Goal: Task Accomplishment & Management: Use online tool/utility

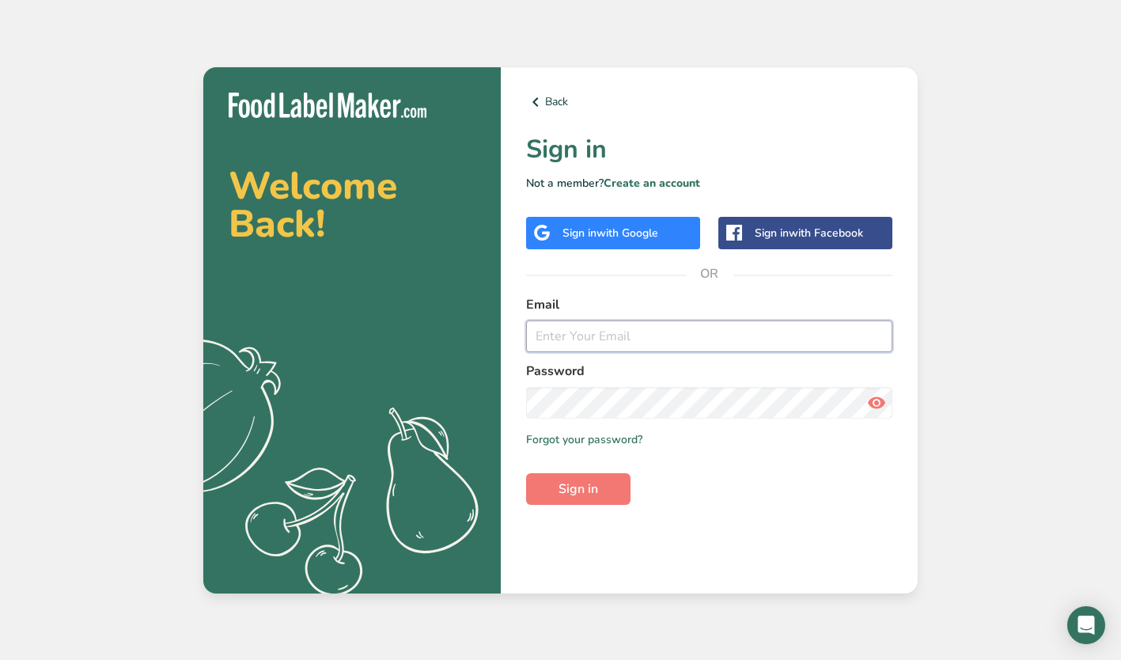
type input "[EMAIL_ADDRESS][DOMAIN_NAME]"
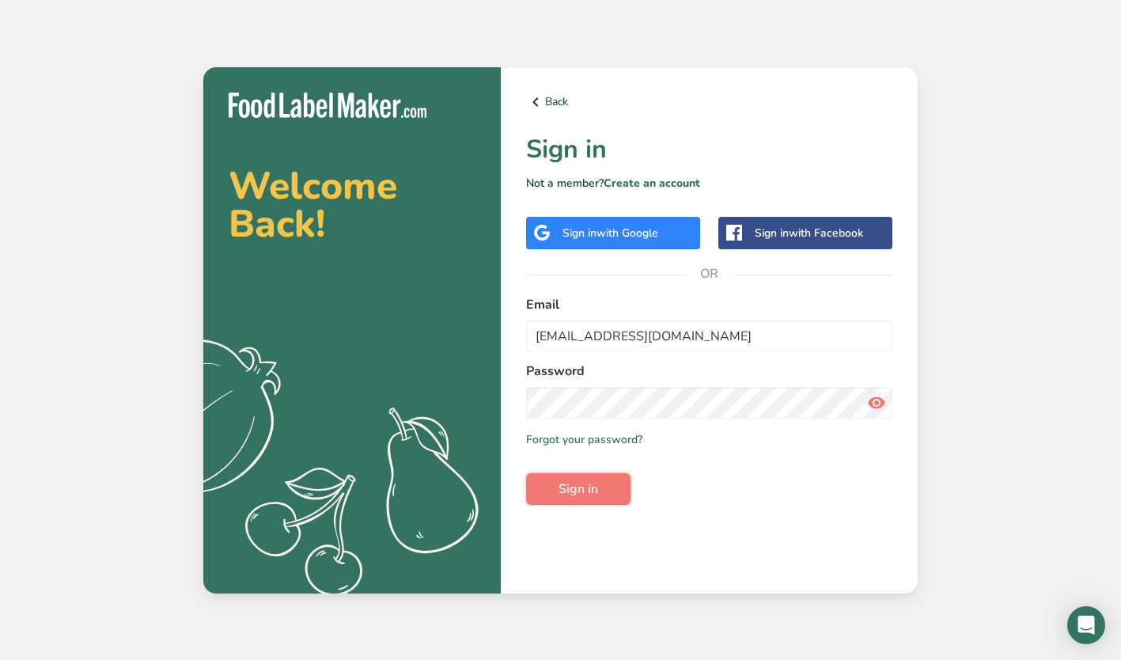
click at [575, 489] on span "Sign in" at bounding box center [579, 489] width 40 height 19
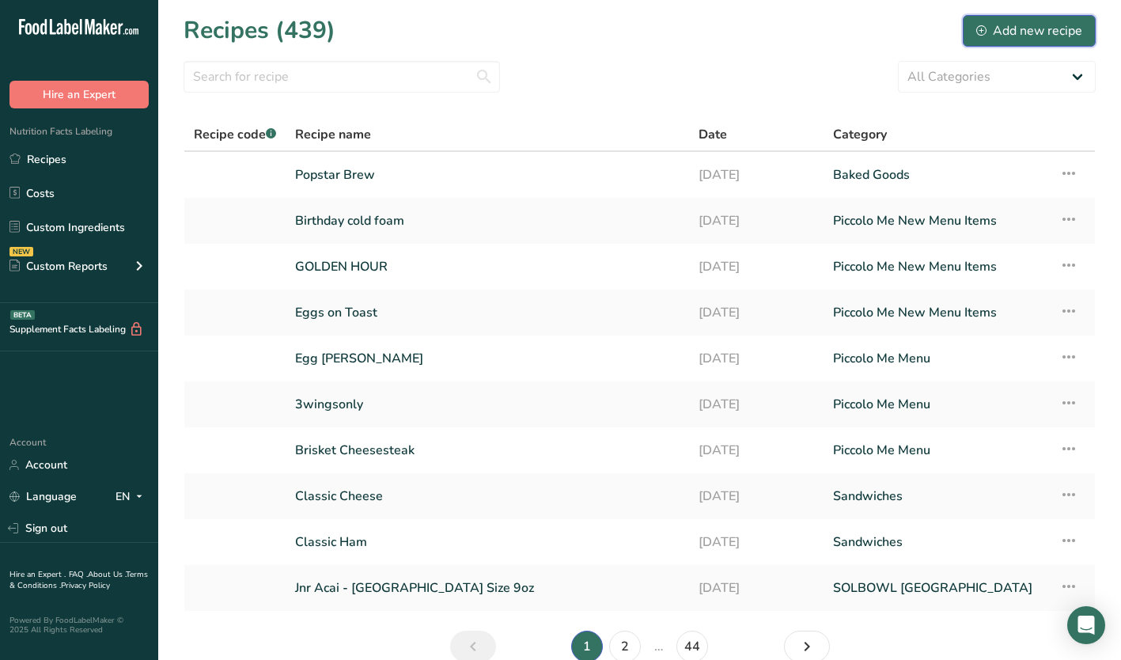
click at [1030, 26] on div "Add new recipe" at bounding box center [1030, 30] width 106 height 19
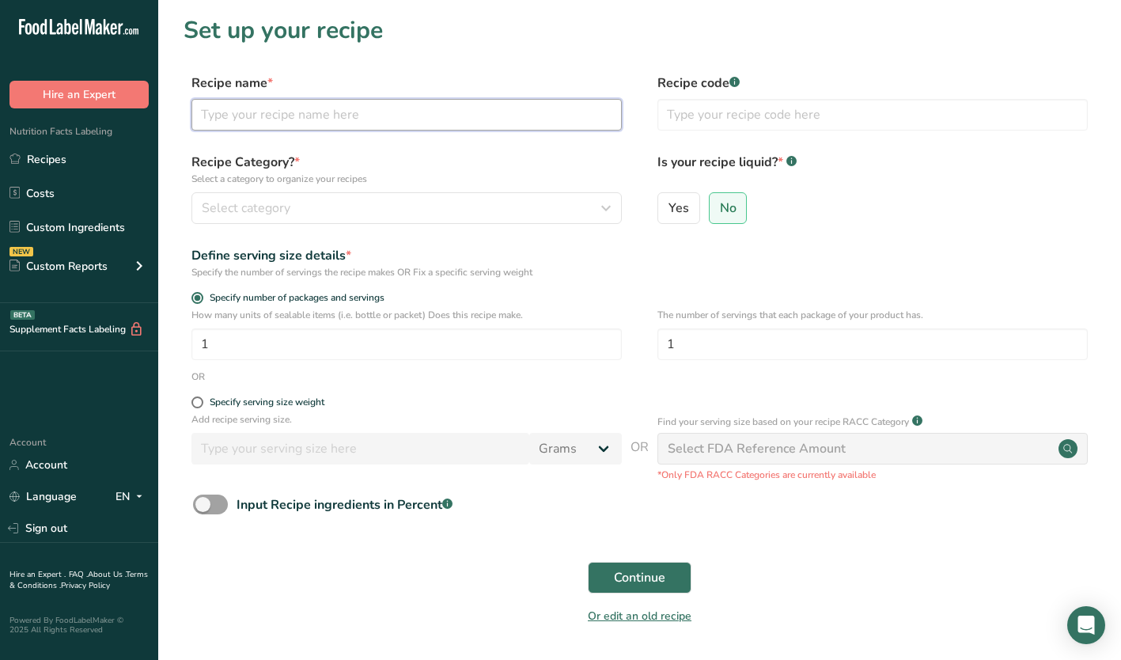
click at [264, 118] on input "text" at bounding box center [407, 115] width 430 height 32
type input "Piccolo Me Smash"
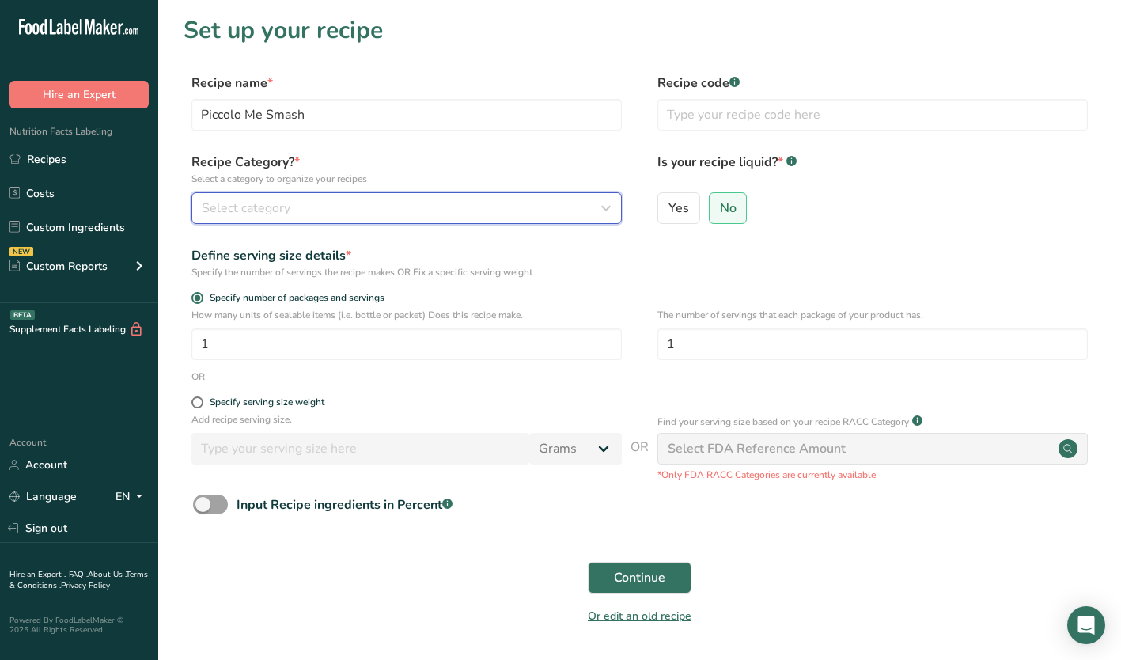
click at [294, 199] on div "Select category" at bounding box center [402, 208] width 400 height 19
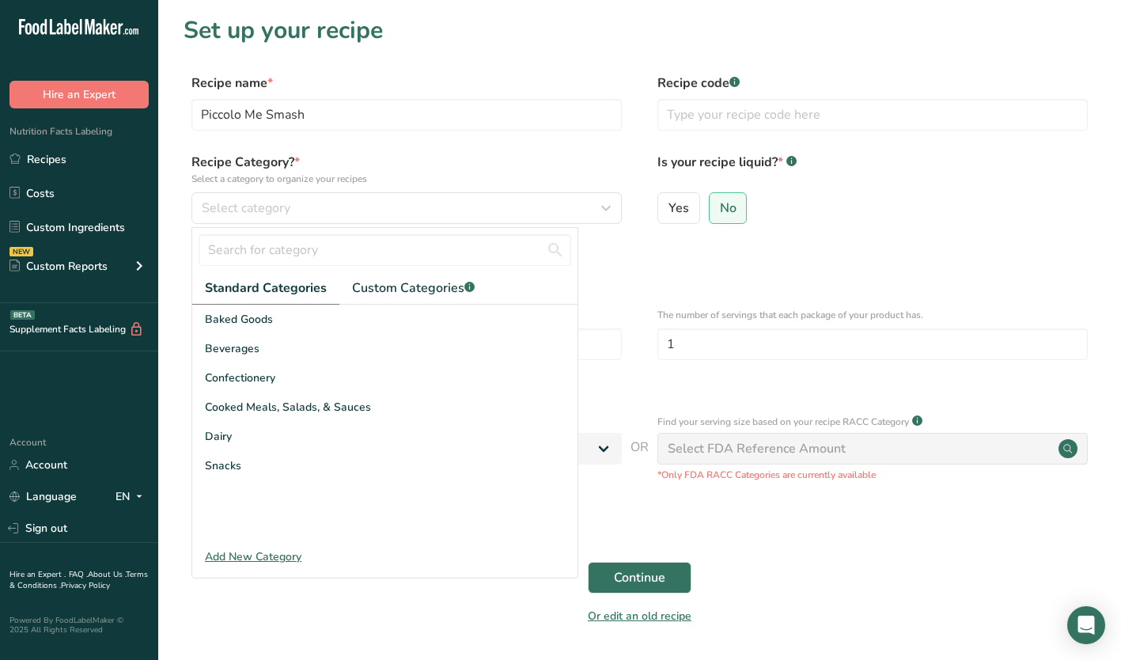
click at [244, 558] on div "Add New Category" at bounding box center [384, 556] width 385 height 17
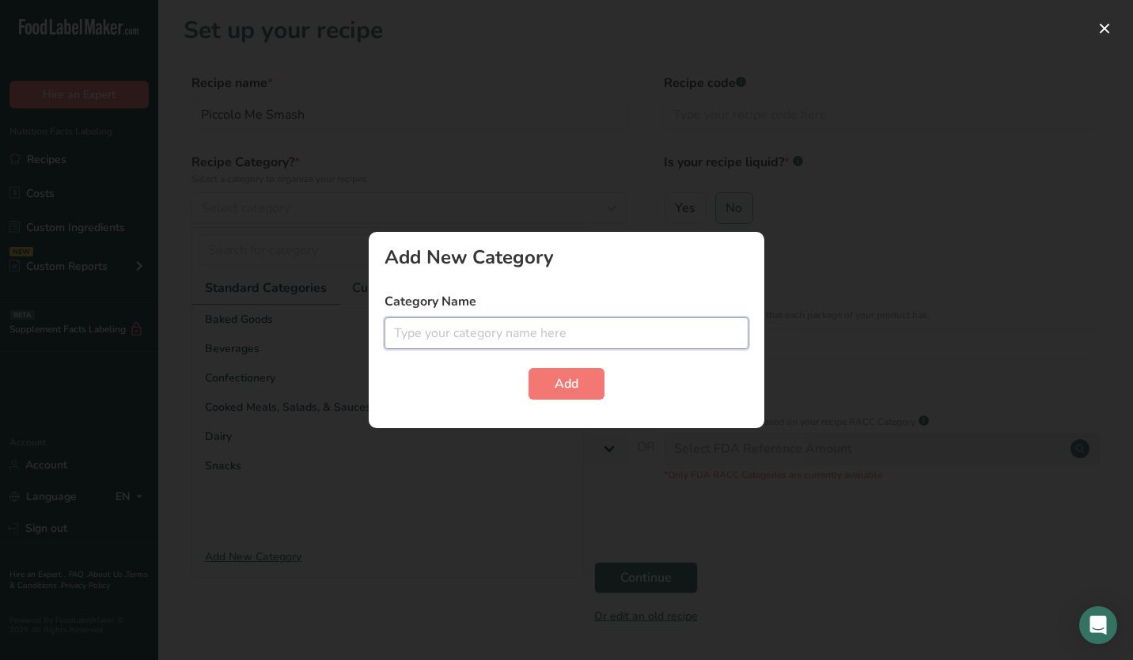
click at [407, 331] on input "text" at bounding box center [567, 333] width 364 height 32
click at [802, 294] on div at bounding box center [566, 330] width 1133 height 660
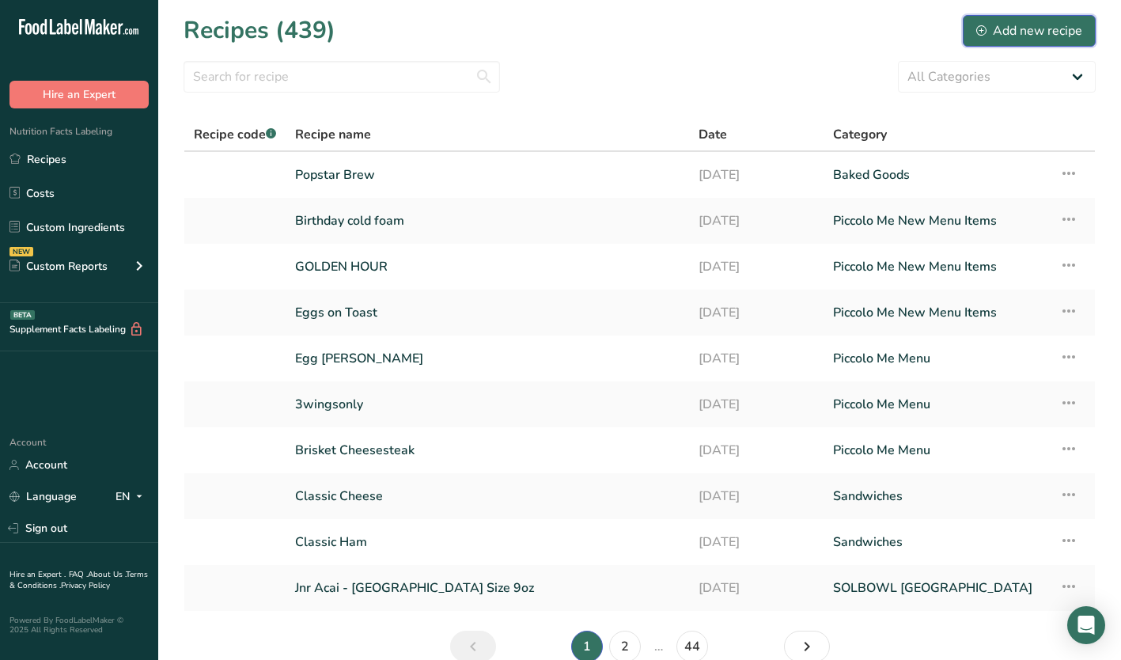
click at [1033, 32] on div "Add new recipe" at bounding box center [1030, 30] width 106 height 19
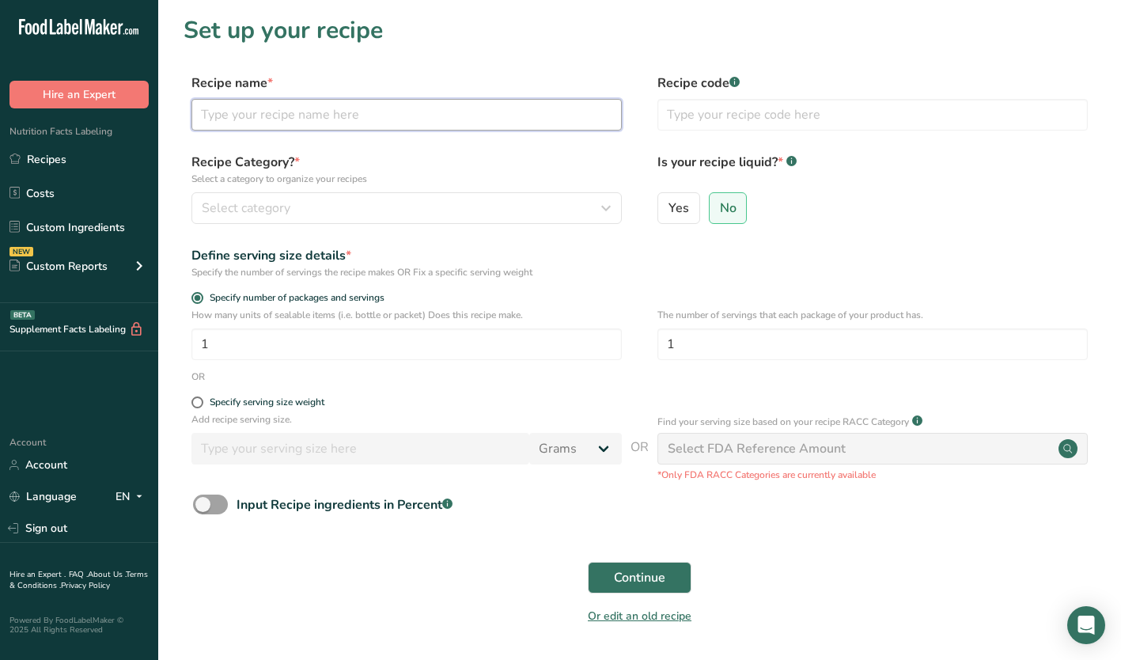
click at [269, 127] on input "text" at bounding box center [407, 115] width 430 height 32
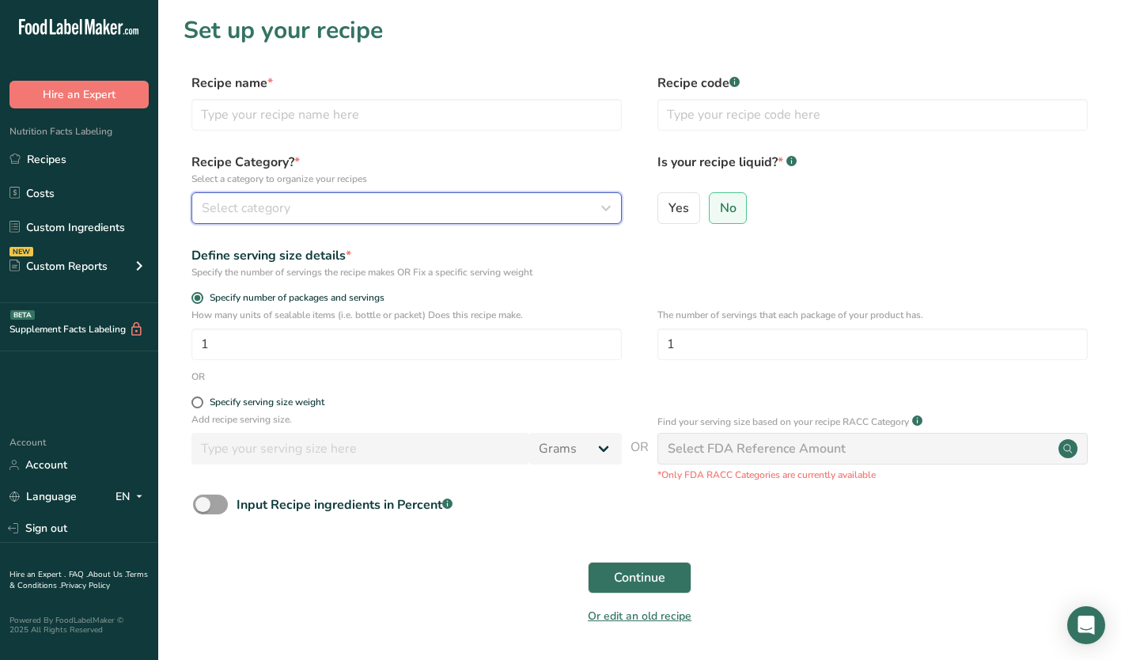
click at [243, 196] on button "Select category" at bounding box center [407, 208] width 430 height 32
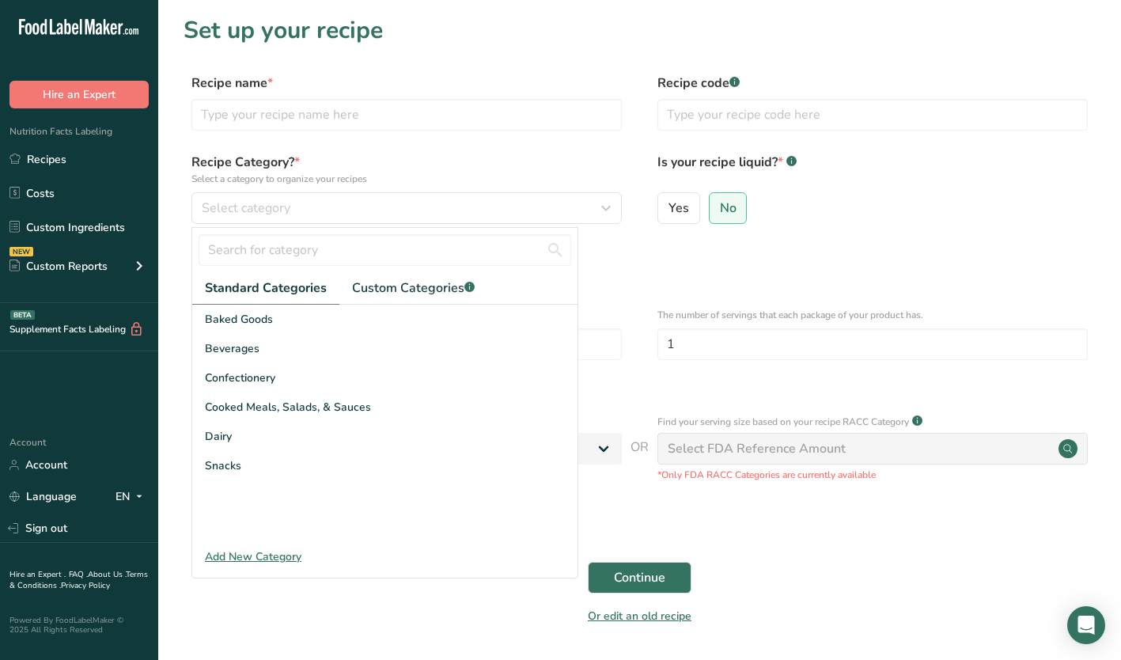
click at [231, 554] on div "Add New Category" at bounding box center [384, 556] width 385 height 17
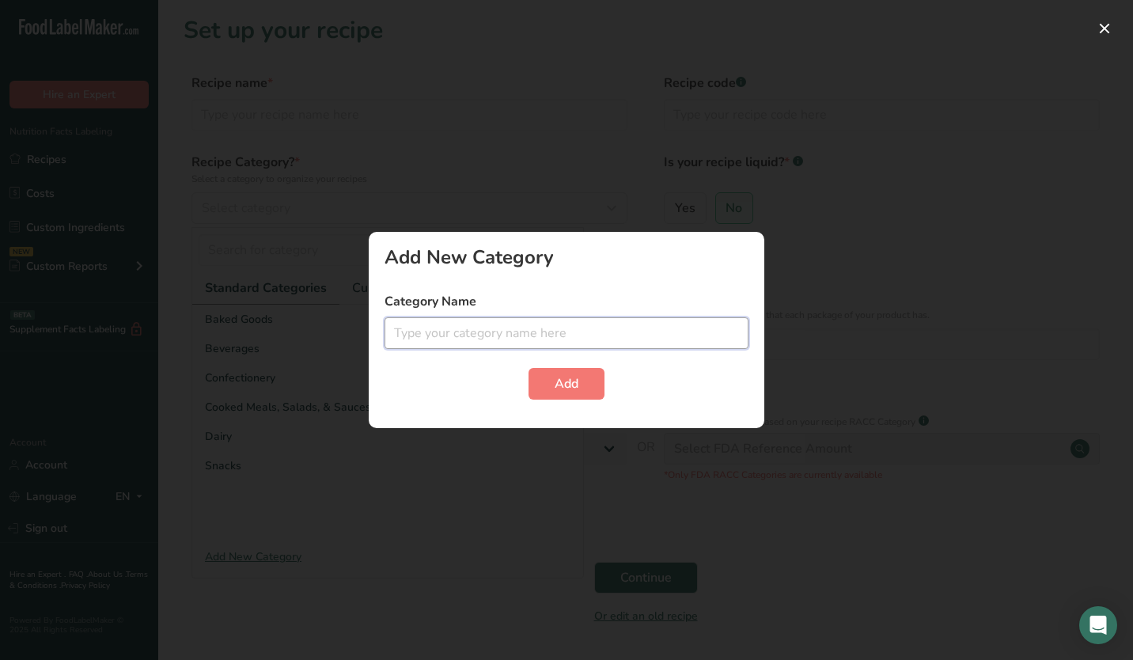
click at [487, 333] on input "text" at bounding box center [567, 333] width 364 height 32
type input "Piccolo Me New Menu Items"
click at [560, 383] on span "Add" at bounding box center [567, 383] width 24 height 19
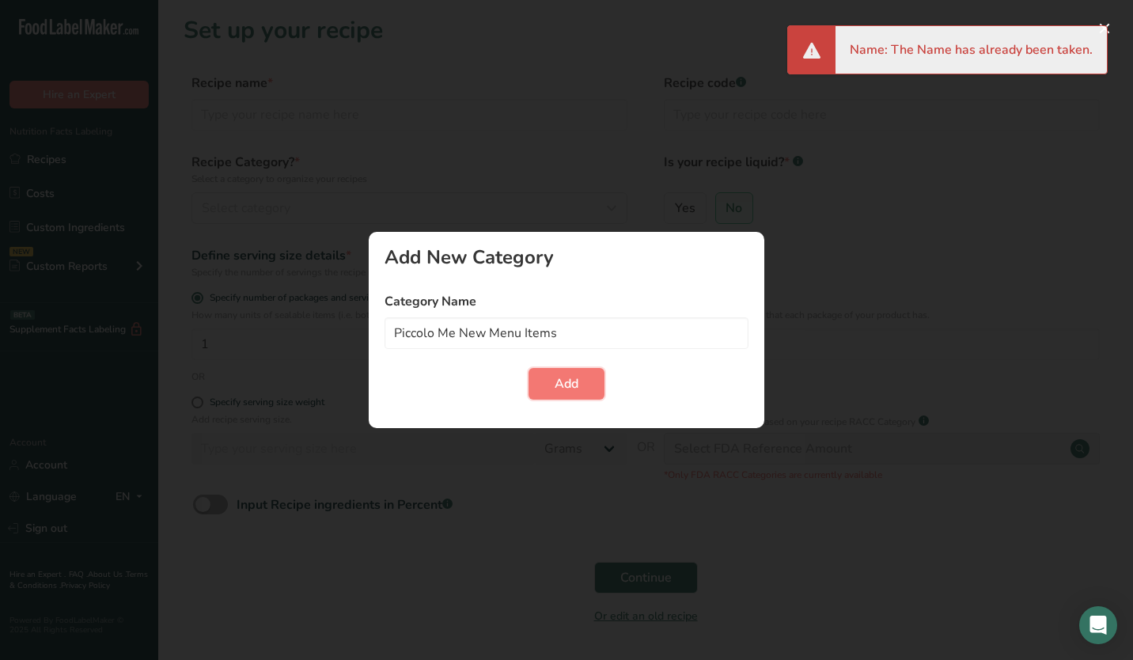
click at [568, 377] on span "Add" at bounding box center [567, 383] width 24 height 19
click at [586, 318] on input "Piccolo Me New Menu Items" at bounding box center [567, 333] width 364 height 32
click at [1033, 161] on div at bounding box center [566, 330] width 1133 height 660
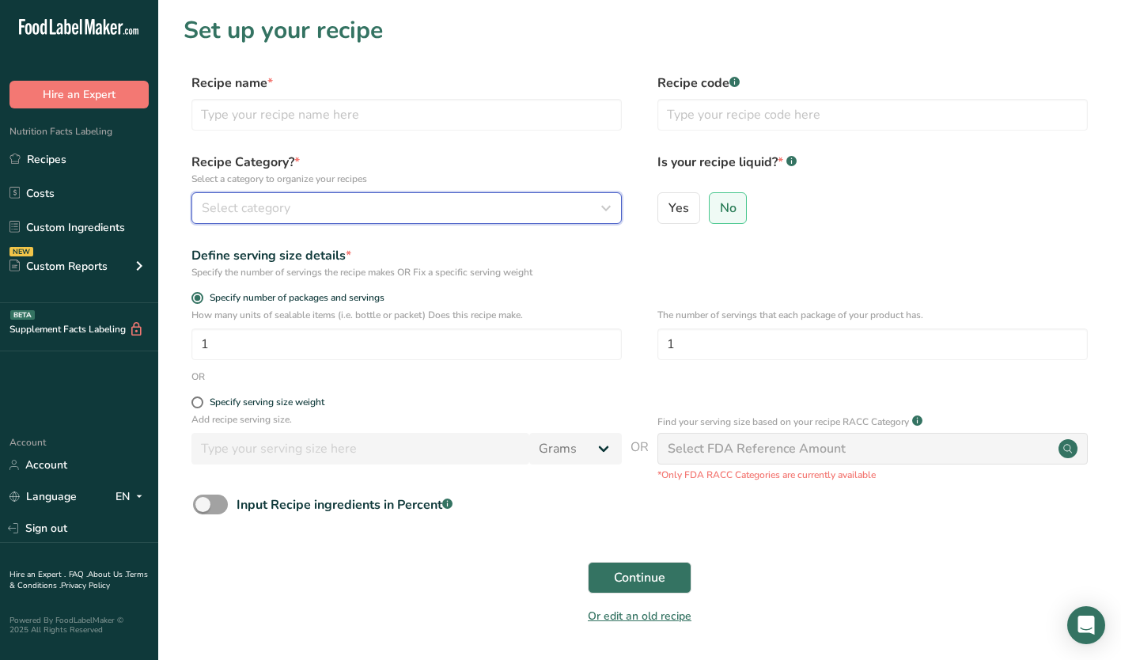
click at [593, 206] on div "Select category" at bounding box center [402, 208] width 400 height 19
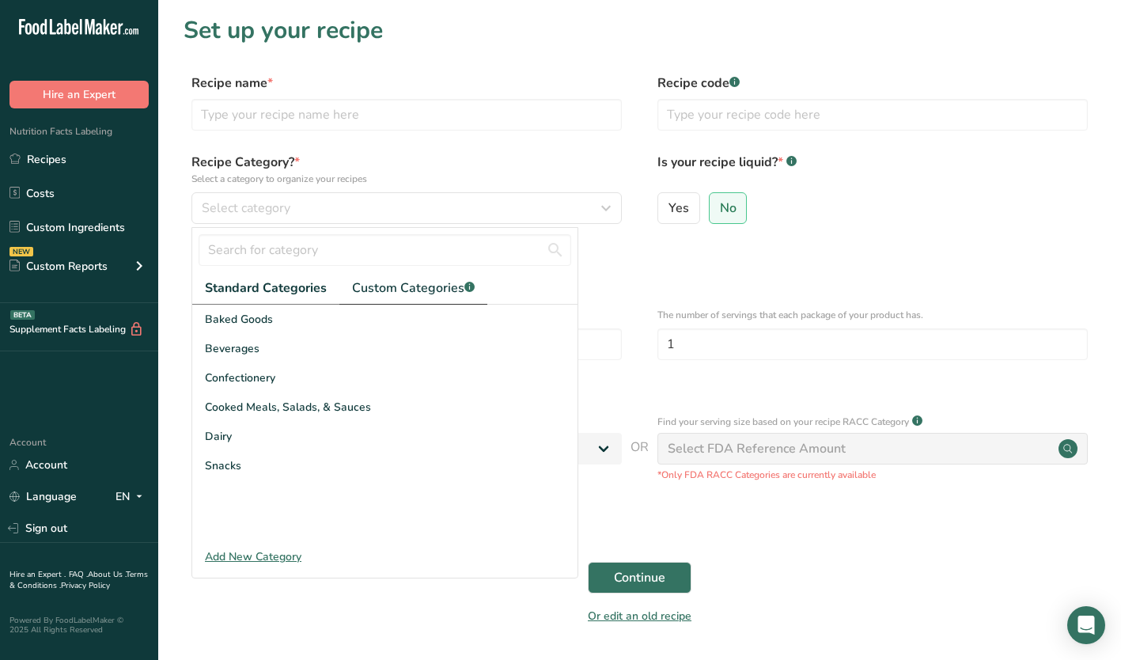
click at [406, 288] on span "Custom Categories .a-a{fill:#347362;}.b-a{fill:#fff;}" at bounding box center [413, 288] width 123 height 19
click at [275, 435] on span "Piccolo Me New Menu Items" at bounding box center [278, 436] width 146 height 17
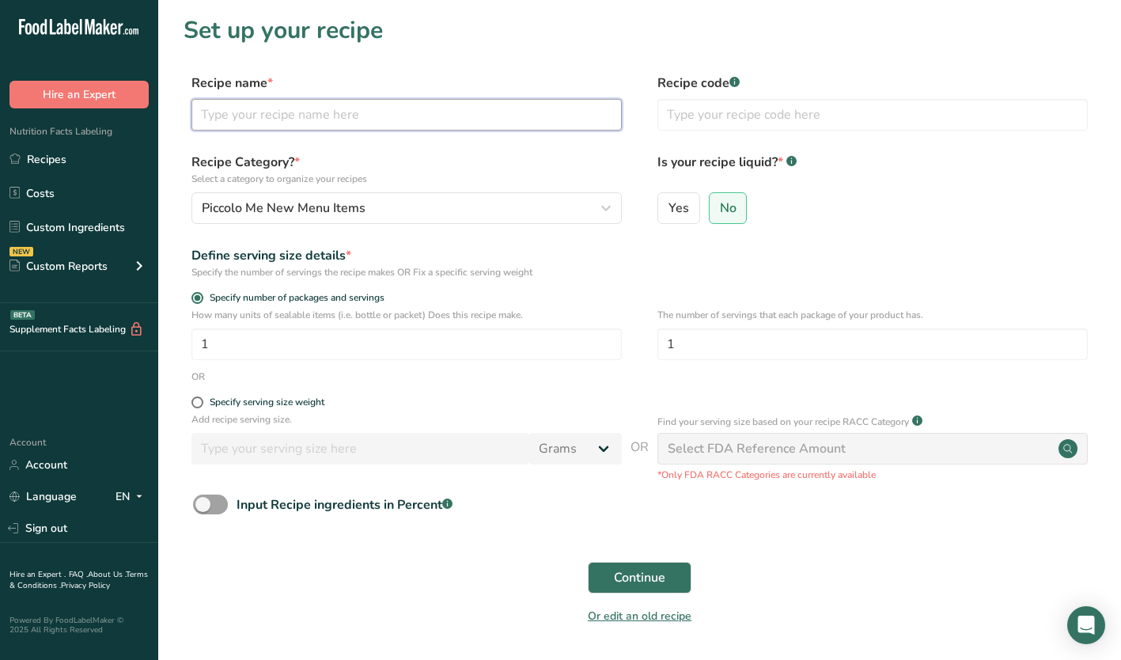
click at [241, 125] on input "text" at bounding box center [407, 115] width 430 height 32
type input "Piccolo Me Smash"
click at [651, 578] on span "Continue" at bounding box center [639, 577] width 51 height 19
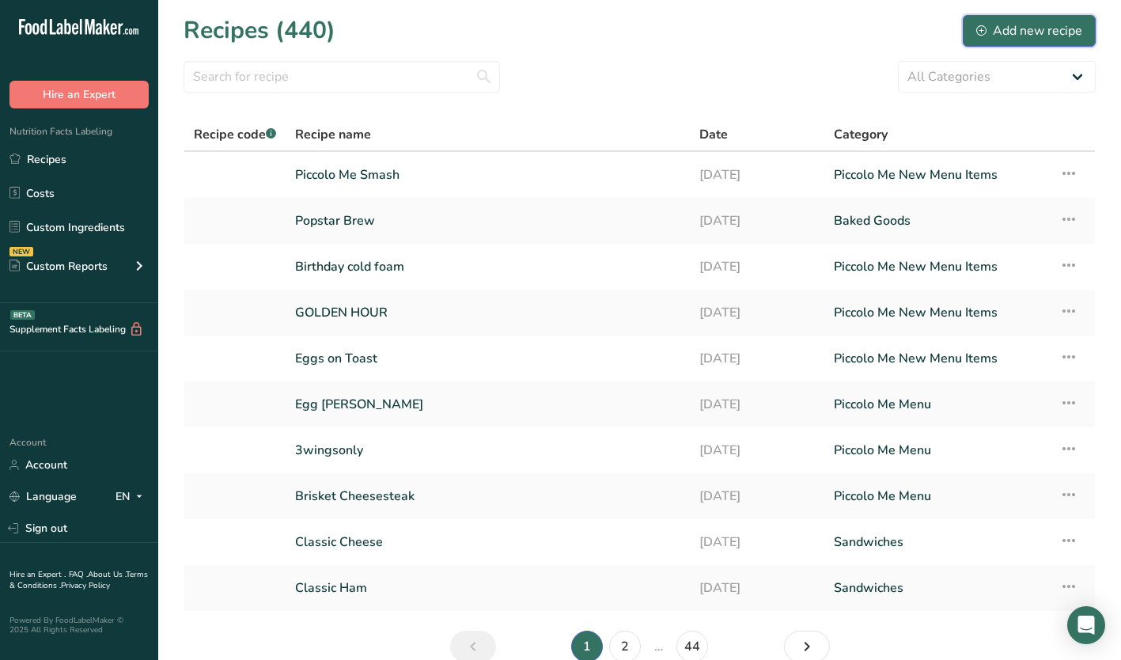
click at [1049, 25] on div "Add new recipe" at bounding box center [1030, 30] width 106 height 19
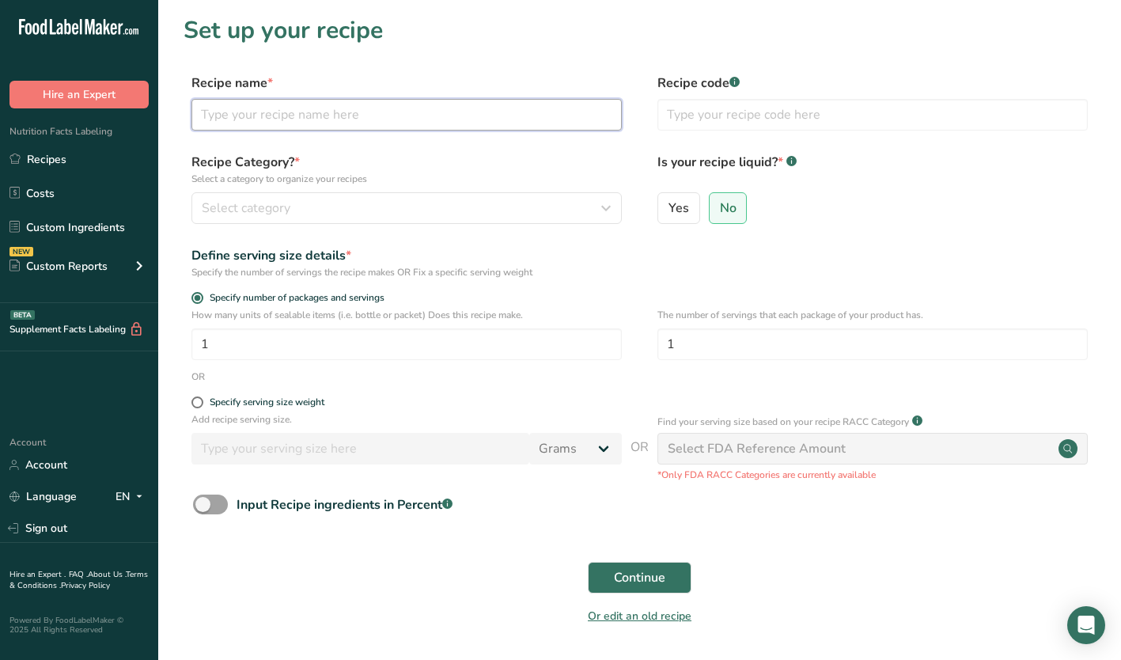
click at [375, 121] on input "text" at bounding box center [407, 115] width 430 height 32
type input "Dukkah Eggs"
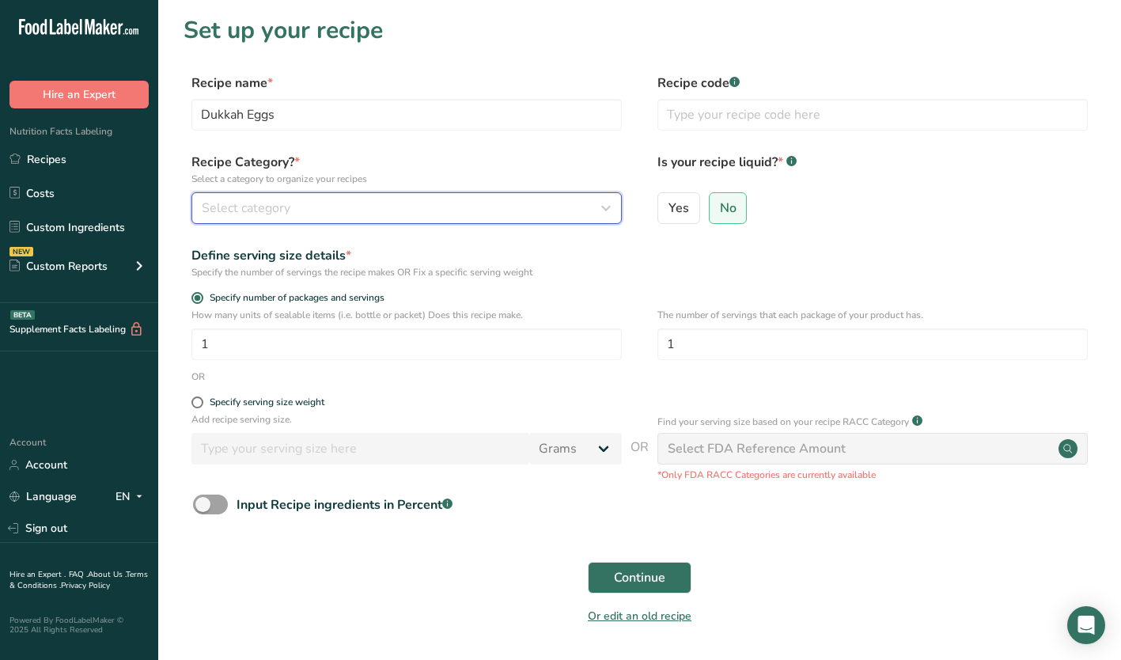
click at [241, 215] on span "Select category" at bounding box center [246, 208] width 89 height 19
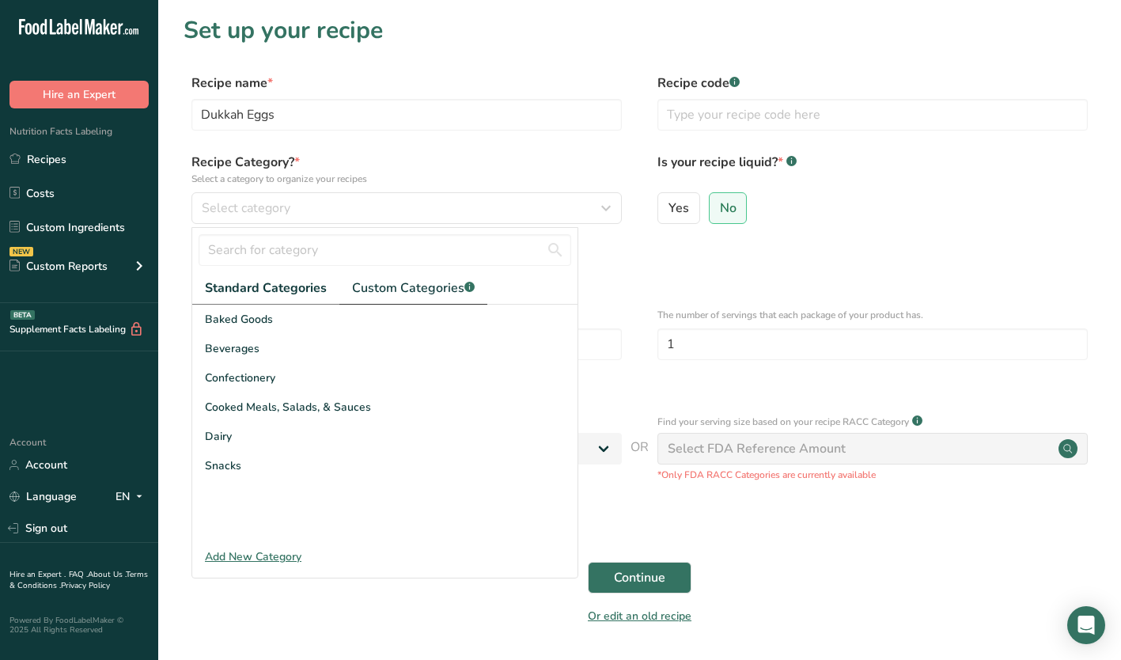
click at [366, 290] on span "Custom Categories .a-a{fill:#347362;}.b-a{fill:#fff;}" at bounding box center [413, 288] width 123 height 19
click at [245, 433] on span "Piccolo Me New Menu Items" at bounding box center [278, 436] width 146 height 17
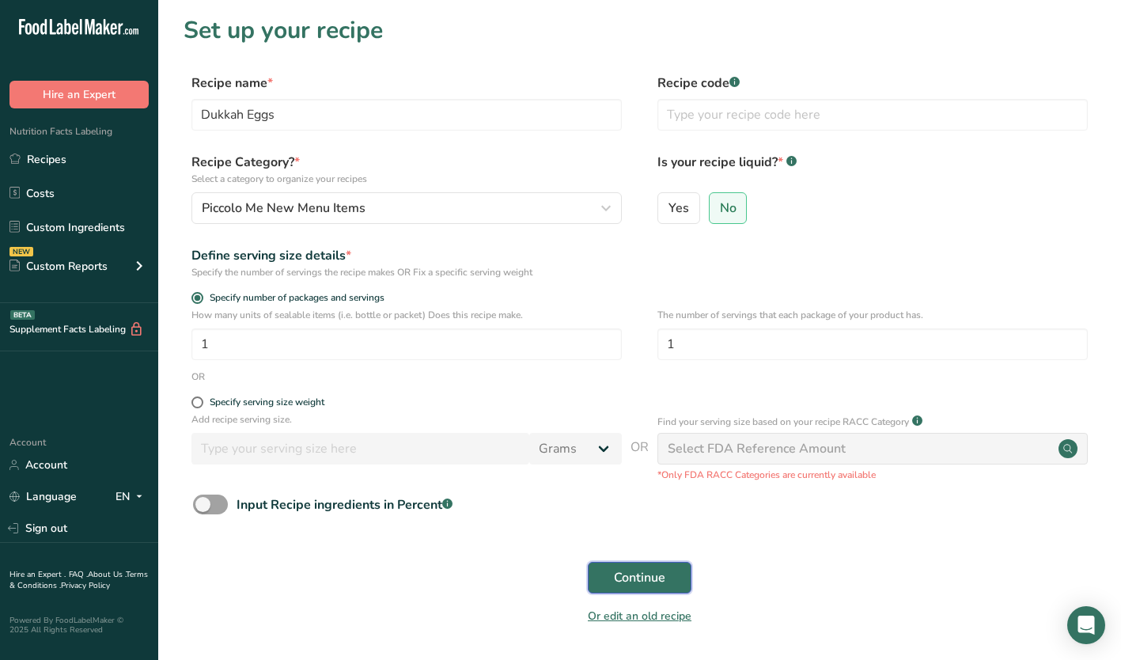
click at [649, 576] on span "Continue" at bounding box center [639, 577] width 51 height 19
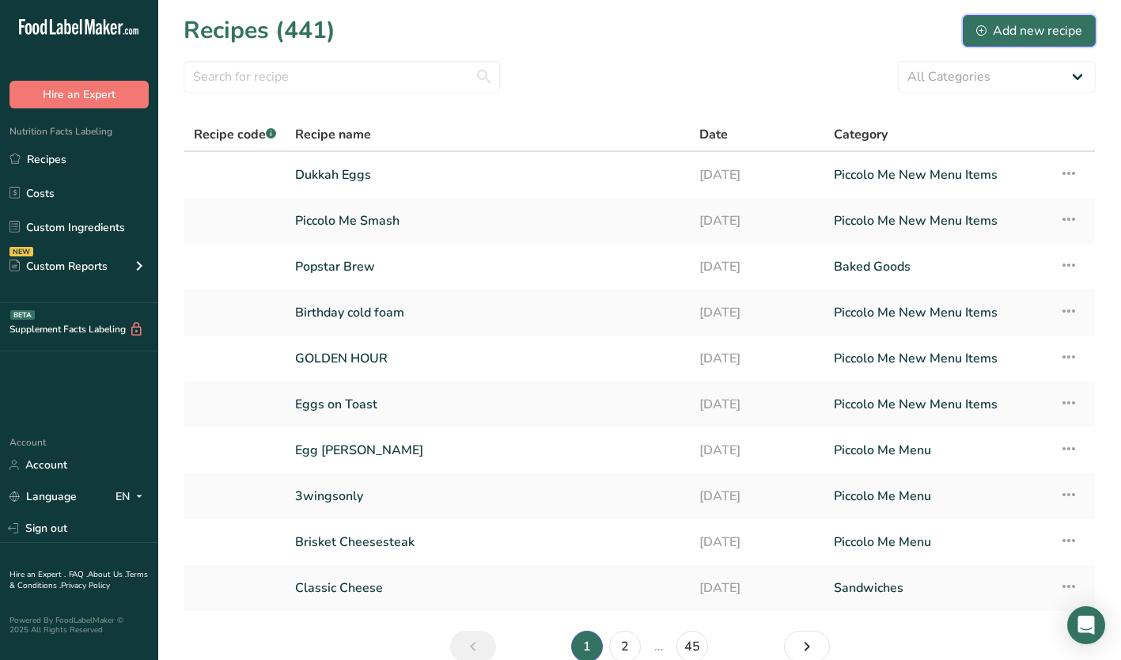
click at [1048, 32] on div "Add new recipe" at bounding box center [1030, 30] width 106 height 19
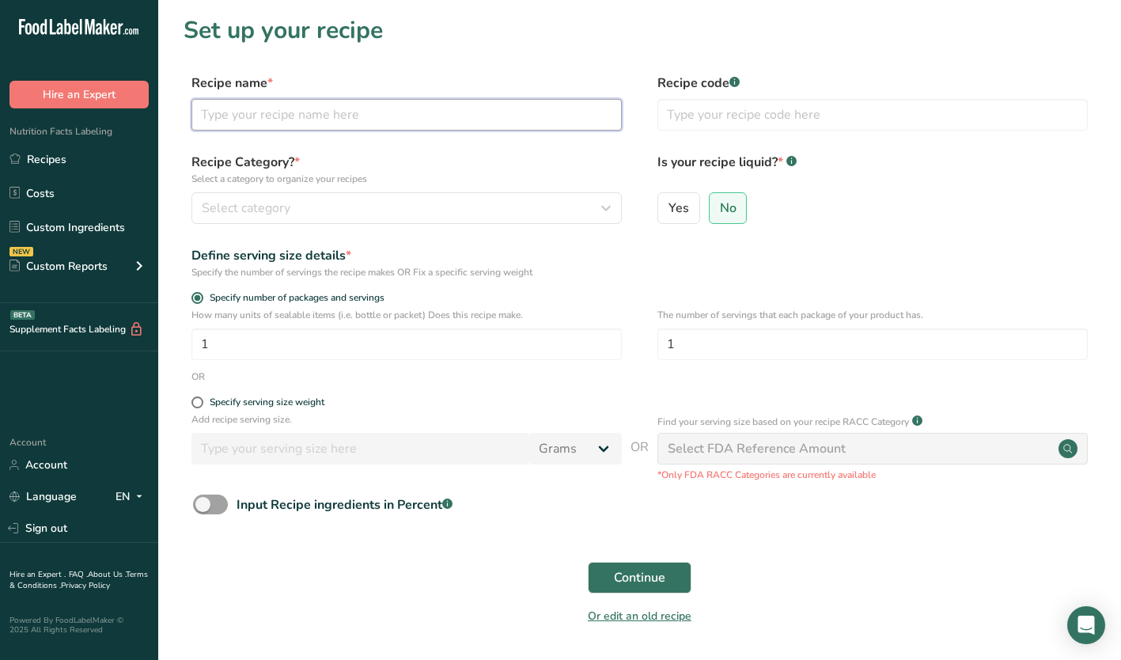
click at [234, 122] on input "text" at bounding box center [407, 115] width 430 height 32
type input "Truff Love"
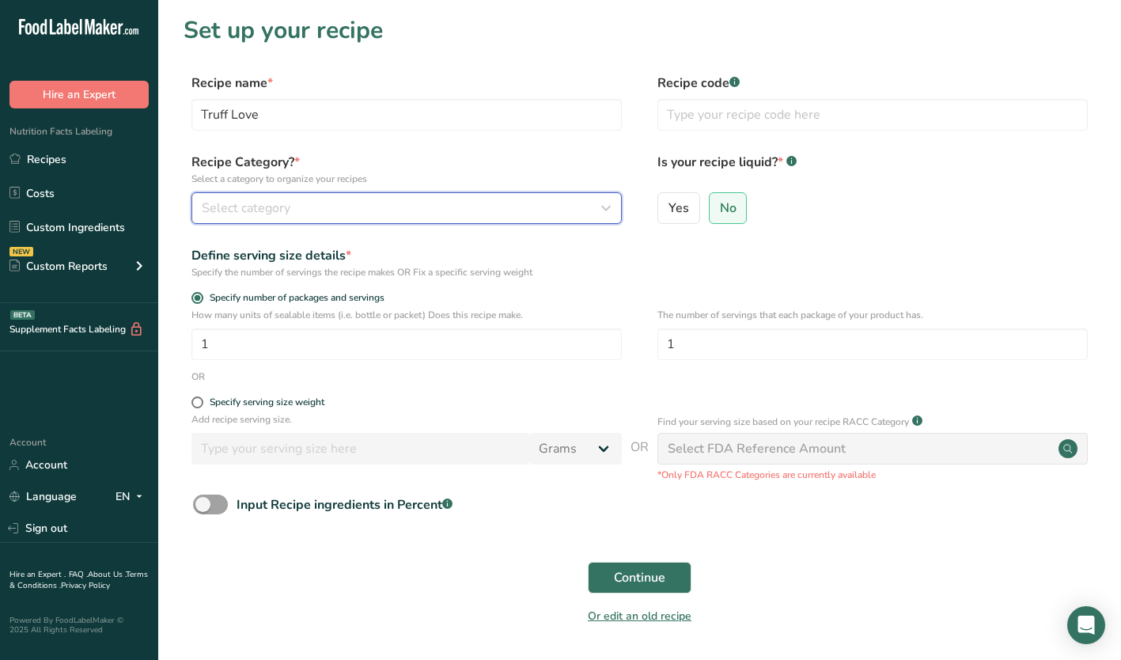
click at [295, 205] on div "Select category" at bounding box center [402, 208] width 400 height 19
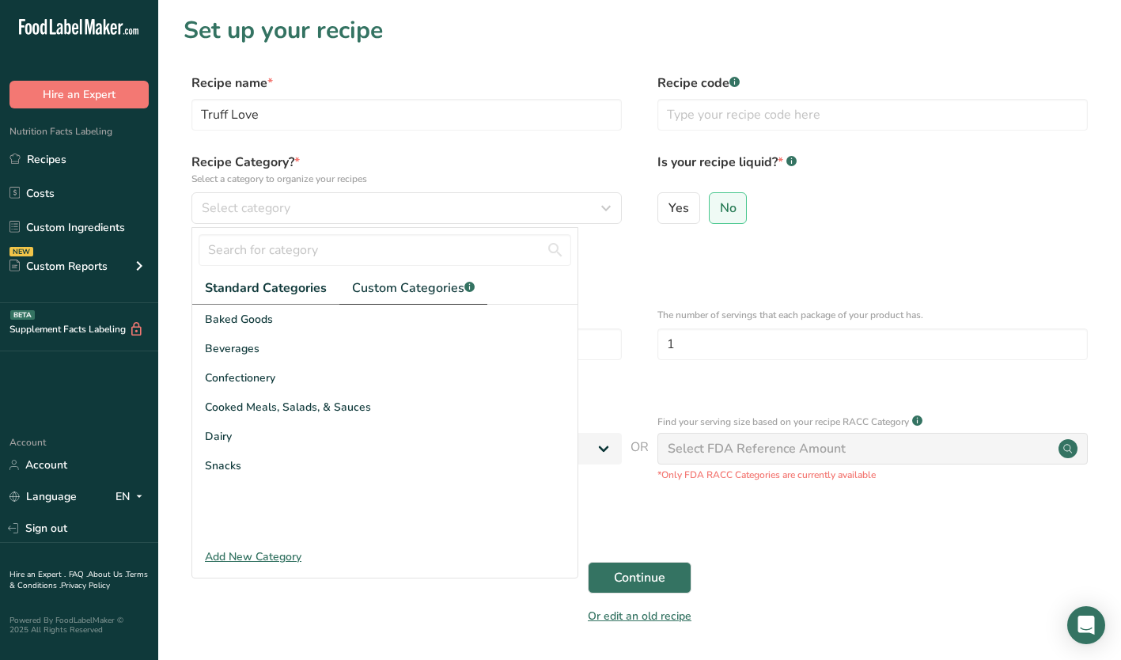
click at [449, 279] on span "Custom Categories .a-a{fill:#347362;}.b-a{fill:#fff;}" at bounding box center [413, 288] width 123 height 19
click at [256, 438] on span "Piccolo Me New Menu Items" at bounding box center [278, 436] width 146 height 17
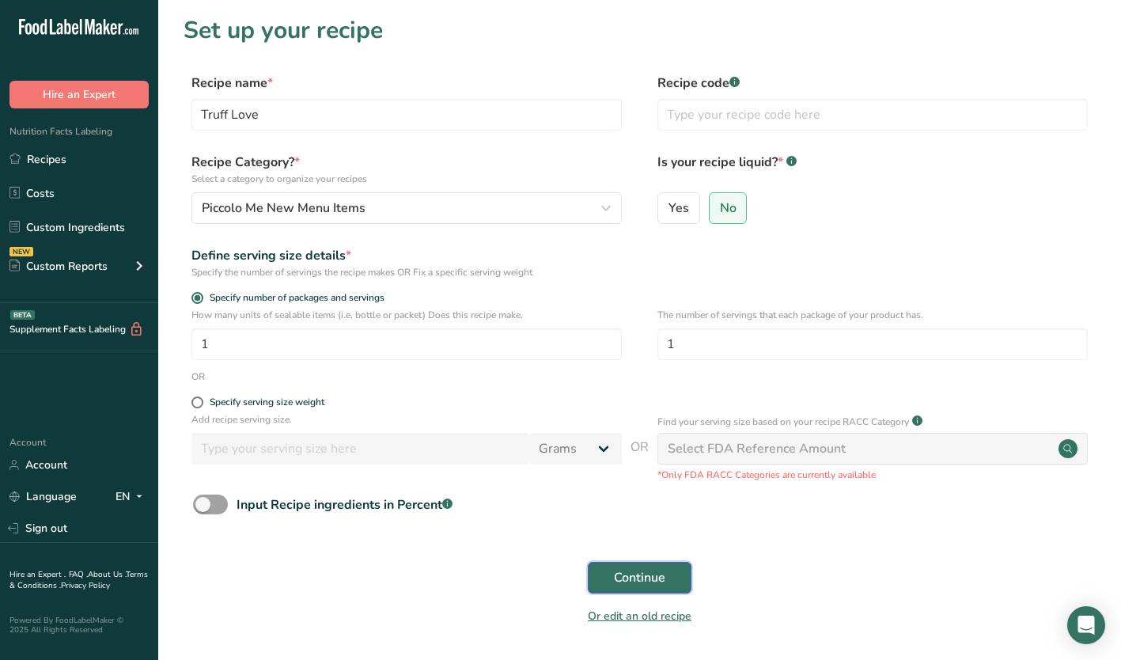
click at [635, 567] on button "Continue" at bounding box center [640, 578] width 104 height 32
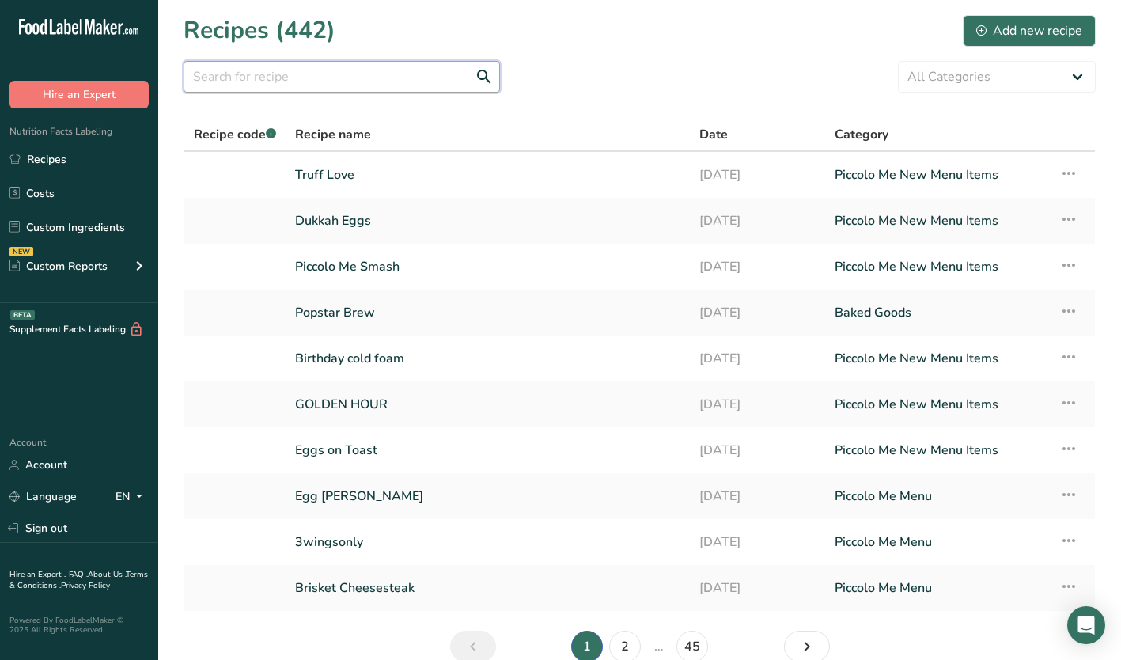
click at [239, 78] on input "text" at bounding box center [342, 77] width 317 height 32
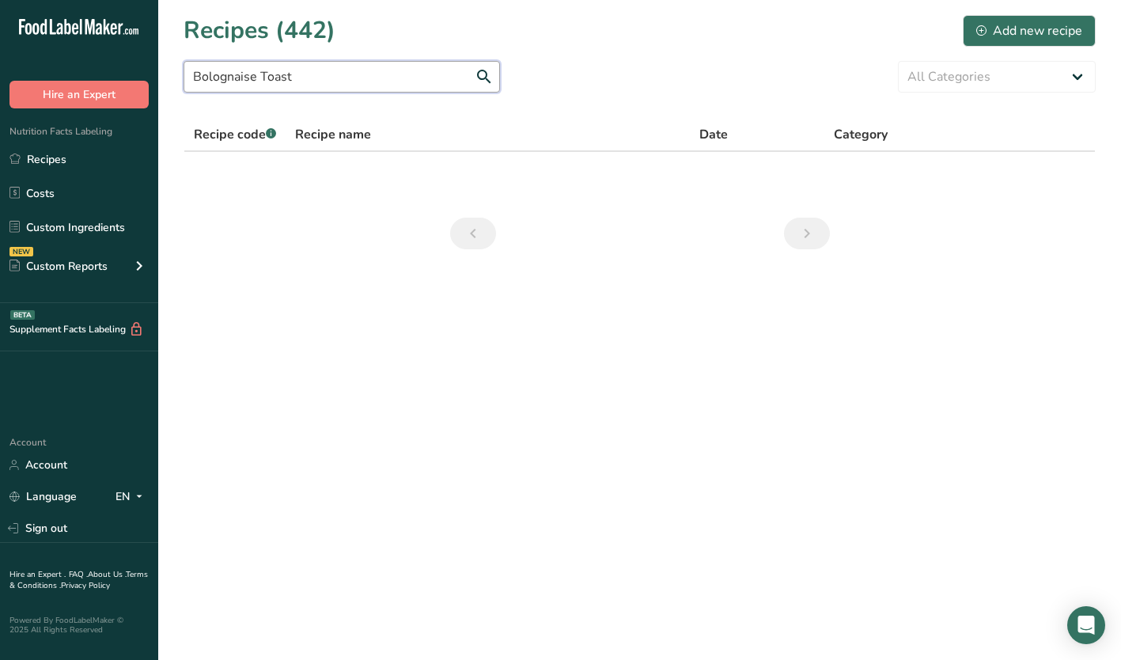
type input "Bolognaise Toast"
click at [1027, 34] on div "Add new recipe" at bounding box center [1030, 30] width 106 height 19
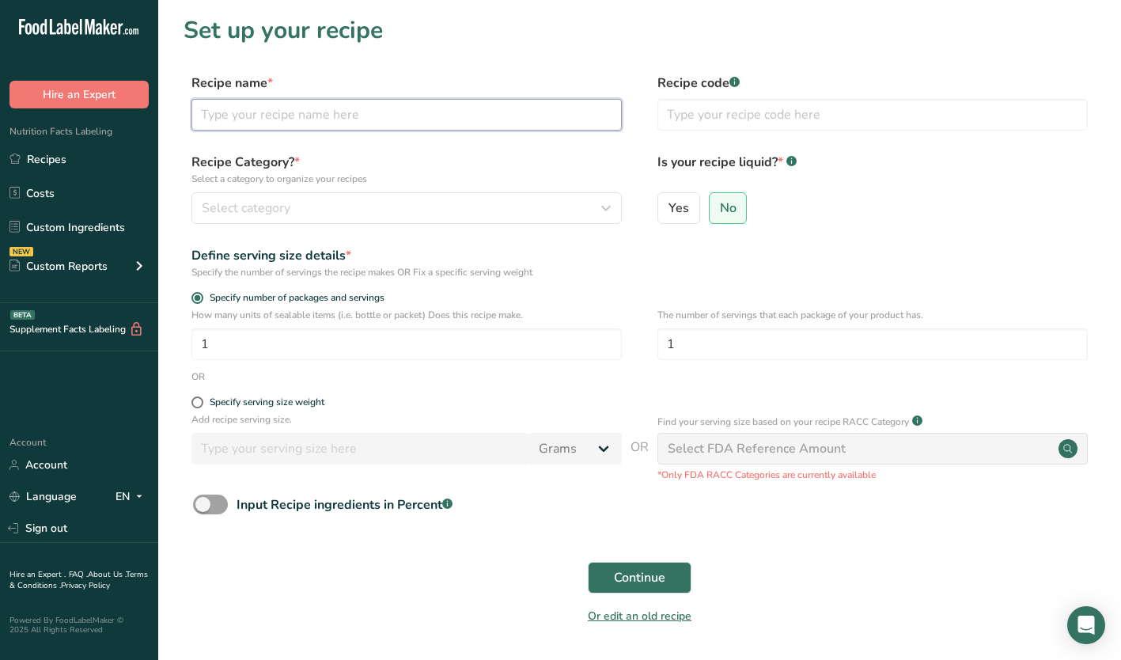
click at [237, 101] on input "text" at bounding box center [407, 115] width 430 height 32
type input "Bolognaise Toast"
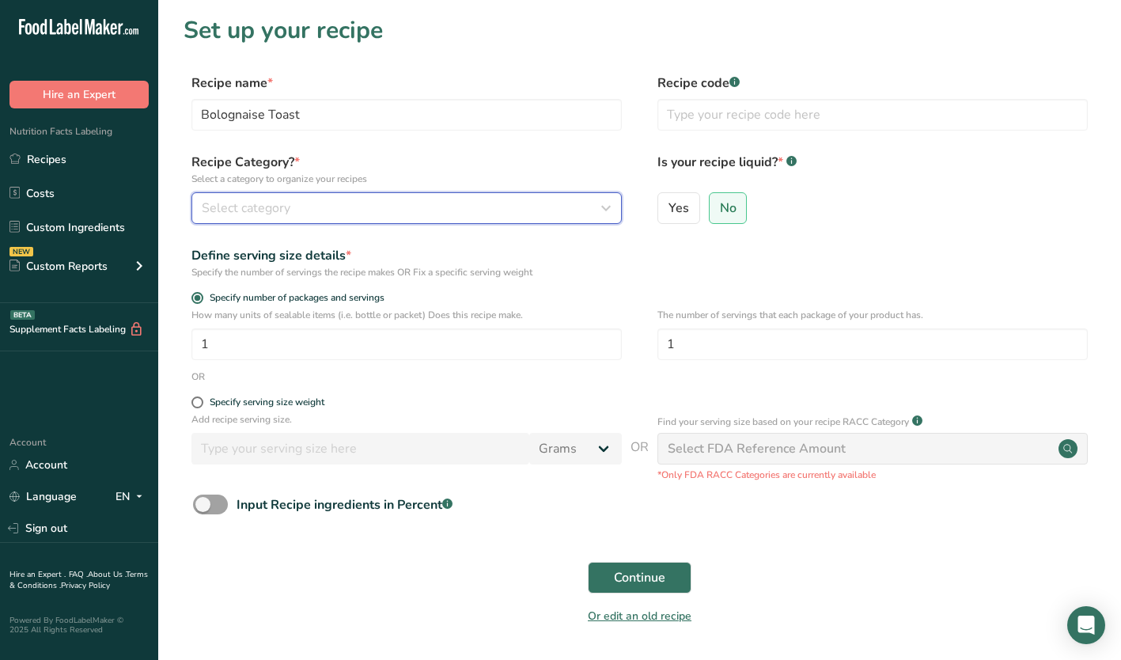
click at [237, 212] on span "Select category" at bounding box center [246, 208] width 89 height 19
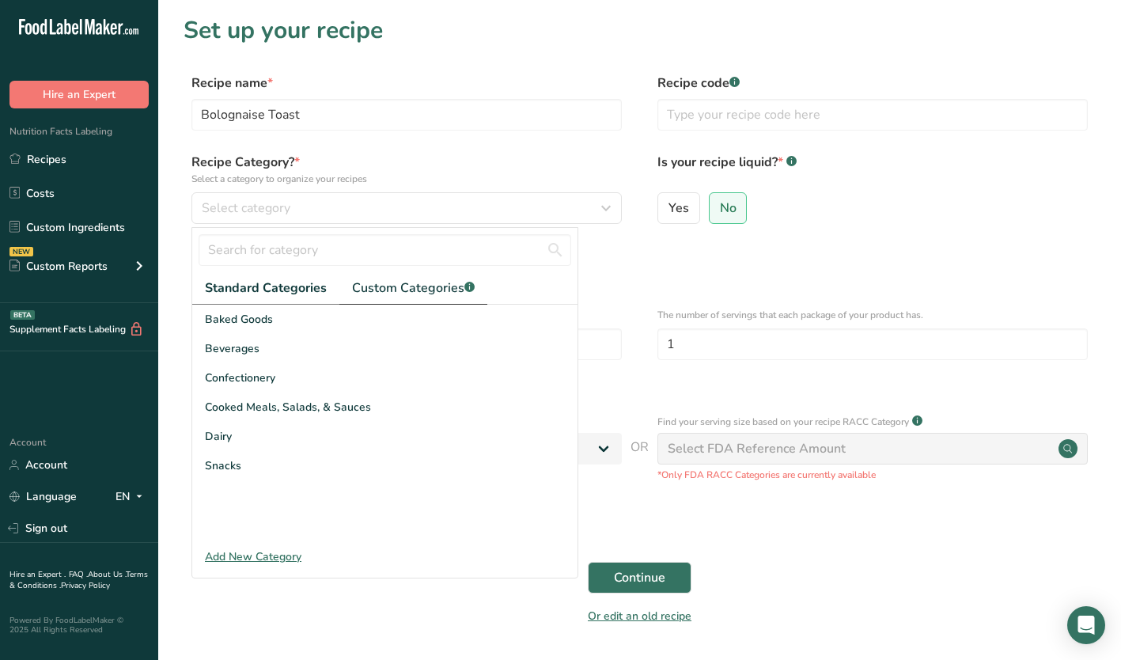
click at [416, 291] on span "Custom Categories .a-a{fill:#347362;}.b-a{fill:#fff;}" at bounding box center [413, 288] width 123 height 19
click at [273, 438] on span "Piccolo Me New Menu Items" at bounding box center [278, 436] width 146 height 17
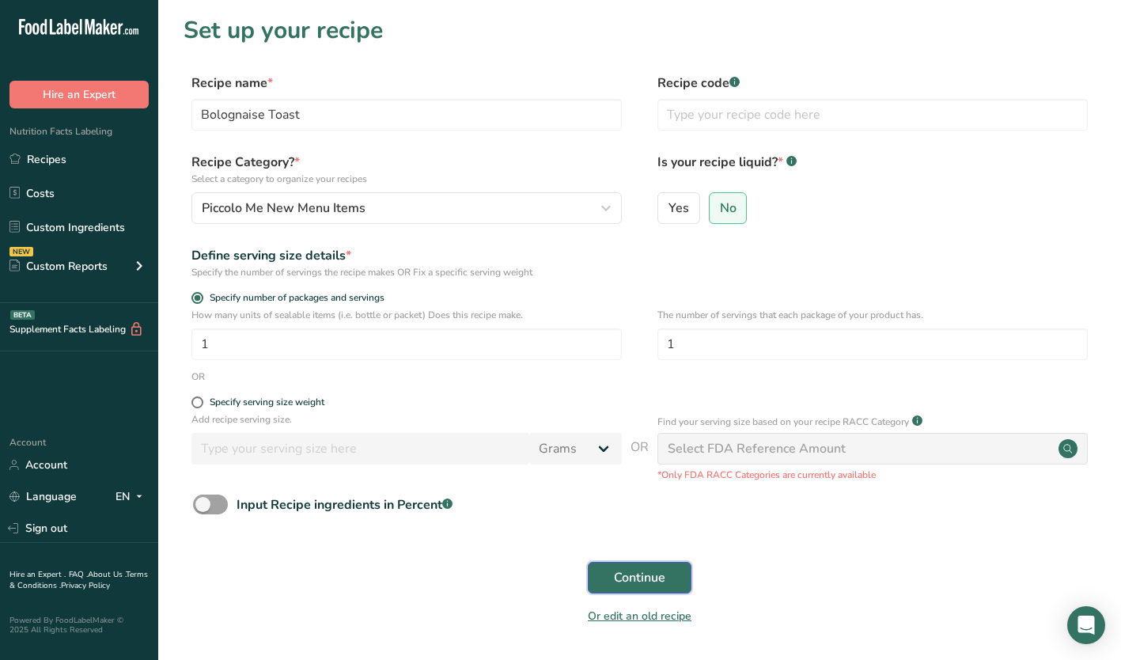
click at [632, 575] on span "Continue" at bounding box center [639, 577] width 51 height 19
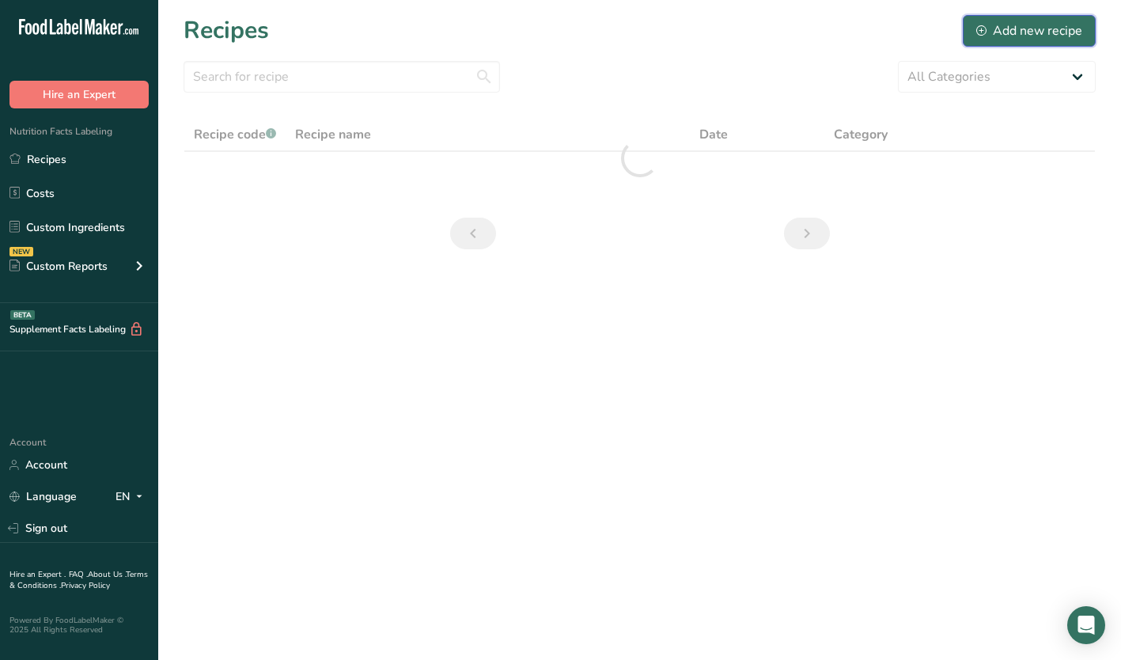
click at [997, 35] on div "Add new recipe" at bounding box center [1030, 30] width 106 height 19
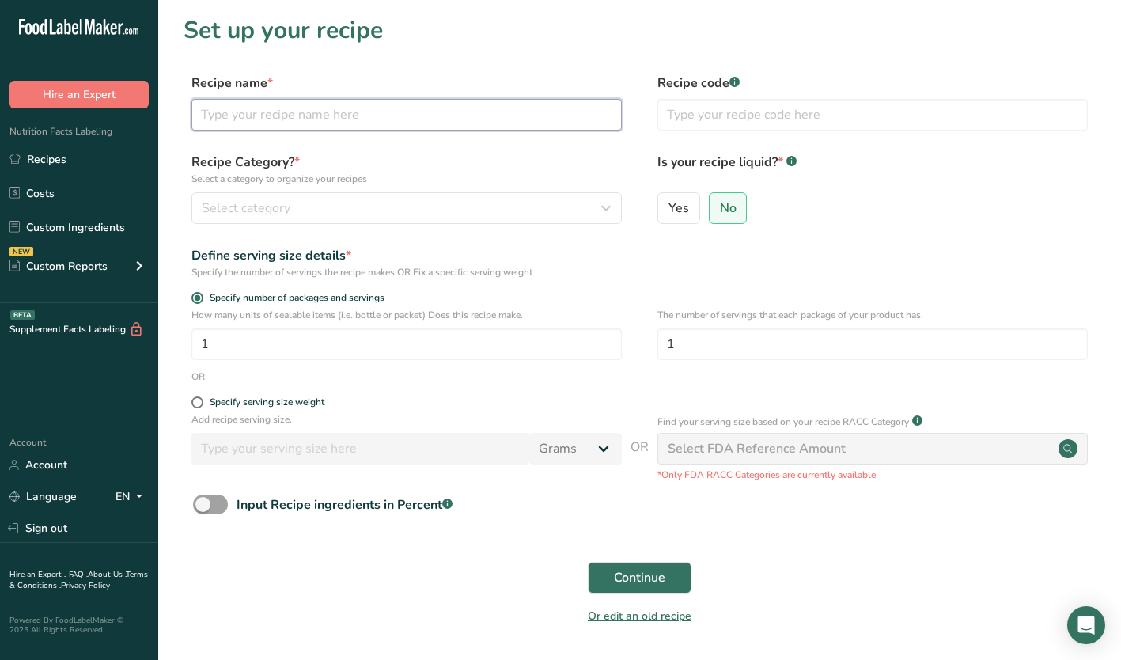
click at [273, 114] on input "text" at bounding box center [407, 115] width 430 height 32
type input "[PERSON_NAME]"
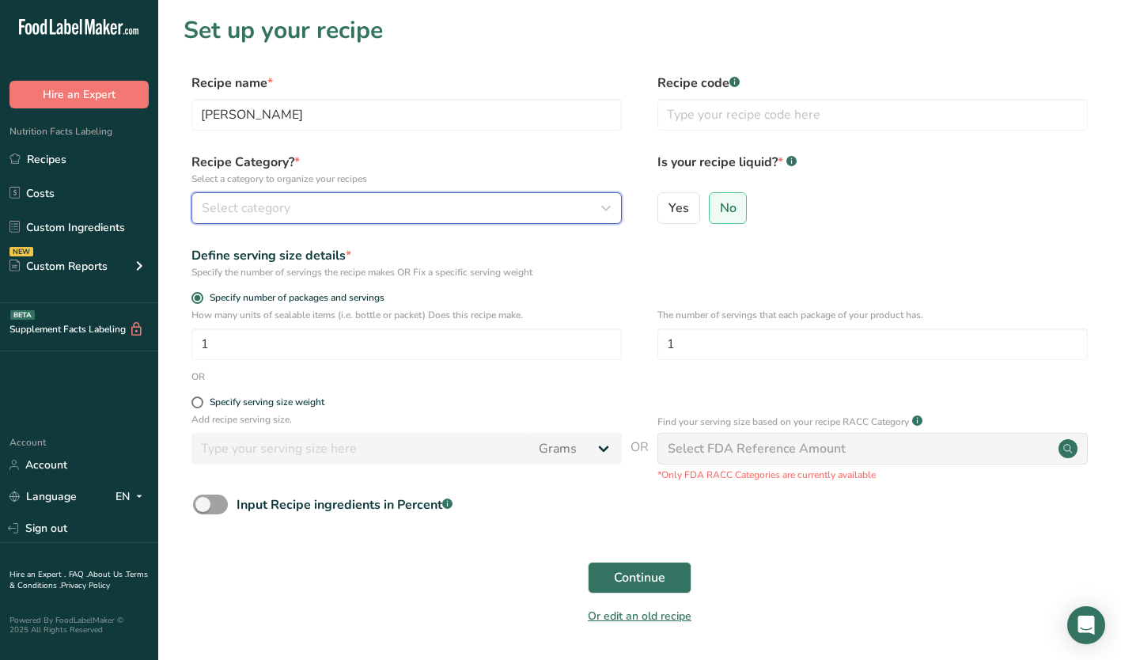
click at [376, 211] on div "Select category" at bounding box center [402, 208] width 400 height 19
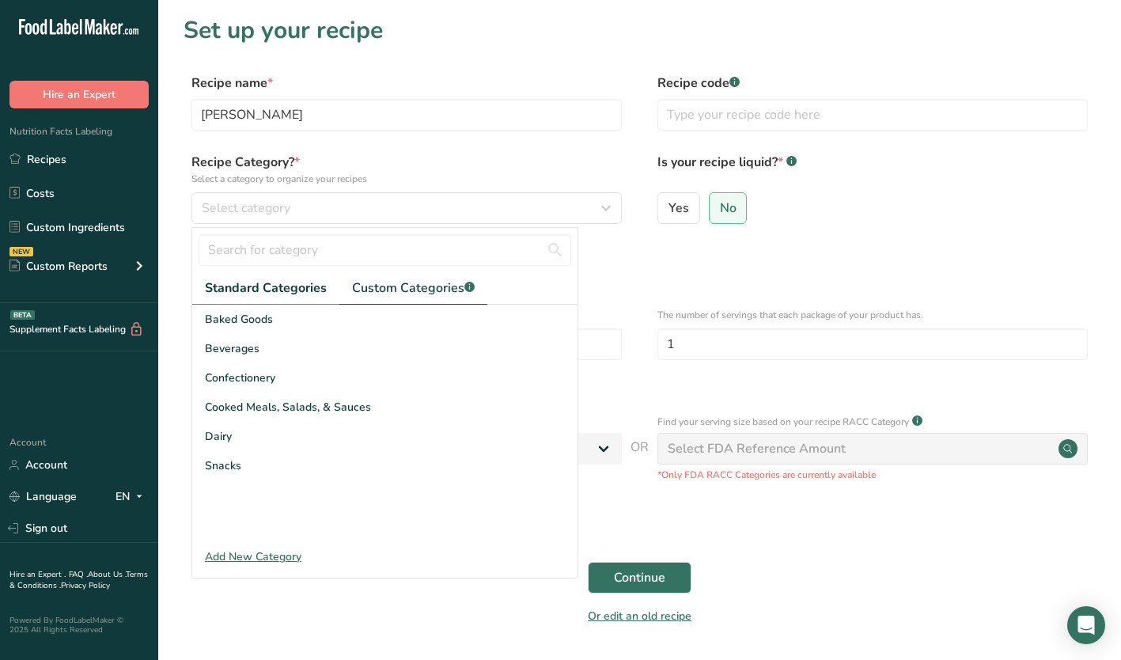
click at [416, 291] on span "Custom Categories .a-a{fill:#347362;}.b-a{fill:#fff;}" at bounding box center [413, 288] width 123 height 19
click at [272, 434] on span "Piccolo Me New Menu Items" at bounding box center [278, 436] width 146 height 17
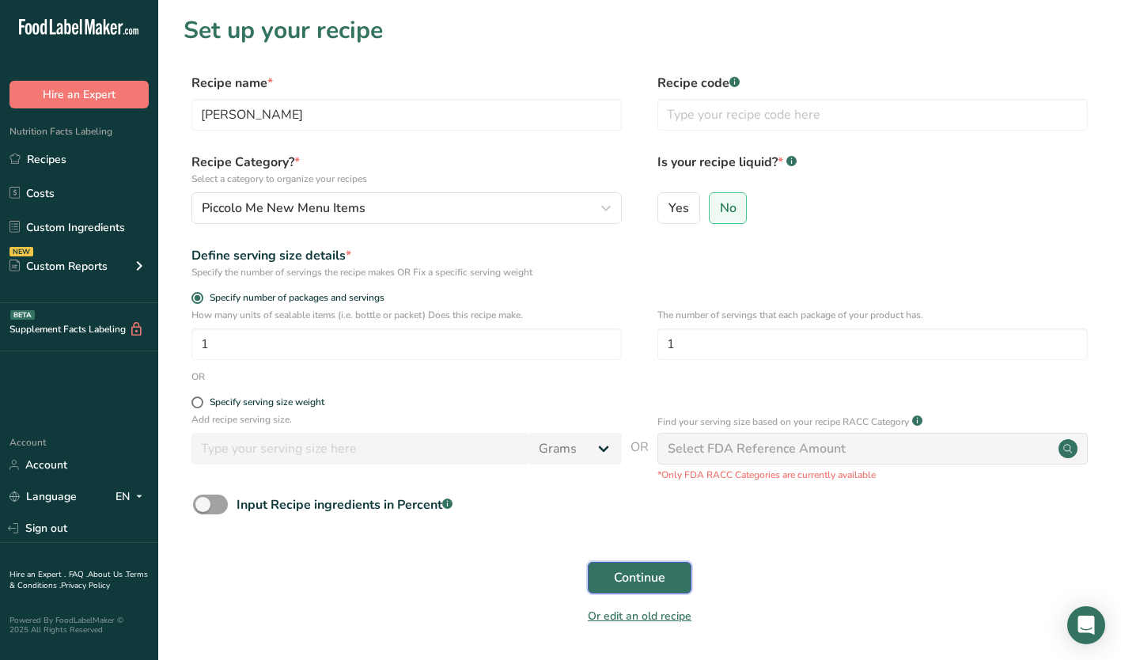
click at [631, 575] on span "Continue" at bounding box center [639, 577] width 51 height 19
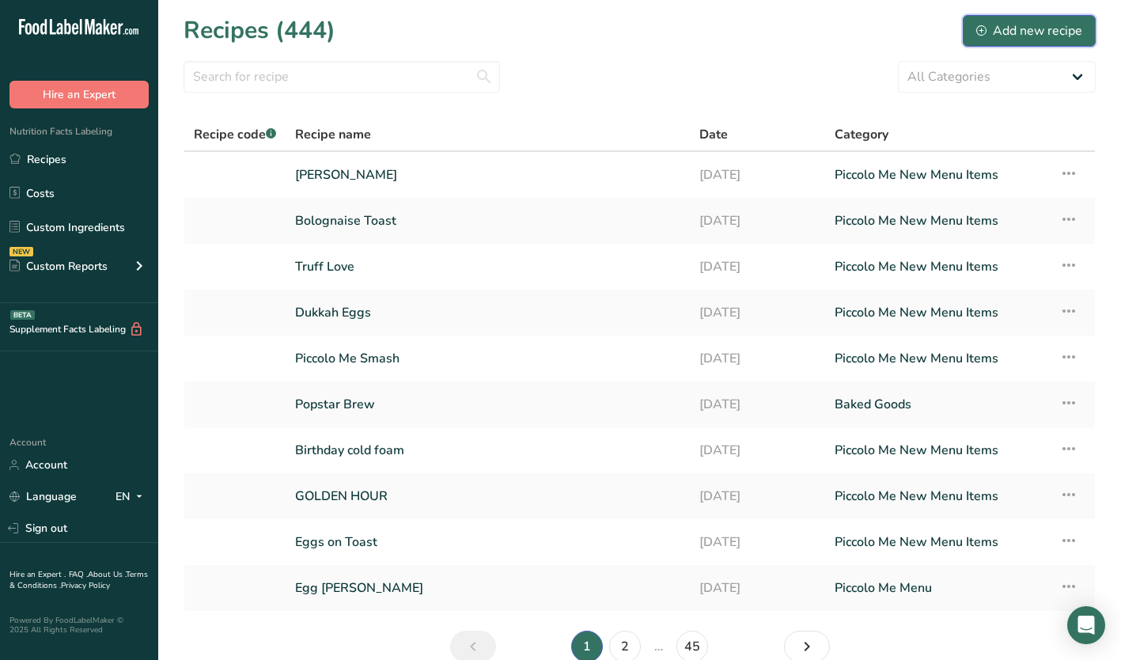
click at [1026, 34] on div "Add new recipe" at bounding box center [1030, 30] width 106 height 19
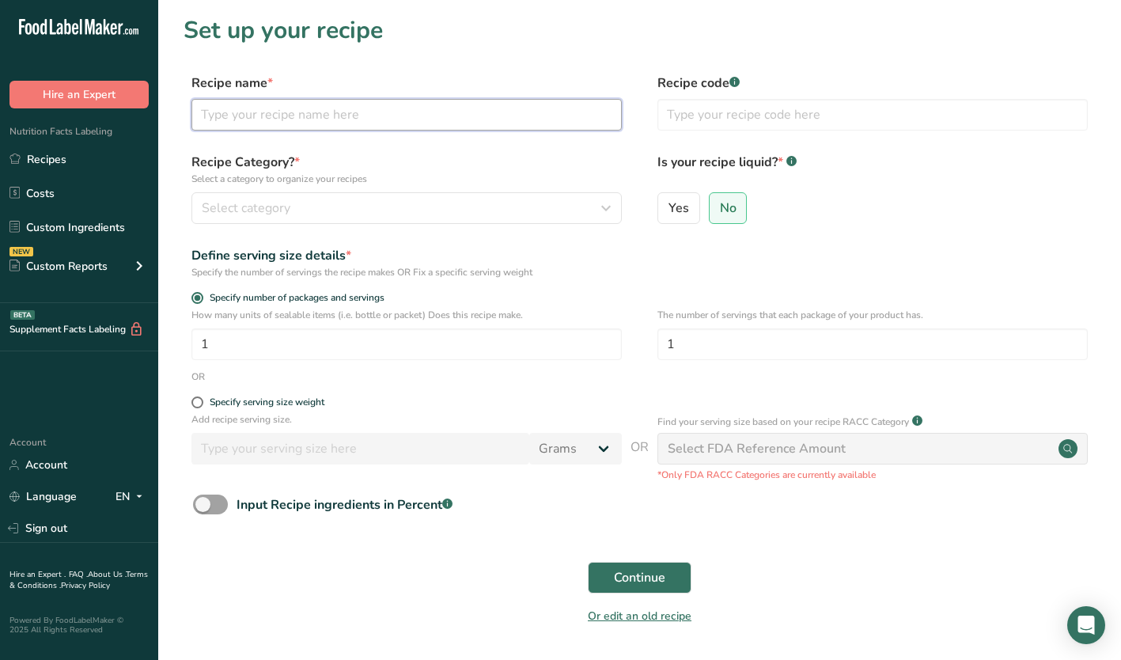
click at [241, 117] on input "text" at bounding box center [407, 115] width 430 height 32
type input "French Kiss"
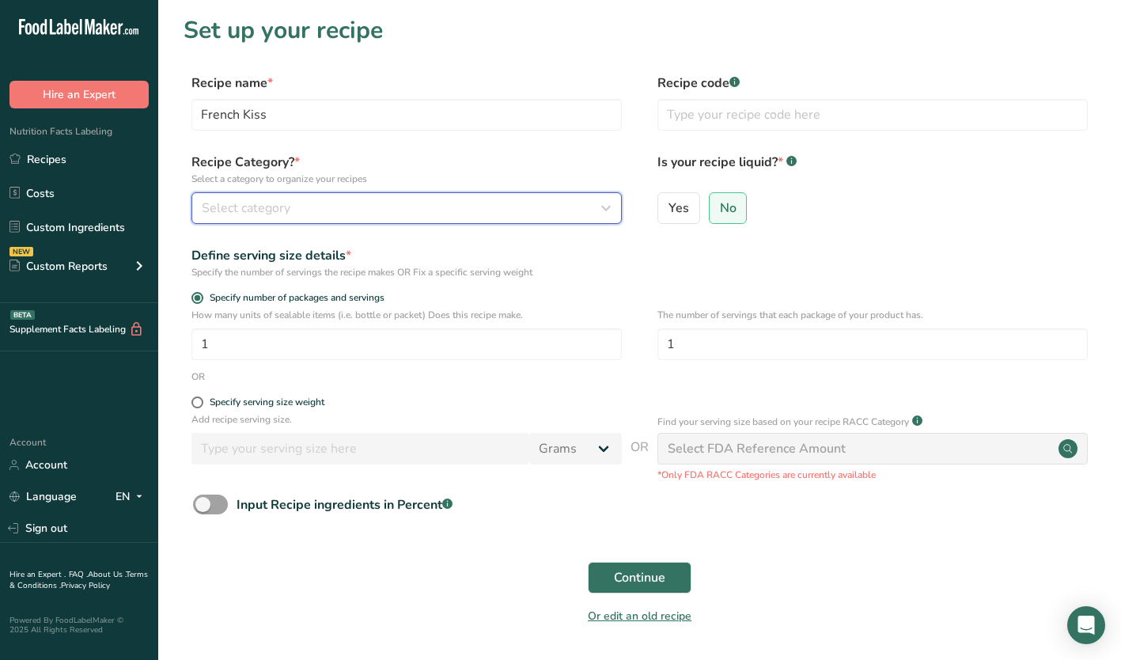
click at [341, 210] on div "Select category" at bounding box center [402, 208] width 400 height 19
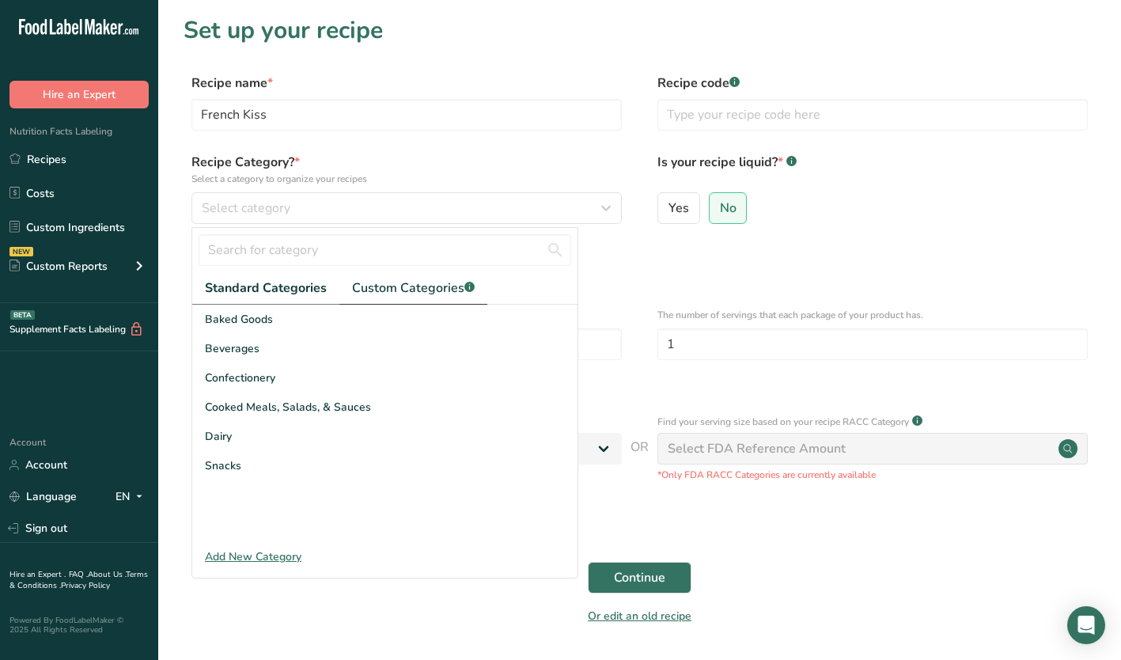
click at [459, 291] on span "Custom Categories .a-a{fill:#347362;}.b-a{fill:#fff;}" at bounding box center [413, 288] width 123 height 19
click at [272, 434] on span "Piccolo Me New Menu Items" at bounding box center [278, 436] width 146 height 17
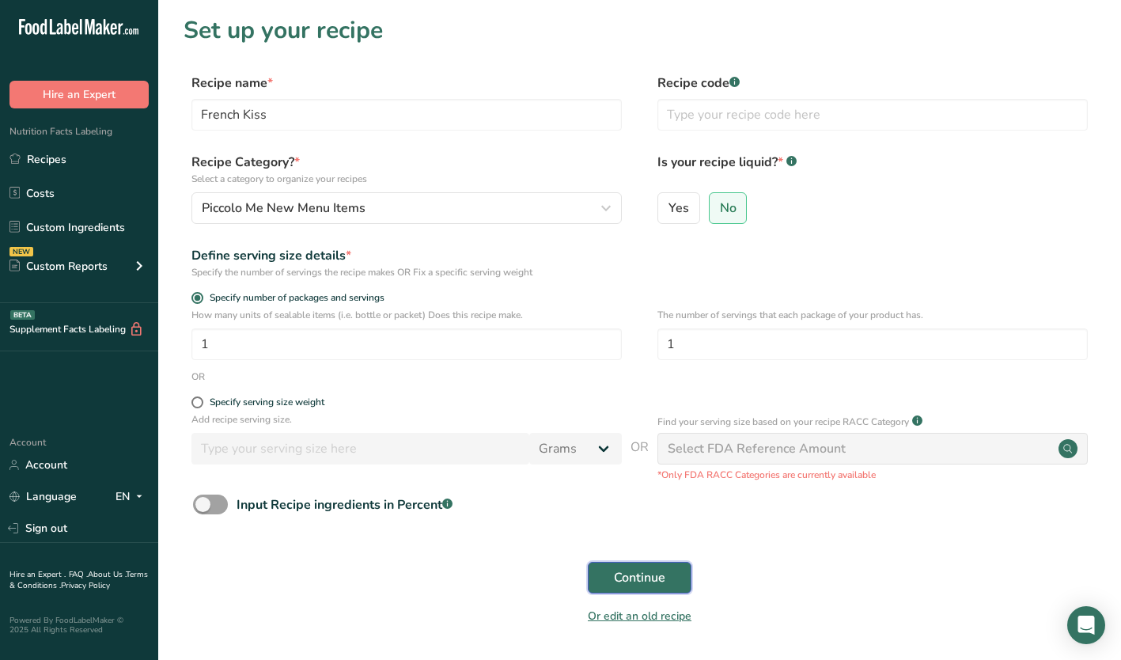
click at [627, 577] on span "Continue" at bounding box center [639, 577] width 51 height 19
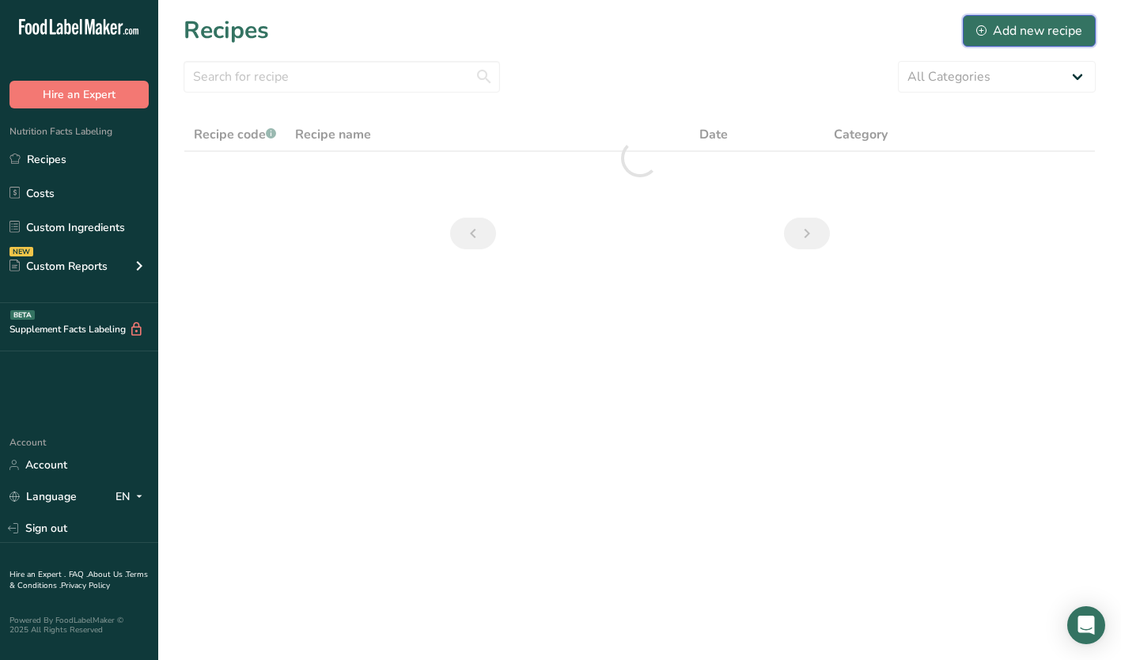
click at [992, 27] on div "Add new recipe" at bounding box center [1030, 30] width 106 height 19
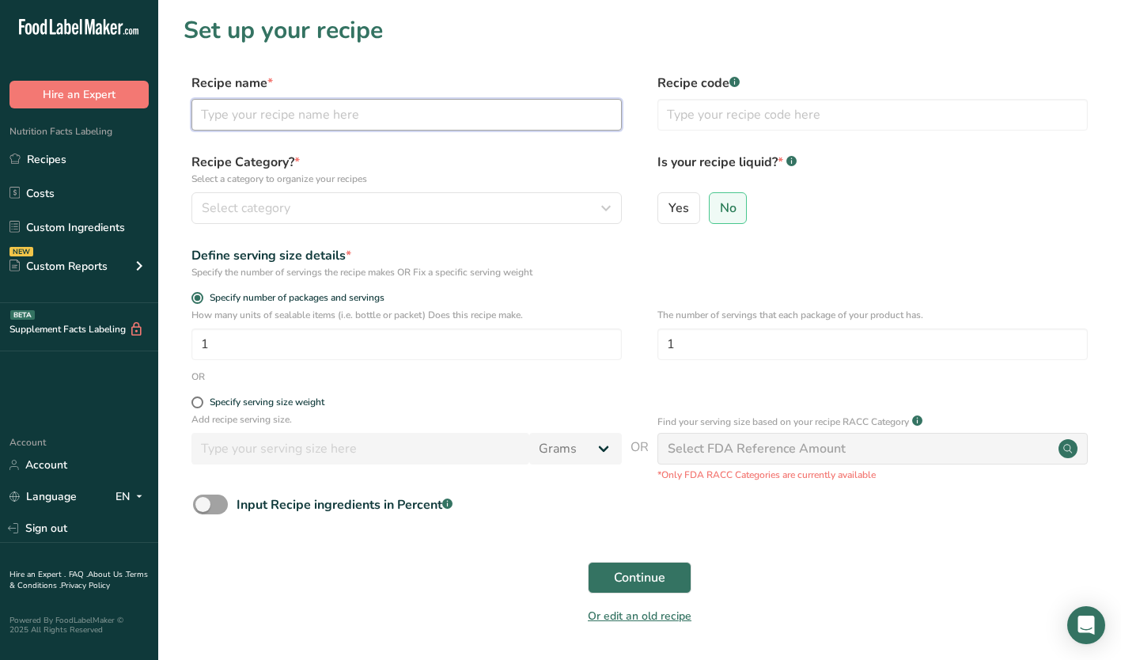
click at [307, 110] on input "text" at bounding box center [407, 115] width 430 height 32
type input "Omelette Your Way"
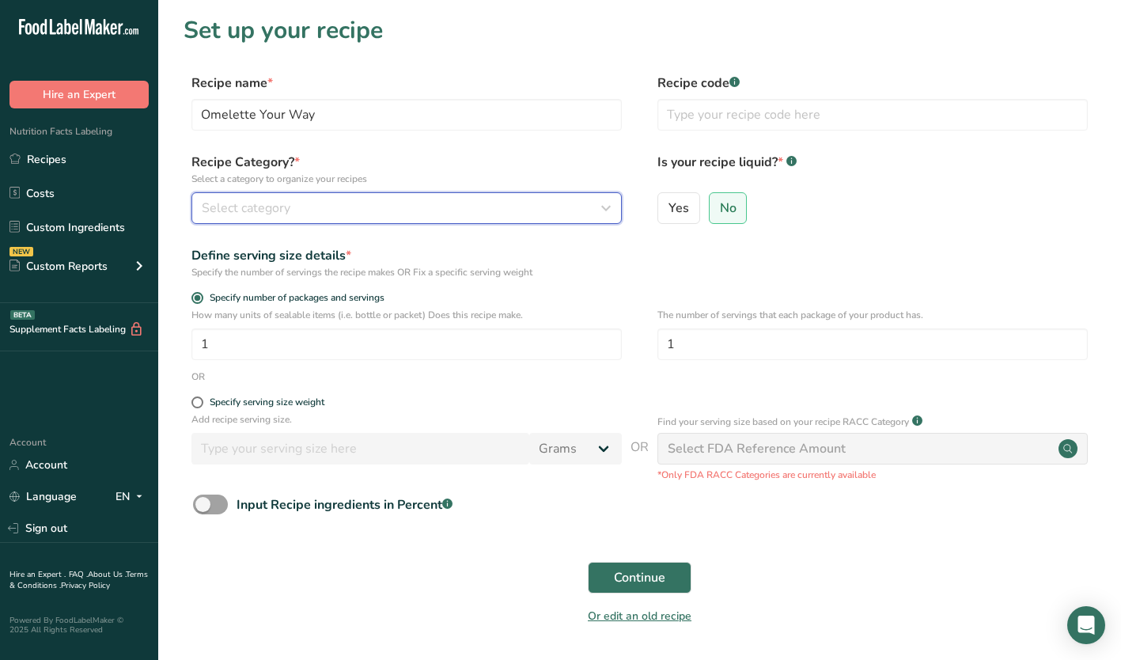
click at [396, 208] on div "Select category" at bounding box center [402, 208] width 400 height 19
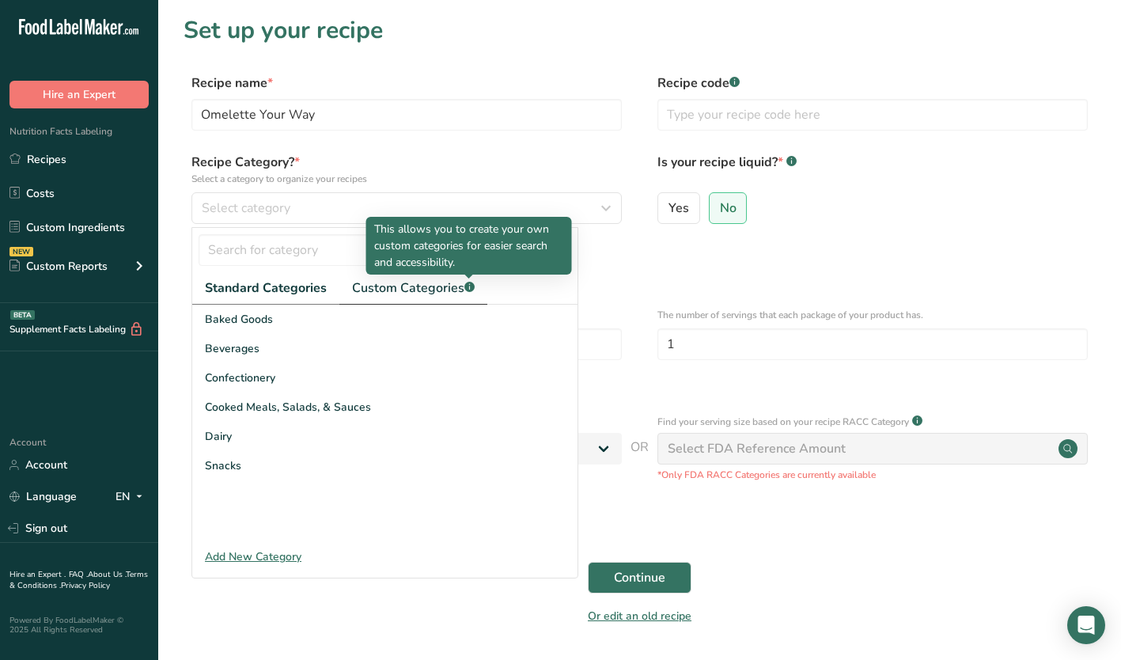
click at [458, 286] on span "Custom Categories .a-a{fill:#347362;}.b-a{fill:#fff;}" at bounding box center [413, 288] width 123 height 19
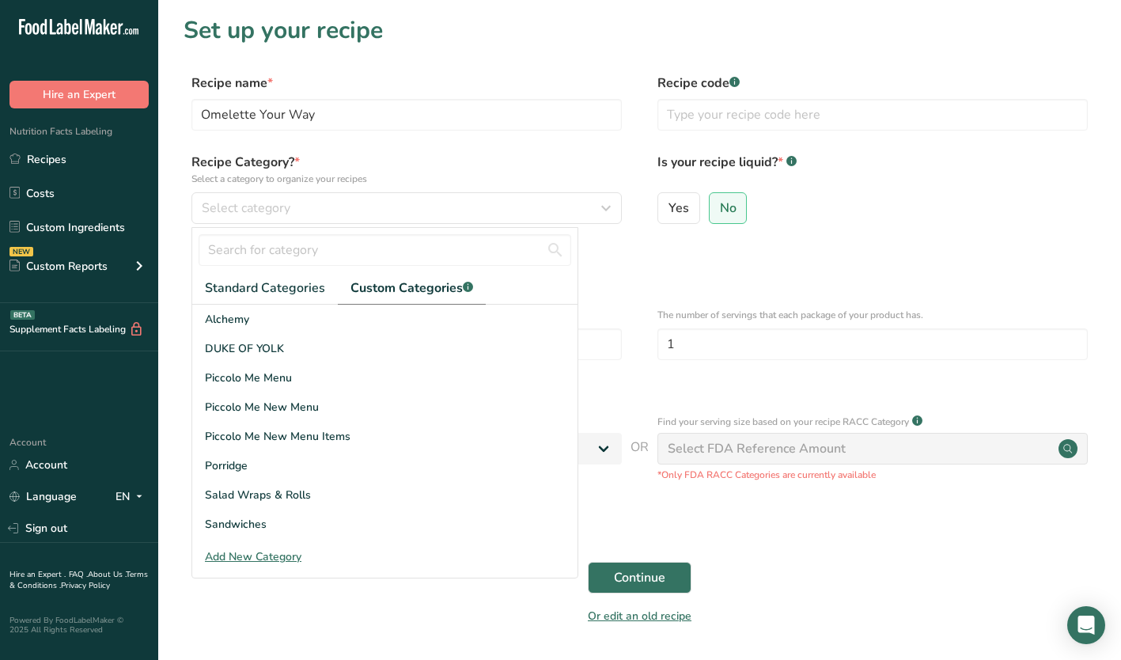
click at [273, 439] on span "Piccolo Me New Menu Items" at bounding box center [278, 436] width 146 height 17
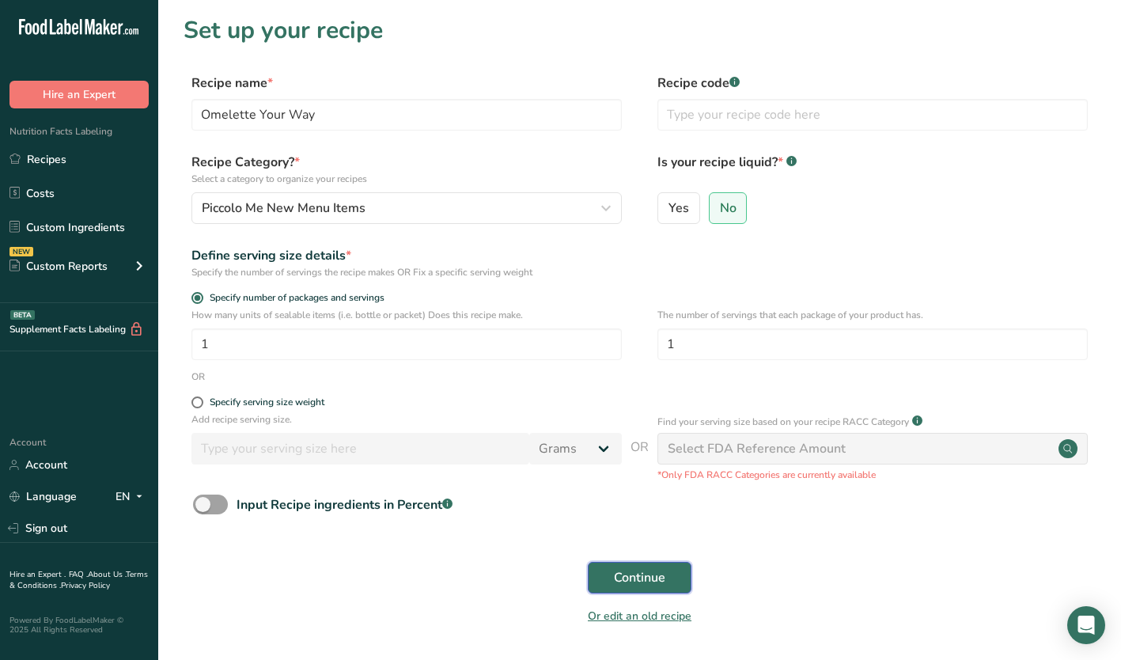
click at [638, 583] on span "Continue" at bounding box center [639, 577] width 51 height 19
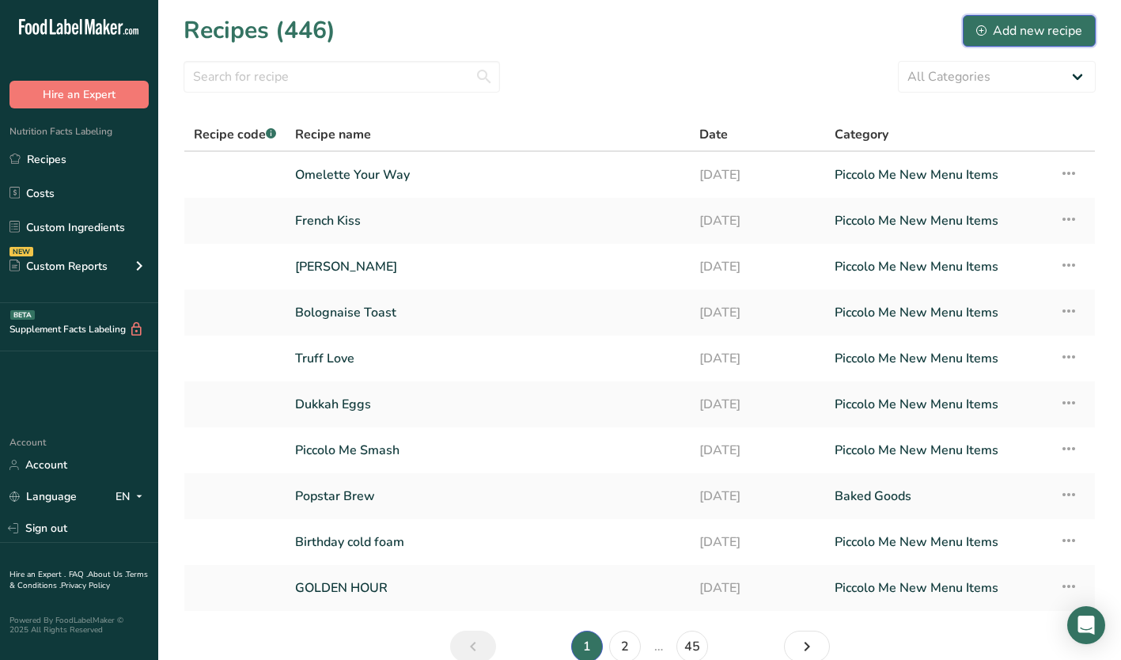
click at [1011, 28] on div "Add new recipe" at bounding box center [1030, 30] width 106 height 19
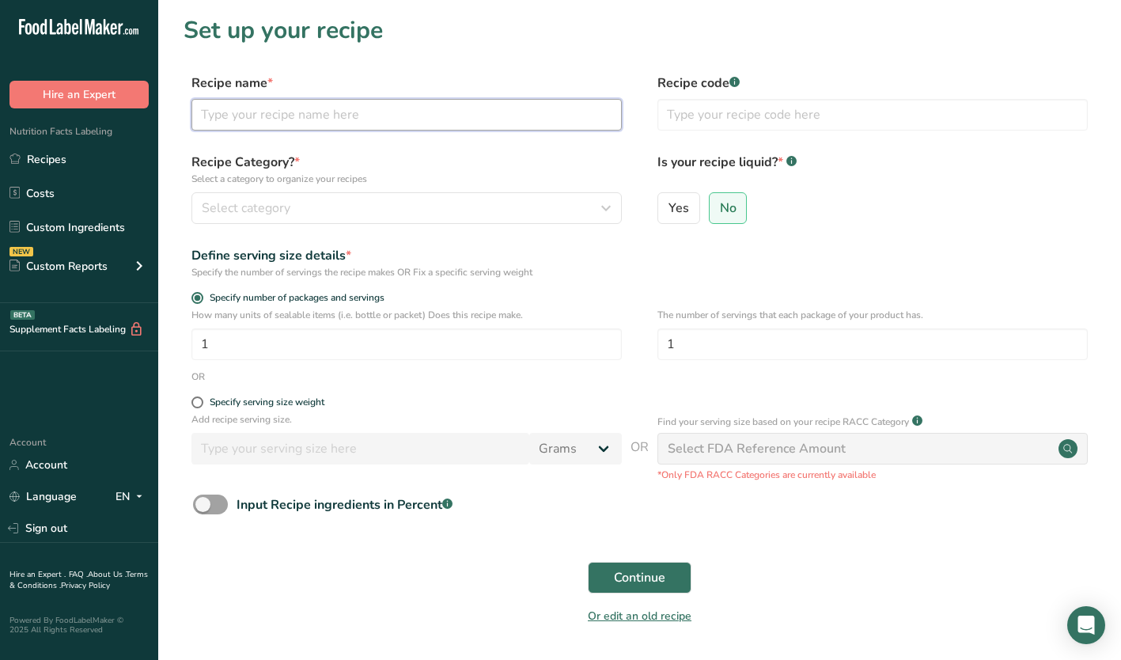
click at [254, 122] on input "text" at bounding box center [407, 115] width 430 height 32
type input "Grande Breakfast"
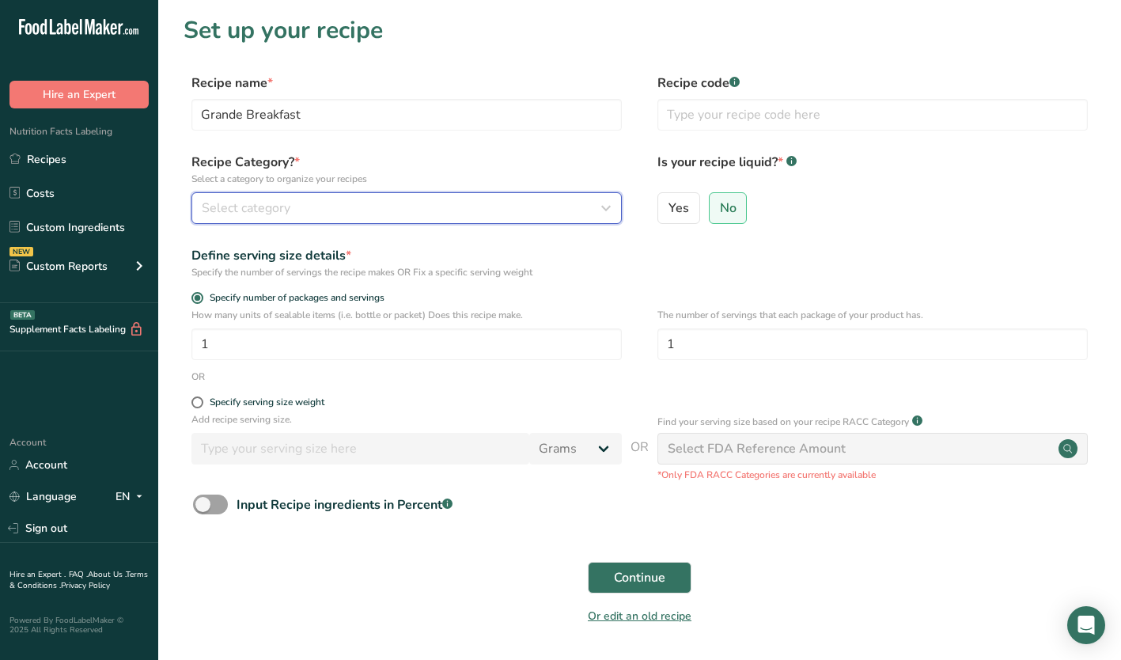
click at [302, 207] on div "Select category" at bounding box center [402, 208] width 400 height 19
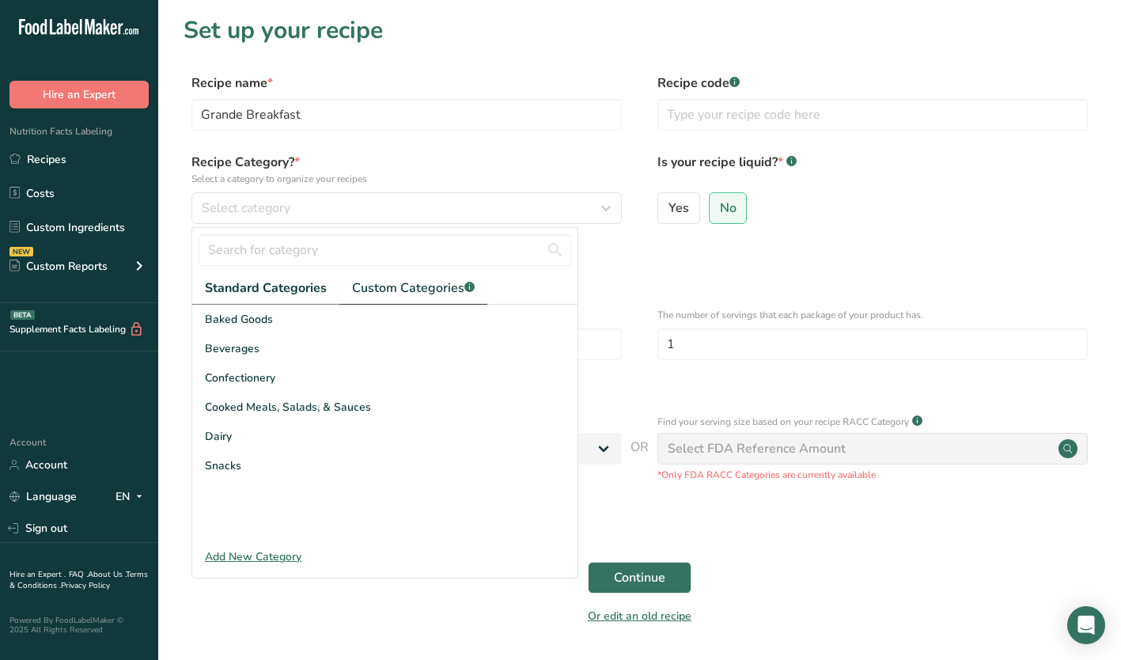
click at [442, 285] on span "Custom Categories .a-a{fill:#347362;}.b-a{fill:#fff;}" at bounding box center [413, 288] width 123 height 19
click at [283, 439] on span "Piccolo Me New Menu Items" at bounding box center [278, 436] width 146 height 17
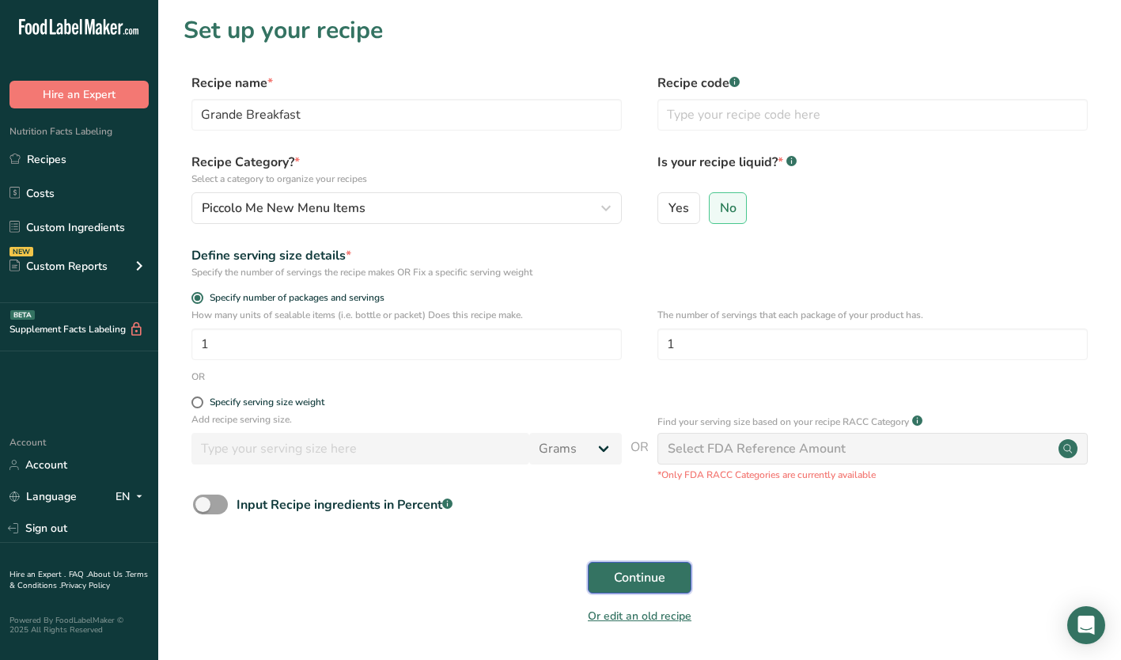
click at [646, 581] on span "Continue" at bounding box center [639, 577] width 51 height 19
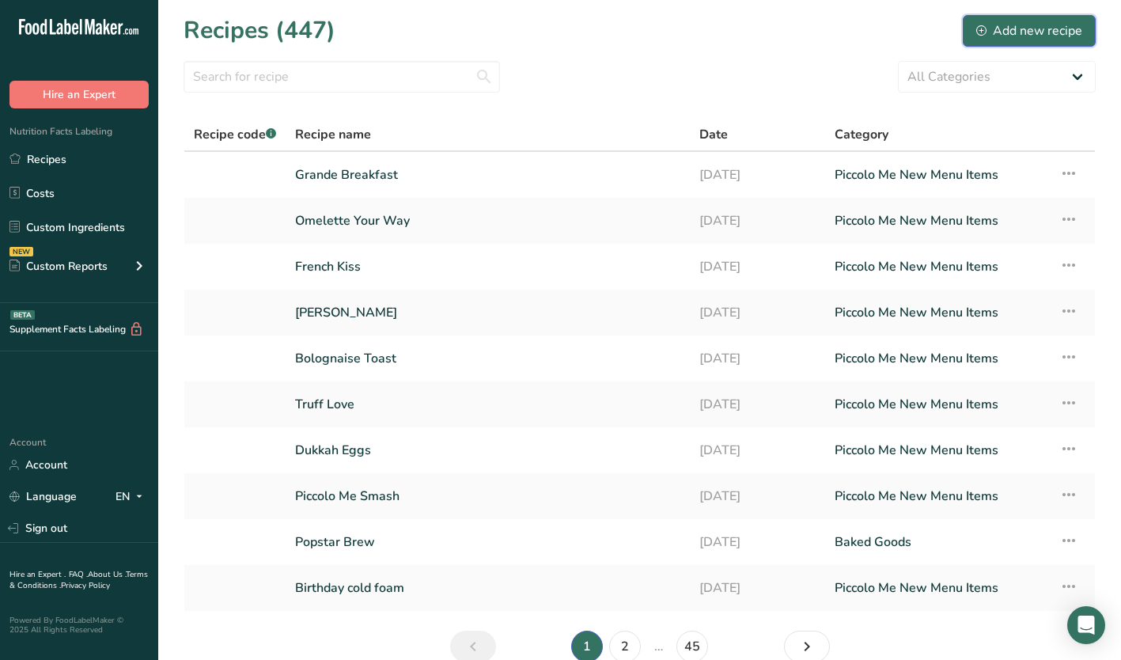
click at [1017, 31] on div "Add new recipe" at bounding box center [1030, 30] width 106 height 19
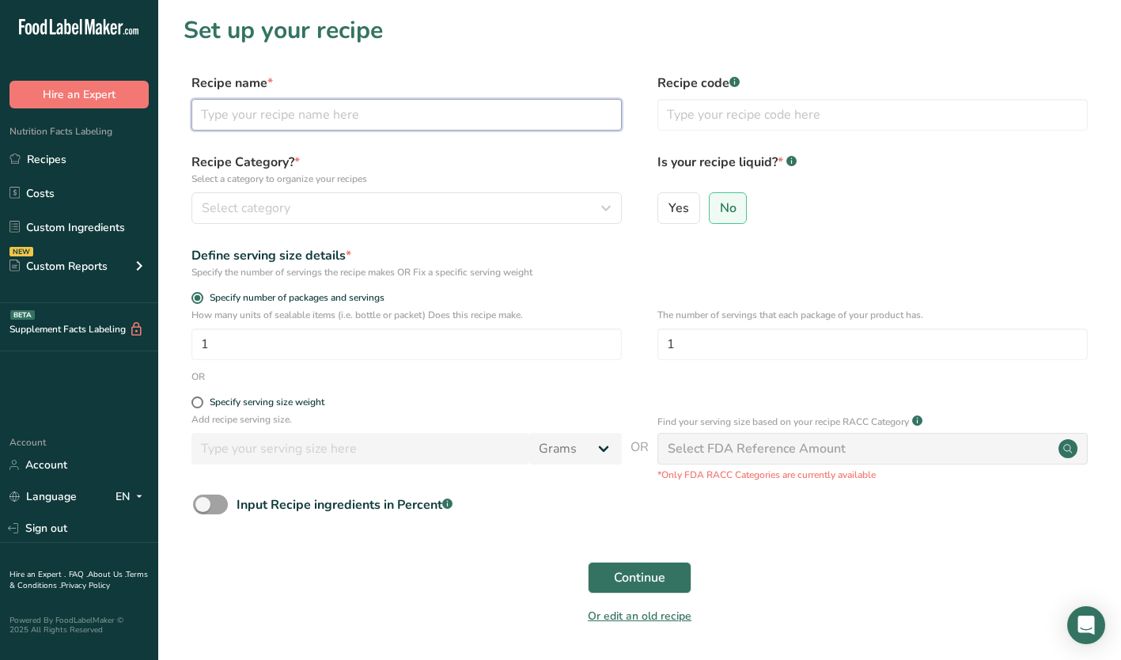
click at [288, 112] on input "text" at bounding box center [407, 115] width 430 height 32
click at [206, 112] on input "classic [PERSON_NAME]" at bounding box center [407, 115] width 430 height 32
type input "Classic [PERSON_NAME]"
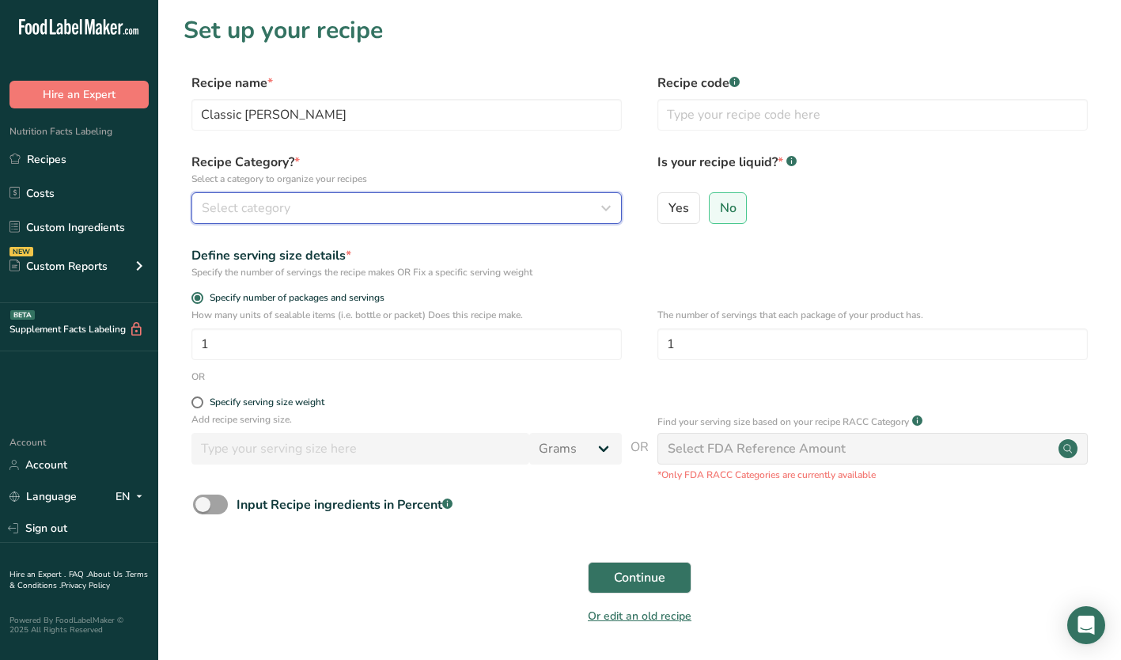
click at [273, 207] on span "Select category" at bounding box center [246, 208] width 89 height 19
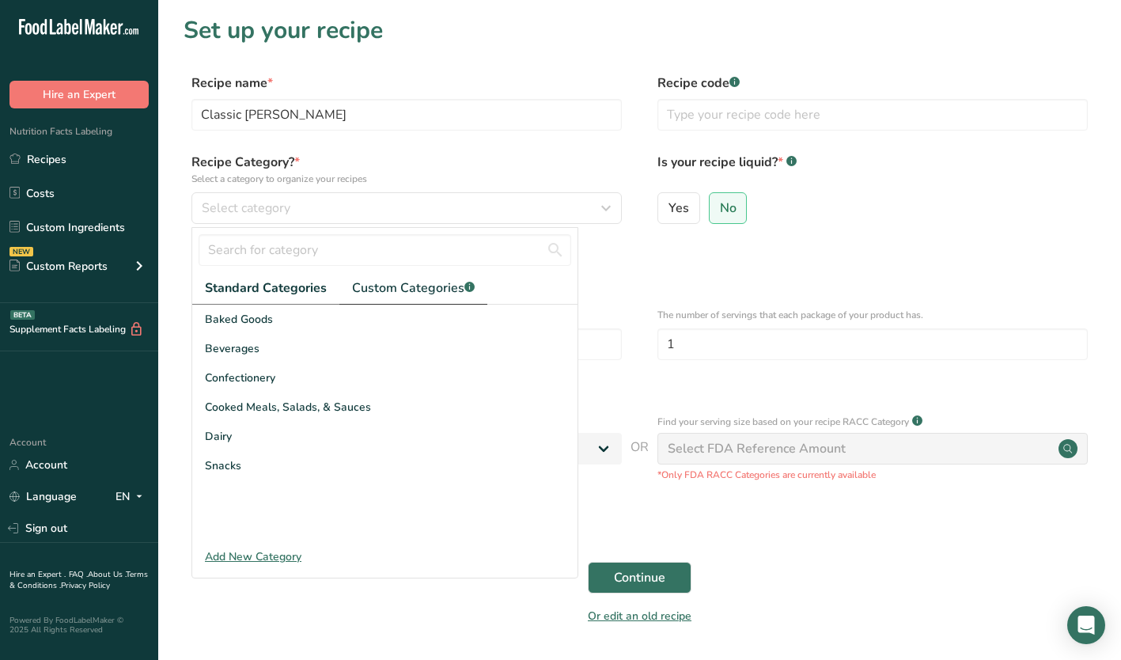
click at [447, 285] on span "Custom Categories .a-a{fill:#347362;}.b-a{fill:#fff;}" at bounding box center [413, 288] width 123 height 19
click at [270, 442] on span "Piccolo Me New Menu Items" at bounding box center [278, 436] width 146 height 17
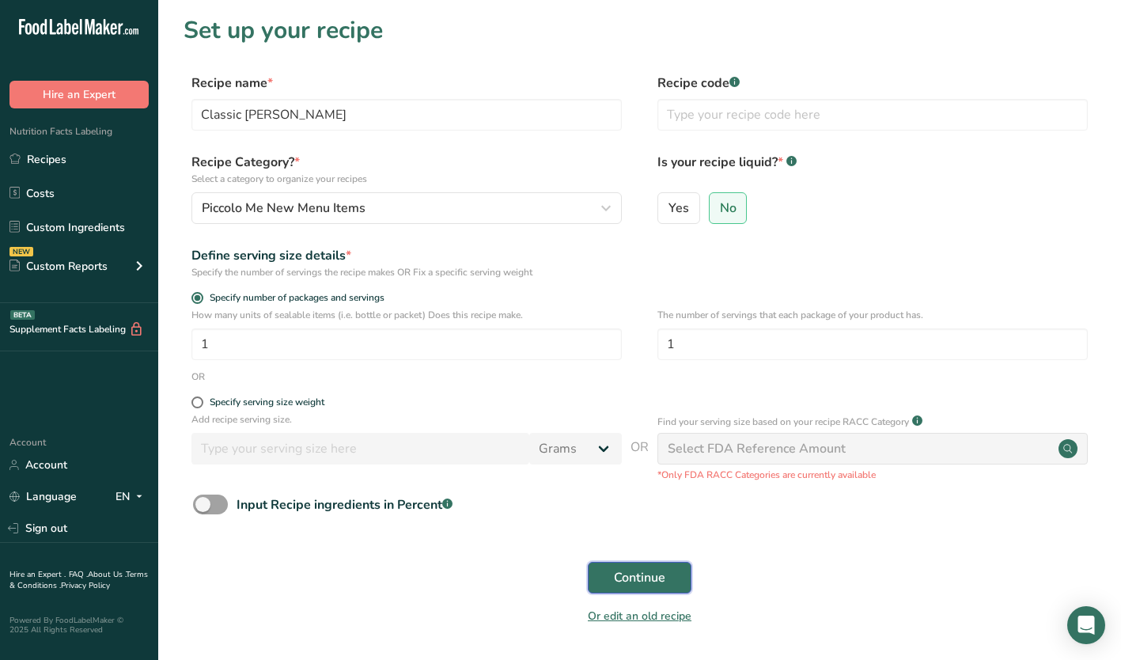
click at [611, 581] on button "Continue" at bounding box center [640, 578] width 104 height 32
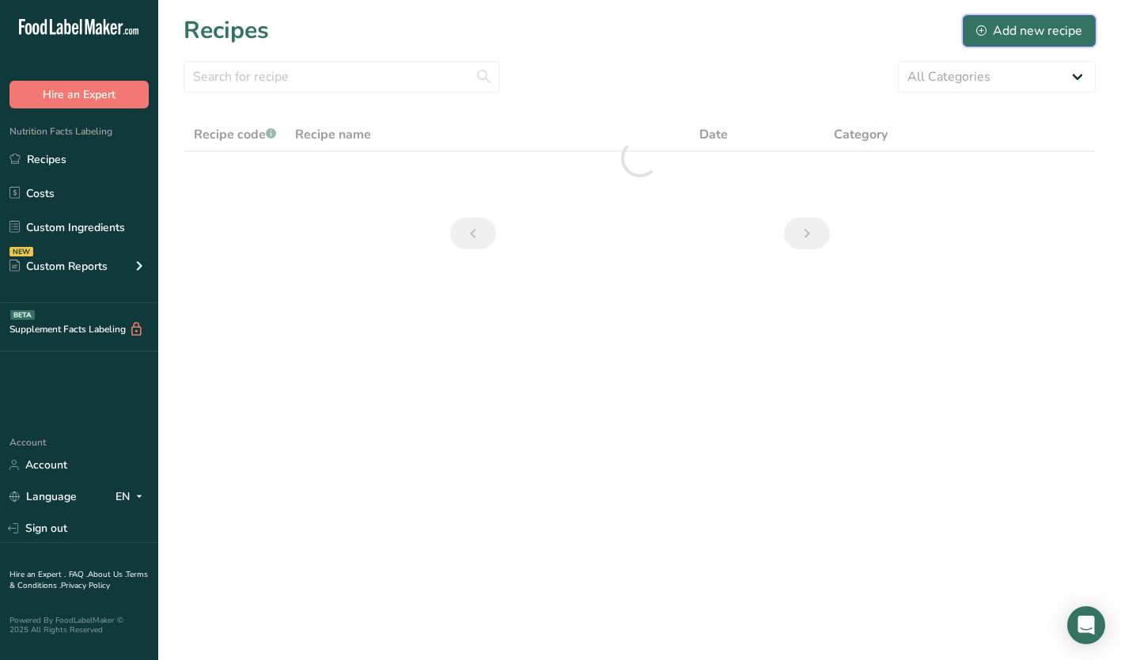
click at [1078, 36] on div "Add new recipe" at bounding box center [1030, 30] width 106 height 19
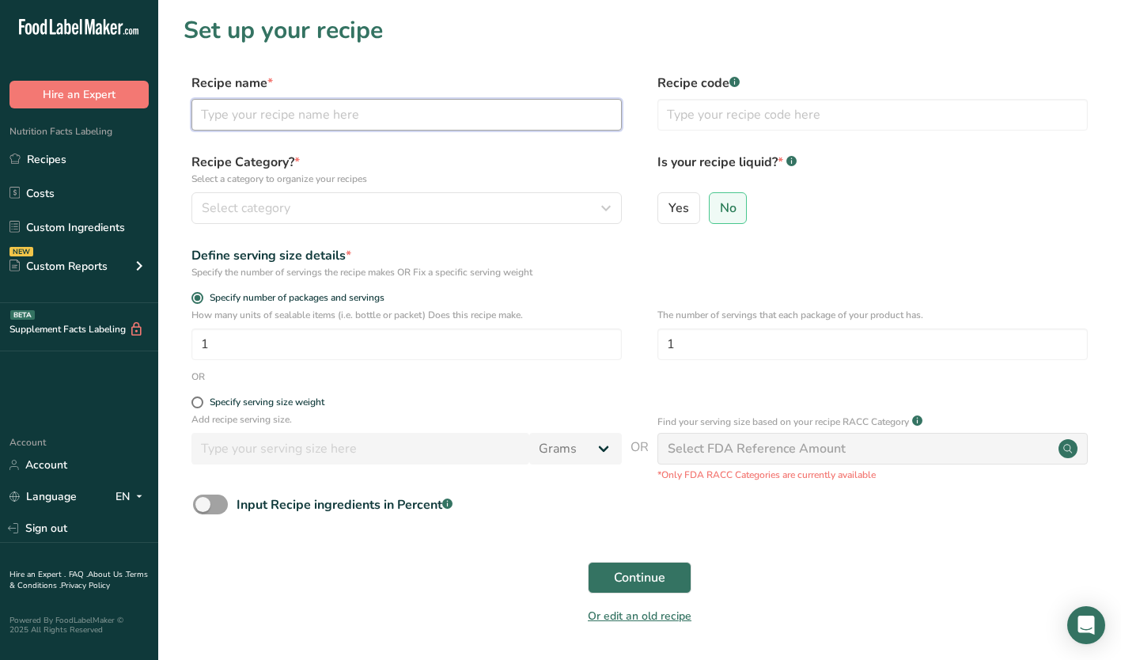
click at [230, 109] on input "text" at bounding box center [407, 115] width 430 height 32
type input "Not Your Classic [PERSON_NAME]"
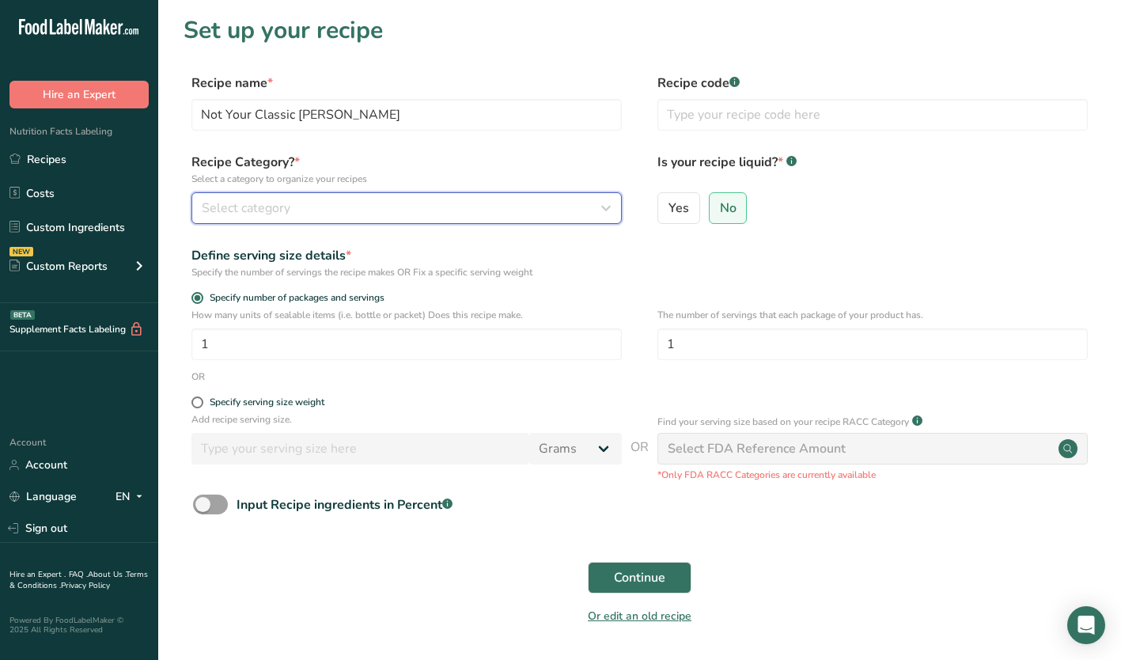
click at [393, 203] on div "Select category" at bounding box center [402, 208] width 400 height 19
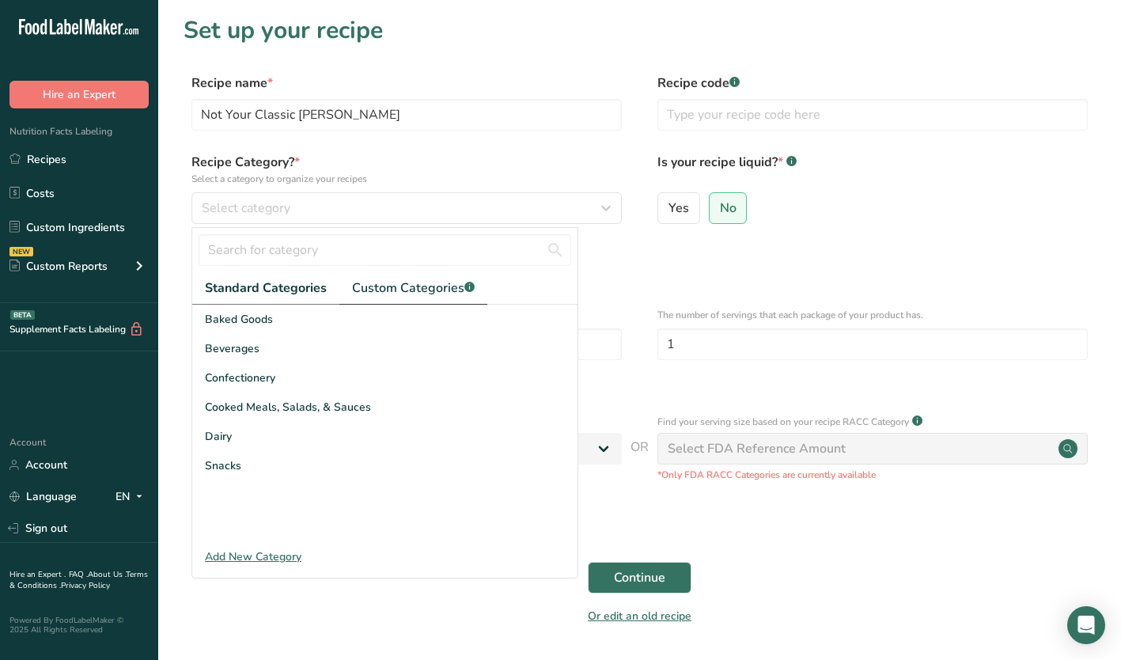
click at [380, 287] on span "Custom Categories .a-a{fill:#347362;}.b-a{fill:#fff;}" at bounding box center [413, 288] width 123 height 19
click at [268, 429] on span "Piccolo Me New Menu Items" at bounding box center [278, 436] width 146 height 17
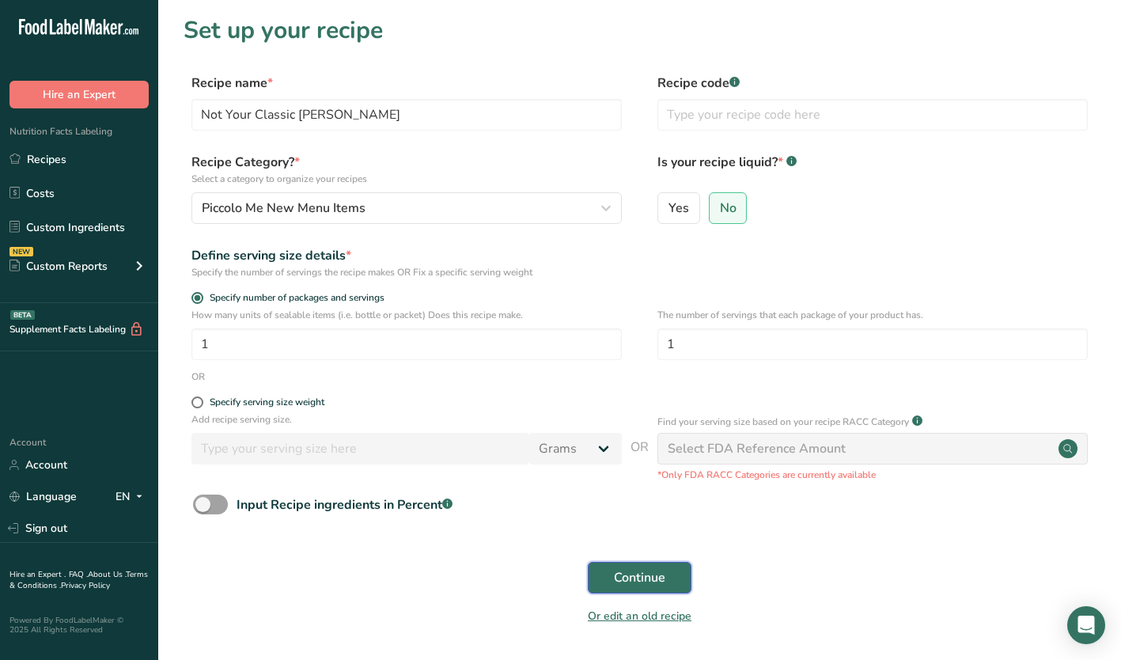
click at [639, 570] on span "Continue" at bounding box center [639, 577] width 51 height 19
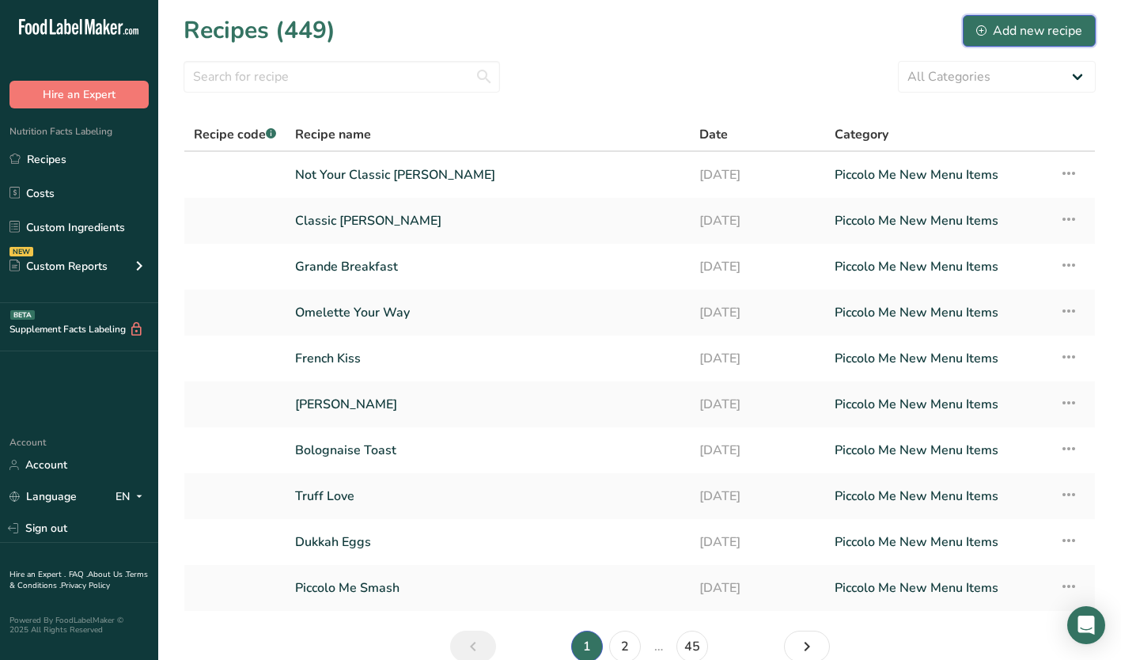
click at [1025, 29] on div "Add new recipe" at bounding box center [1030, 30] width 106 height 19
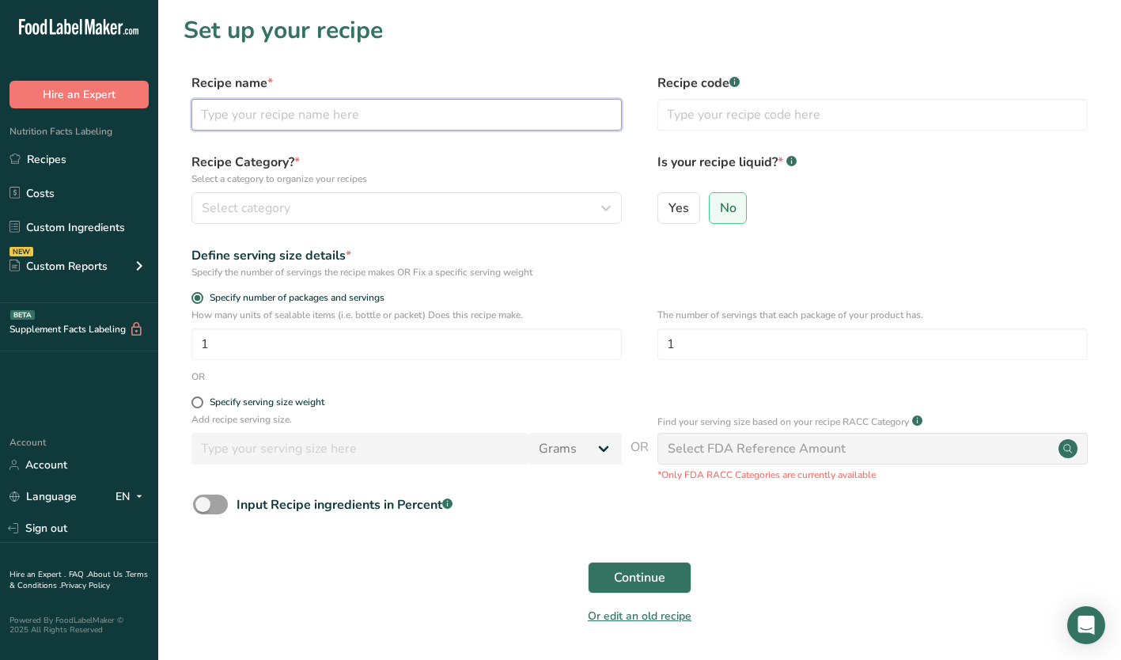
click at [267, 124] on input "text" at bounding box center [407, 115] width 430 height 32
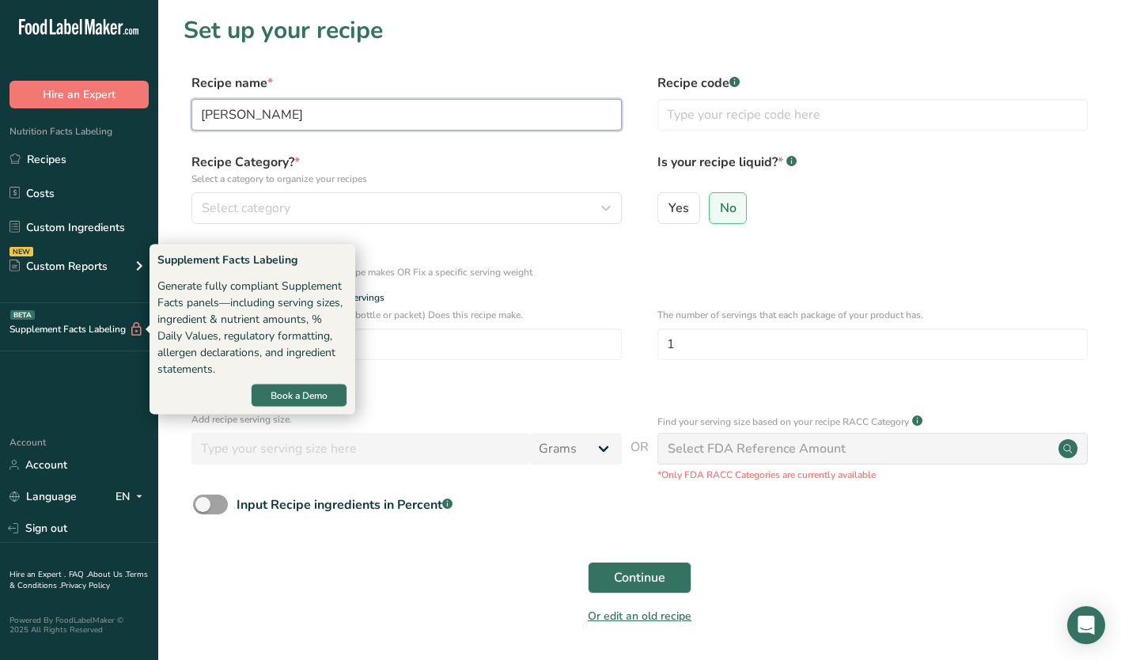
type input "[PERSON_NAME]"
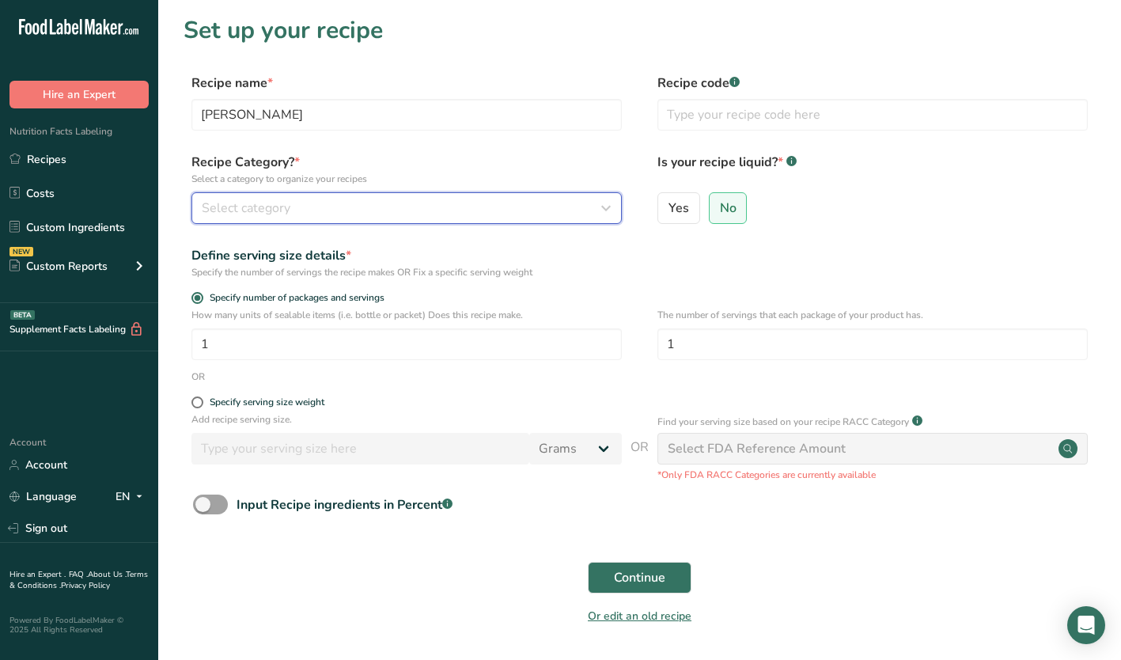
click at [249, 207] on span "Select category" at bounding box center [246, 208] width 89 height 19
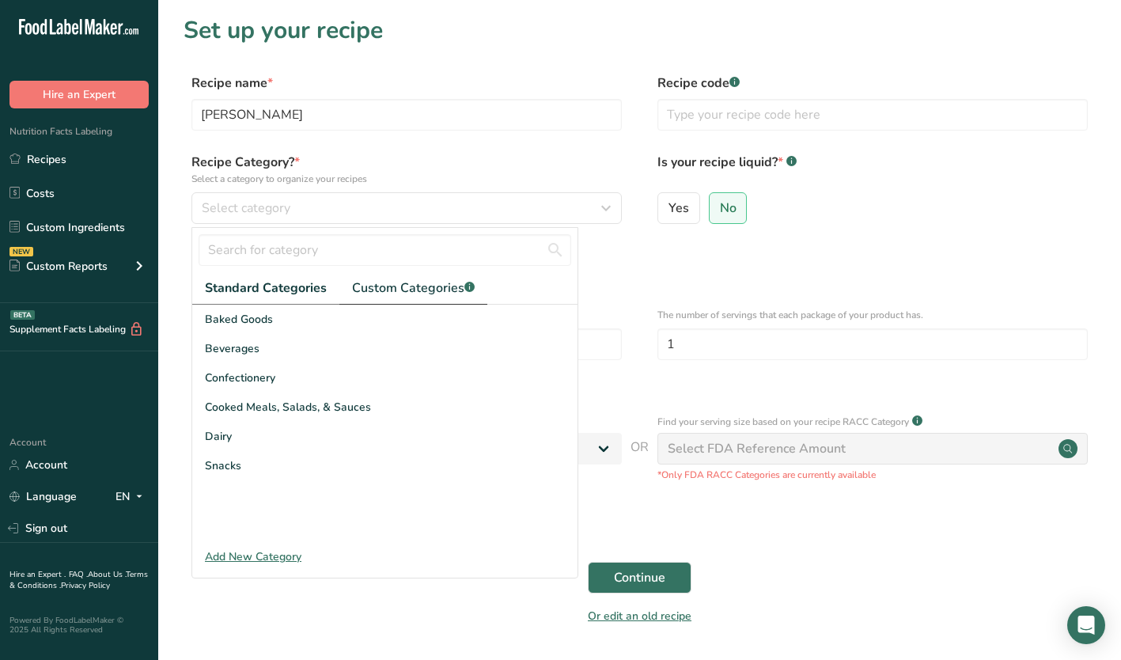
click at [415, 289] on span "Custom Categories .a-a{fill:#347362;}.b-a{fill:#fff;}" at bounding box center [413, 288] width 123 height 19
click at [282, 436] on span "Piccolo Me New Menu Items" at bounding box center [278, 436] width 146 height 17
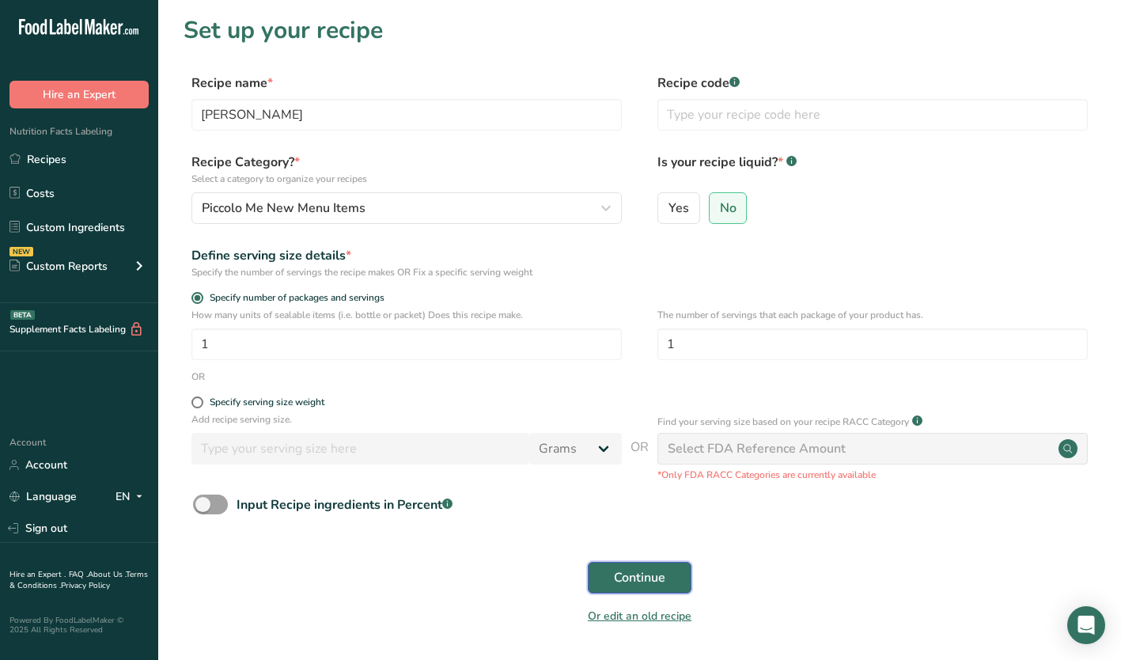
click at [618, 575] on span "Continue" at bounding box center [639, 577] width 51 height 19
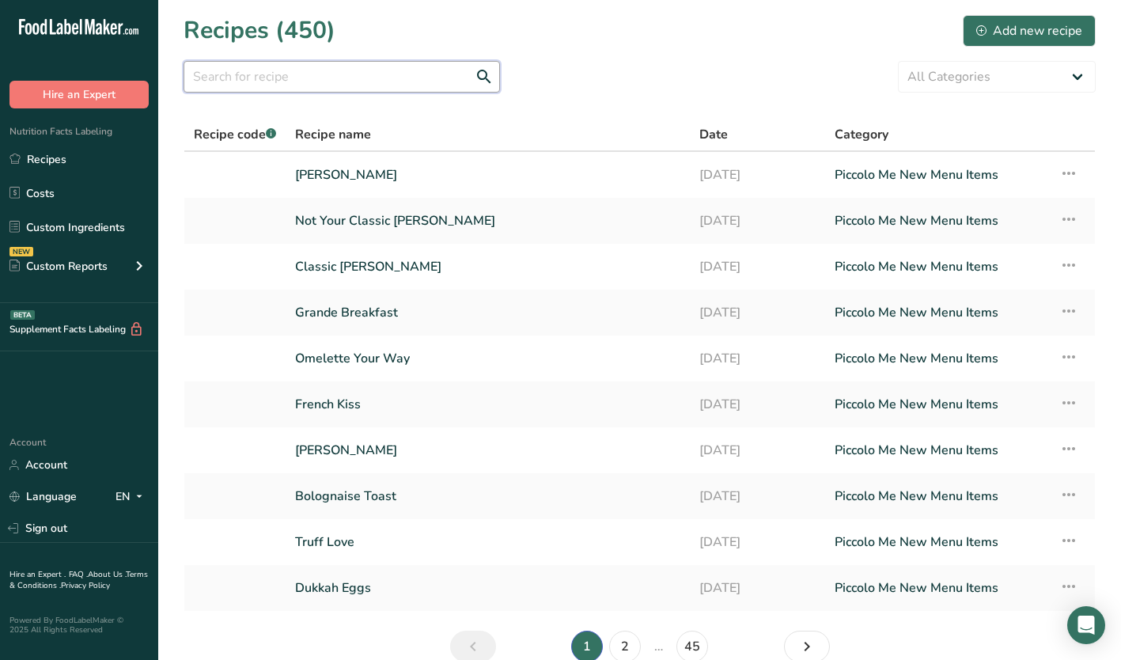
click at [273, 78] on input "text" at bounding box center [342, 77] width 317 height 32
click at [1029, 26] on div "Add new recipe" at bounding box center [1030, 30] width 106 height 19
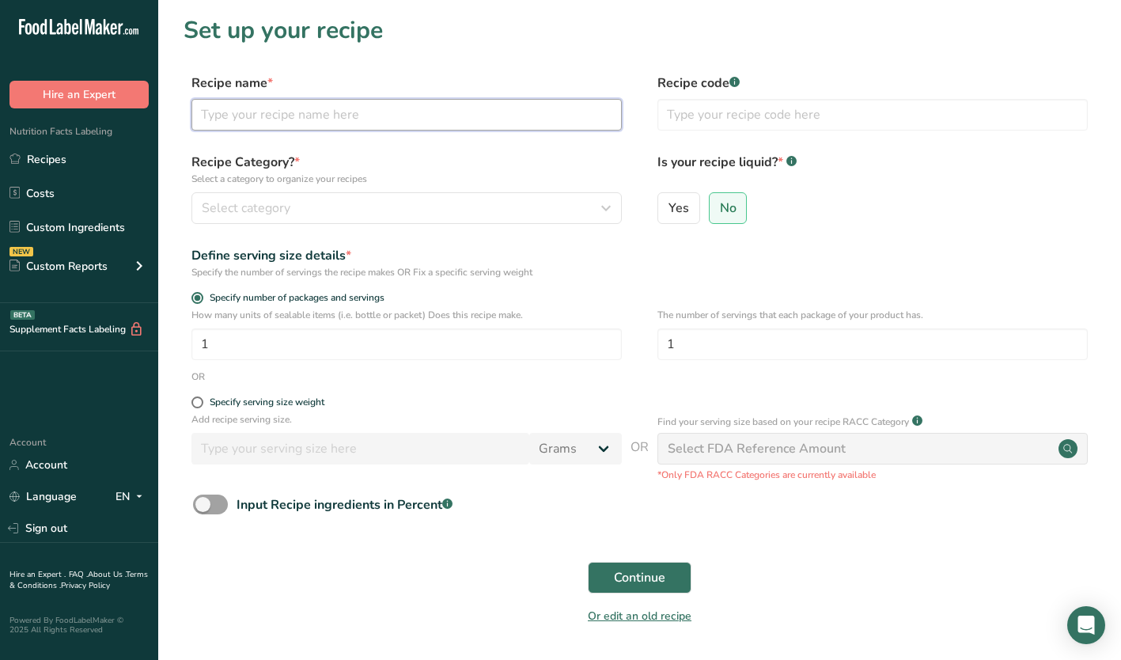
click at [305, 112] on input "text" at bounding box center [407, 115] width 430 height 32
type input "P"
type input "Taco Crispy Fish"
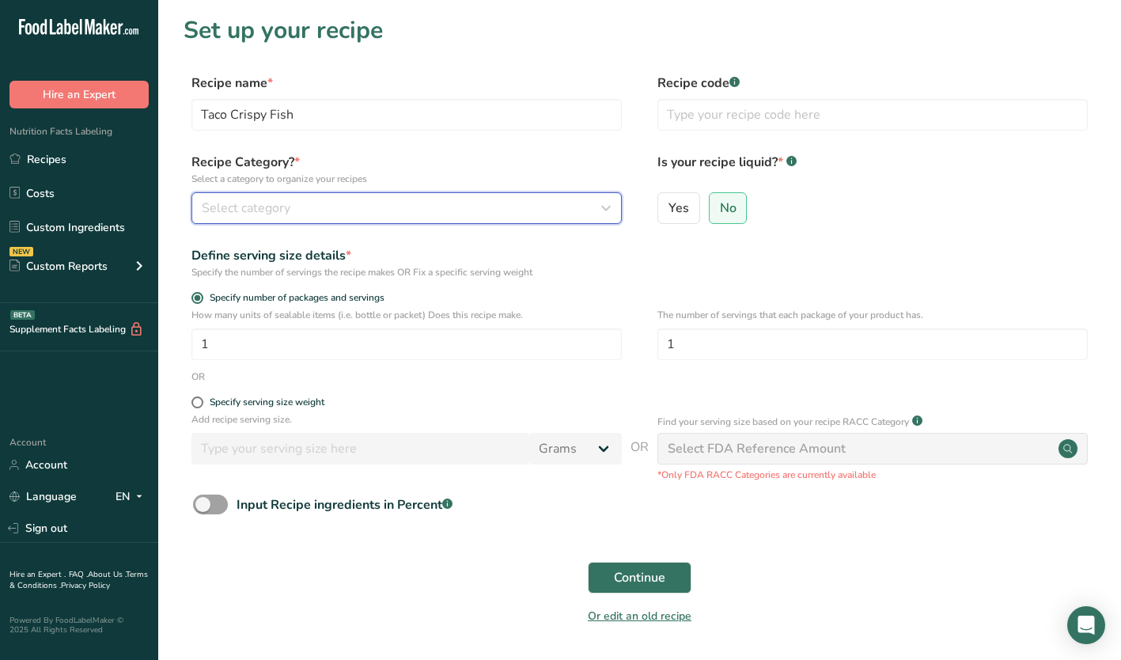
click at [271, 210] on span "Select category" at bounding box center [246, 208] width 89 height 19
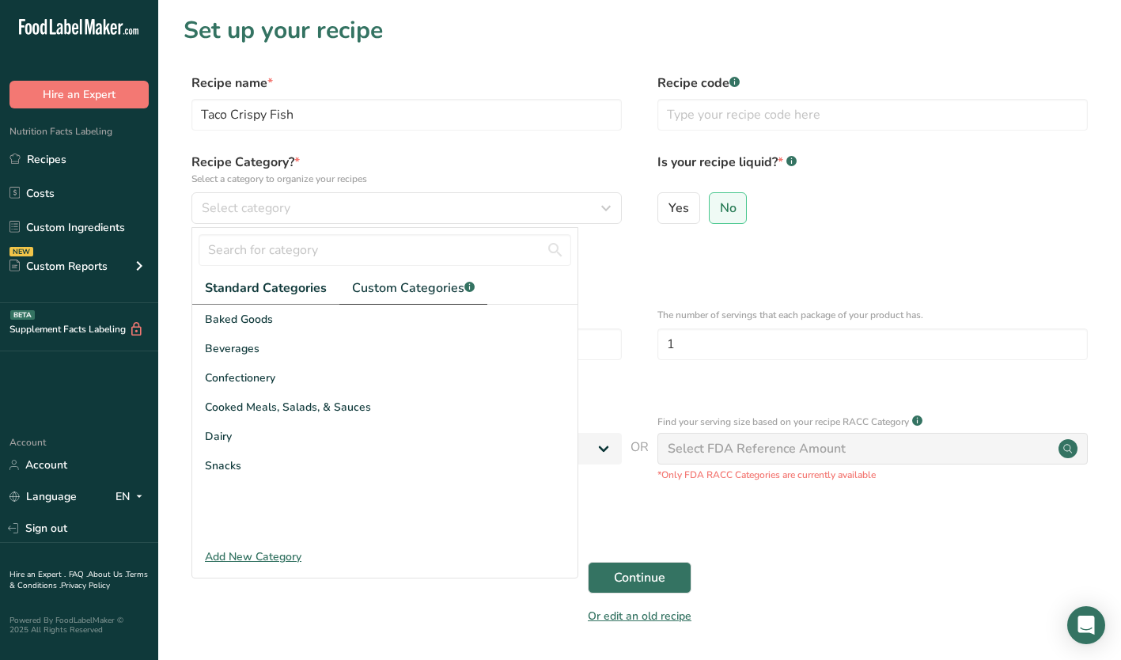
click at [379, 283] on span "Custom Categories .a-a{fill:#347362;}.b-a{fill:#fff;}" at bounding box center [413, 288] width 123 height 19
click at [312, 438] on span "Piccolo Me New Menu Items" at bounding box center [278, 436] width 146 height 17
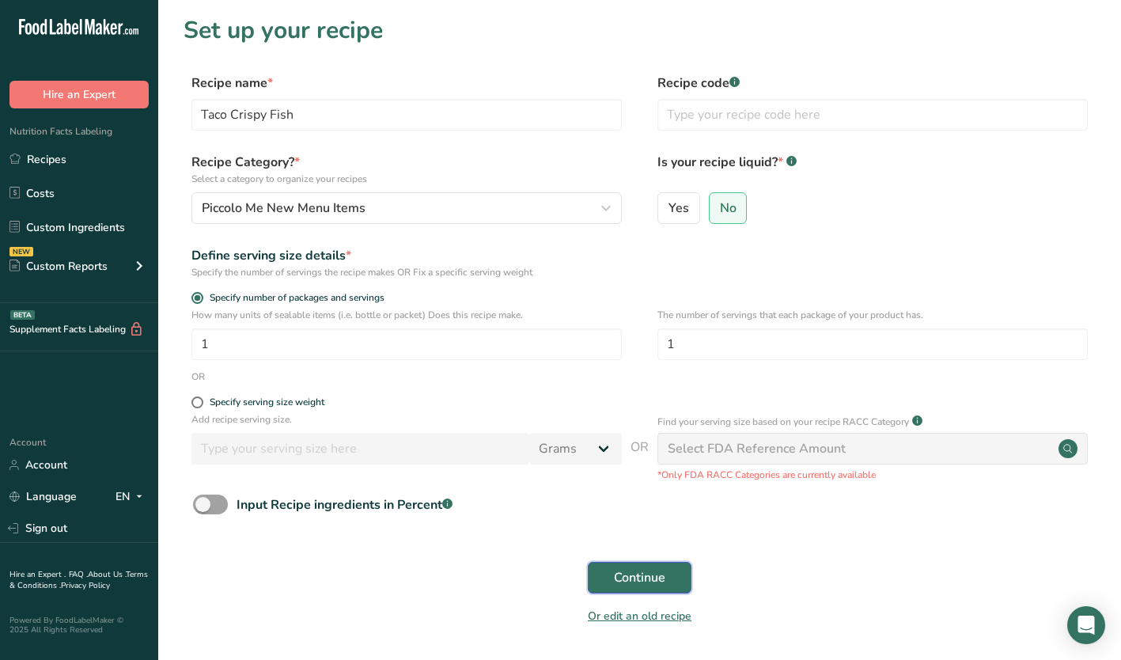
click at [650, 581] on span "Continue" at bounding box center [639, 577] width 51 height 19
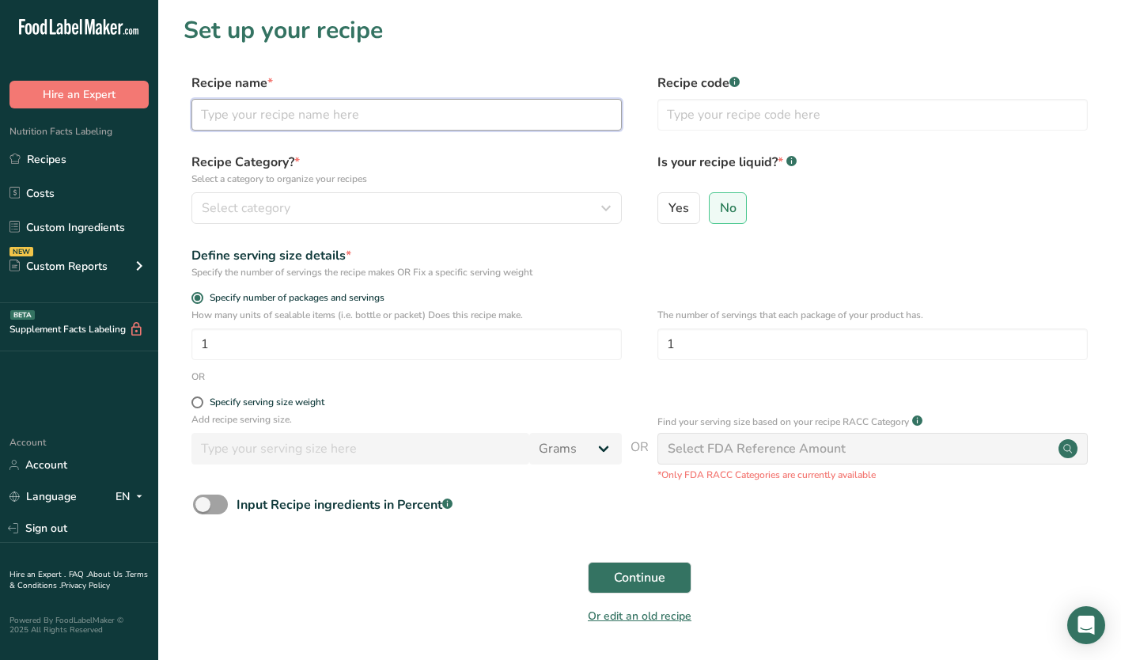
click at [241, 119] on input "text" at bounding box center [407, 115] width 430 height 32
type input "Tacos Pulled Brisket"
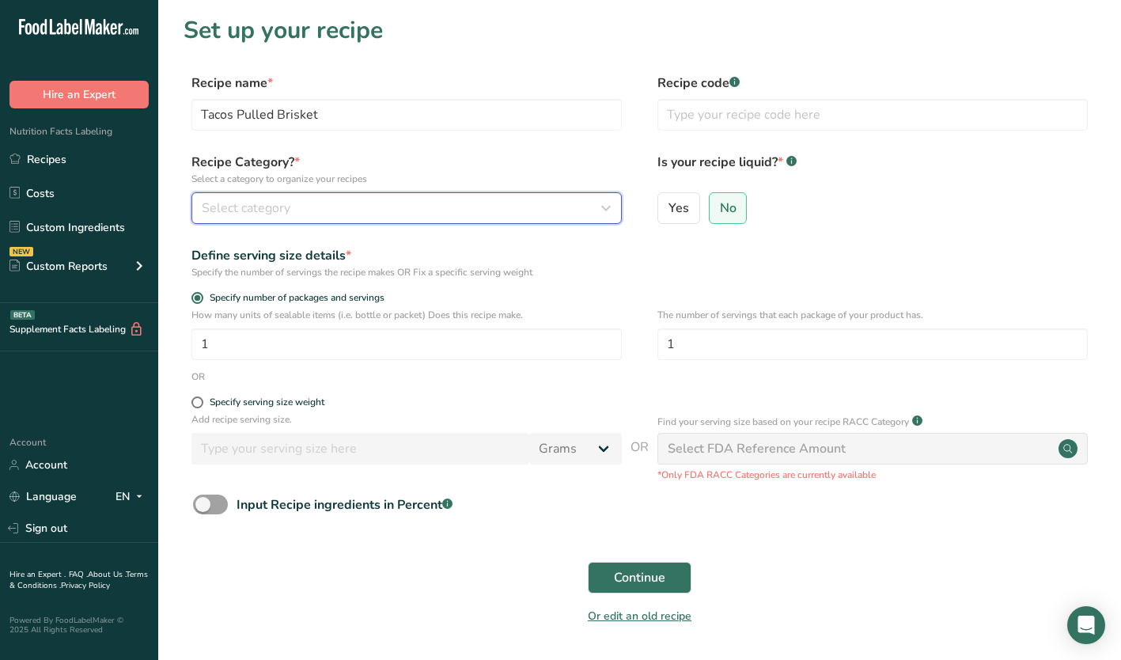
click at [306, 214] on div "Select category" at bounding box center [402, 208] width 400 height 19
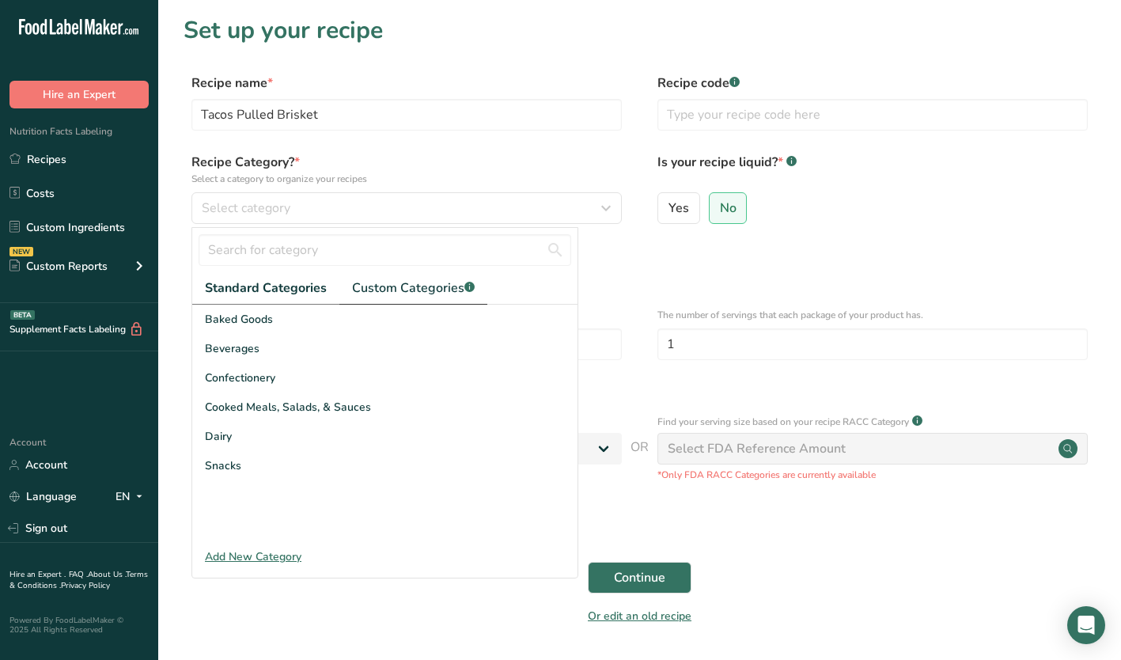
click at [397, 286] on span "Custom Categories .a-a{fill:#347362;}.b-a{fill:#fff;}" at bounding box center [413, 288] width 123 height 19
click at [295, 437] on span "Piccolo Me New Menu Items" at bounding box center [278, 436] width 146 height 17
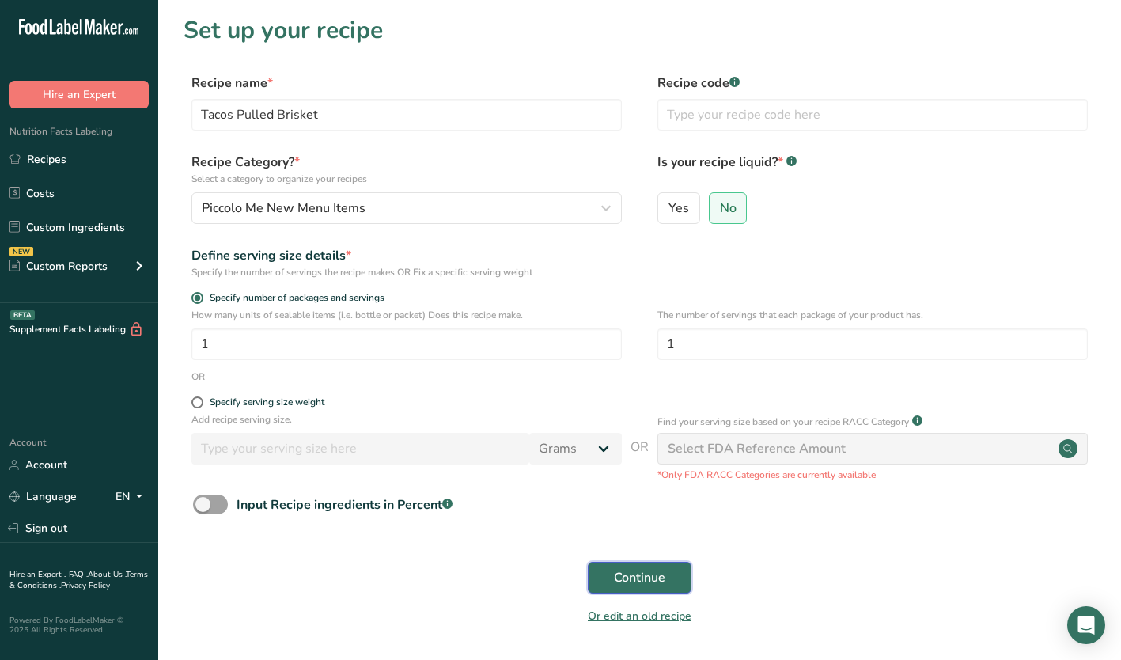
click at [665, 576] on span "Continue" at bounding box center [639, 577] width 51 height 19
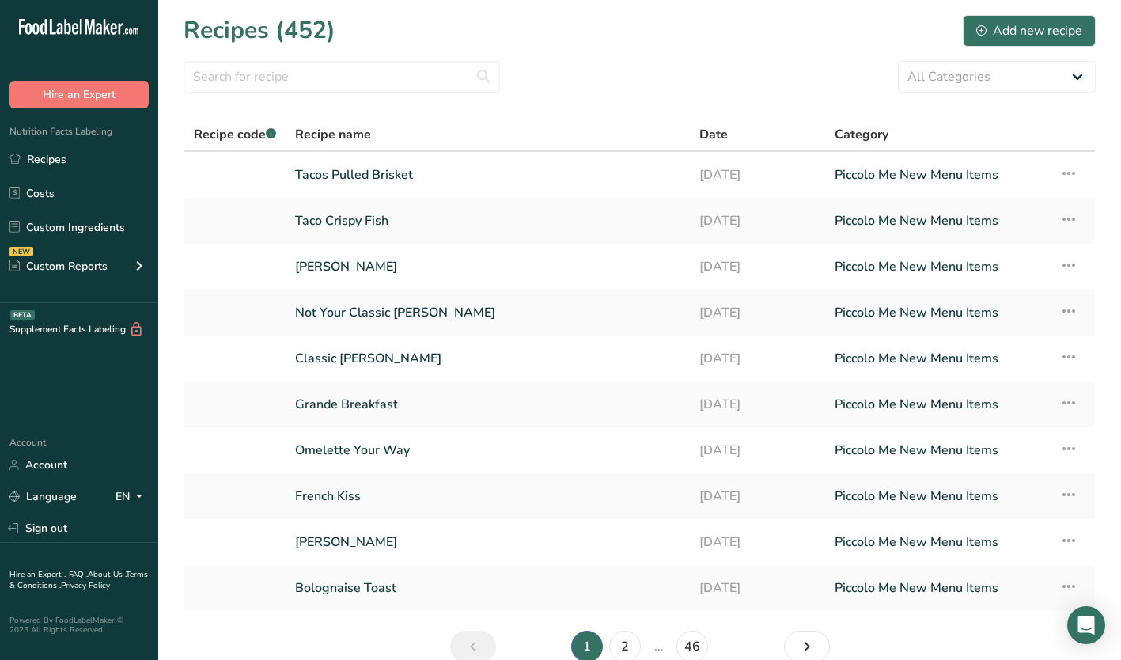
click at [370, 232] on link "Taco Crispy Fish" at bounding box center [487, 220] width 385 height 33
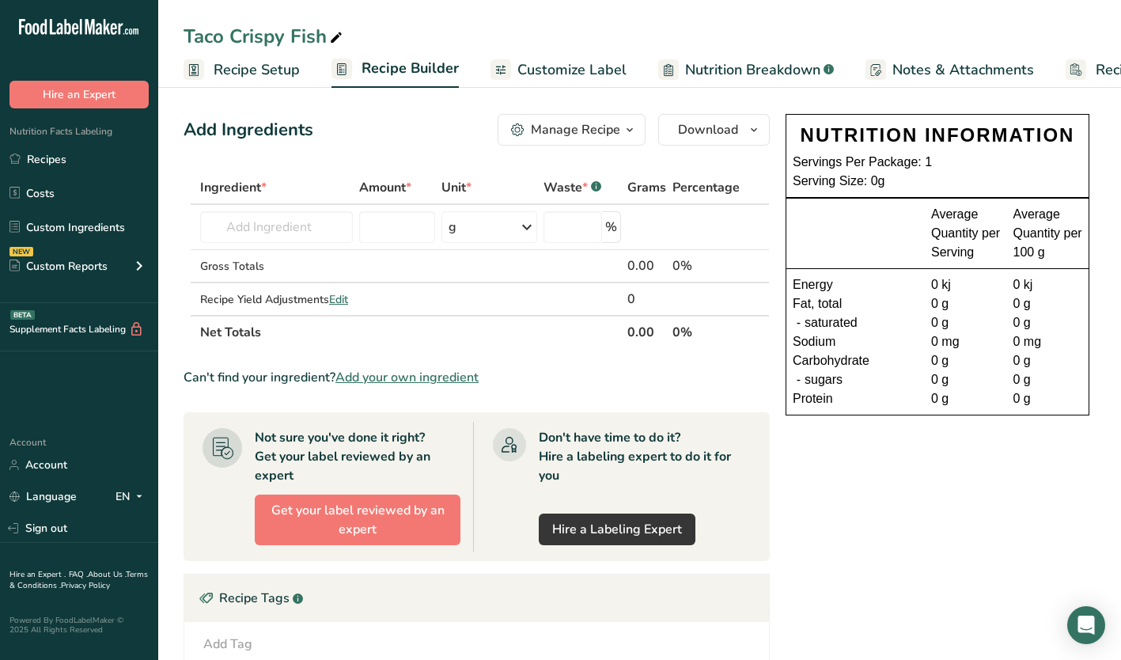
click at [256, 73] on span "Recipe Setup" at bounding box center [257, 69] width 86 height 21
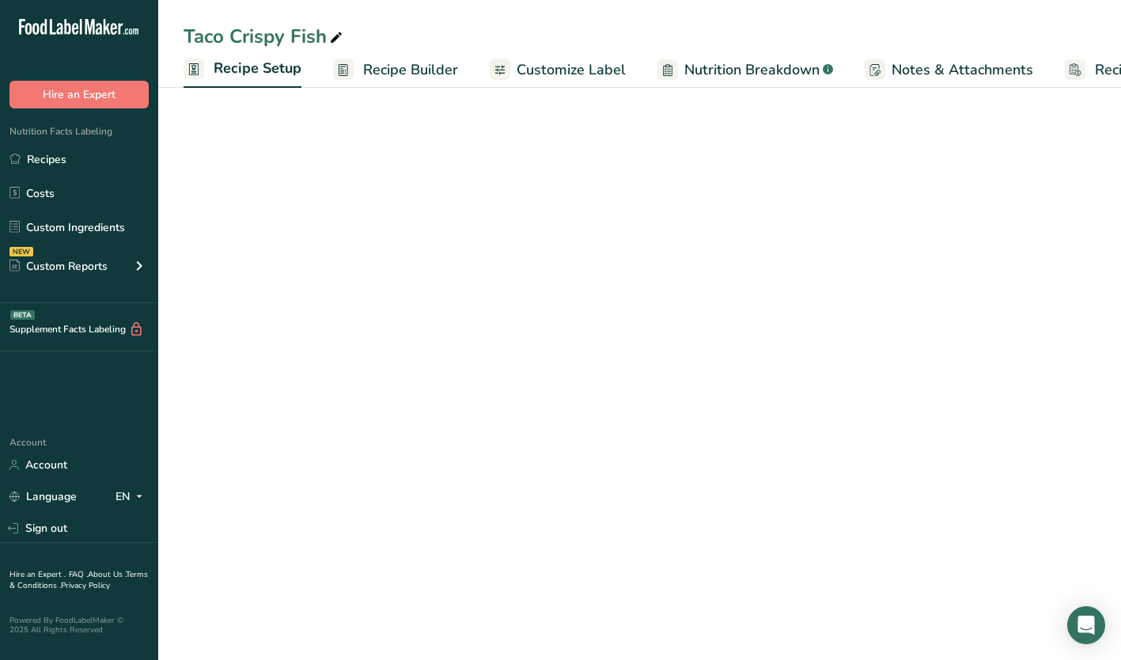
scroll to position [0, 6]
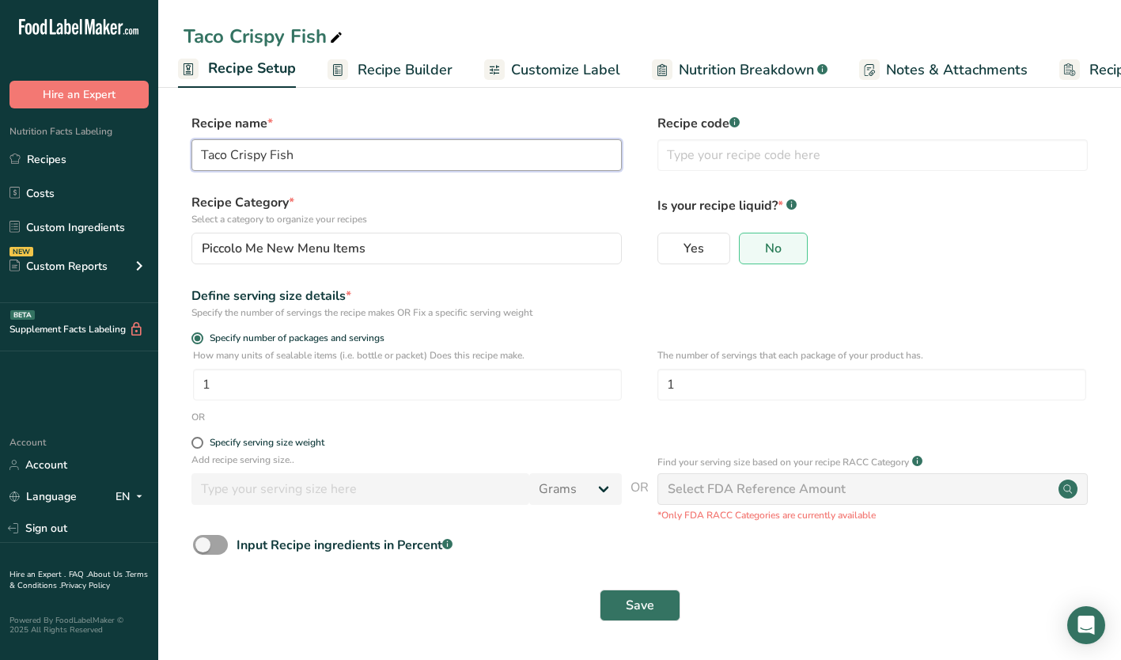
click at [229, 152] on input "Taco Crispy Fish" at bounding box center [407, 155] width 430 height 32
type input "Tacos Crispy Fish"
click at [647, 605] on span "Save" at bounding box center [640, 605] width 28 height 19
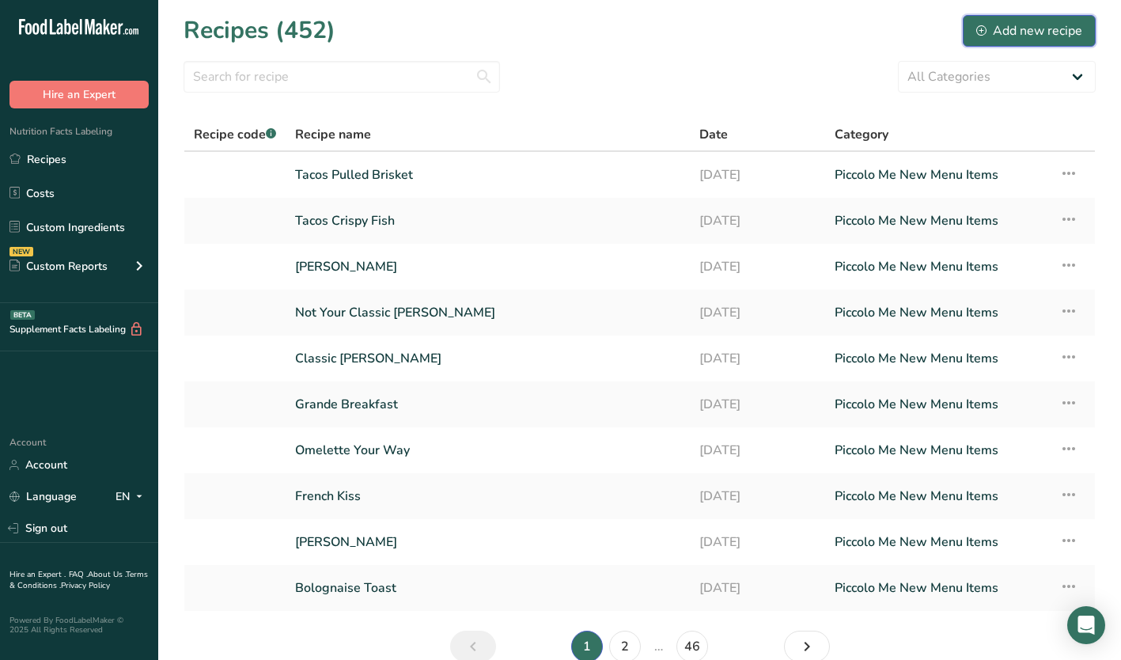
click at [1017, 30] on div "Add new recipe" at bounding box center [1030, 30] width 106 height 19
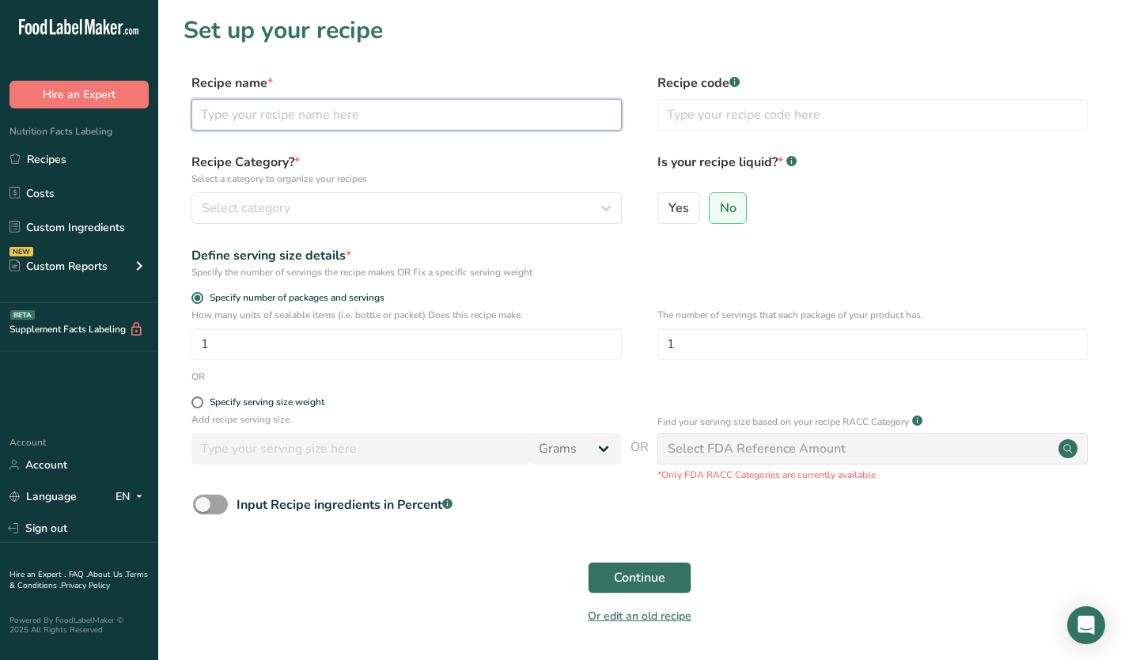
click at [242, 111] on input "text" at bounding box center [407, 115] width 430 height 32
type input "Tacos Chicken [PERSON_NAME]"
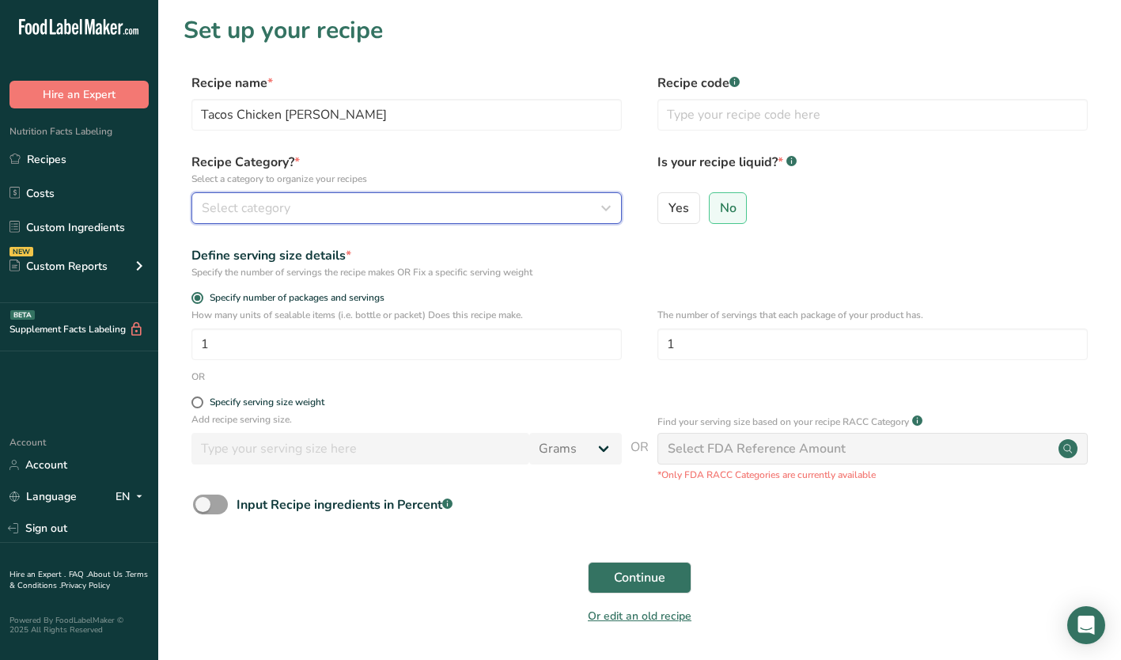
click at [352, 210] on div "Select category" at bounding box center [402, 208] width 400 height 19
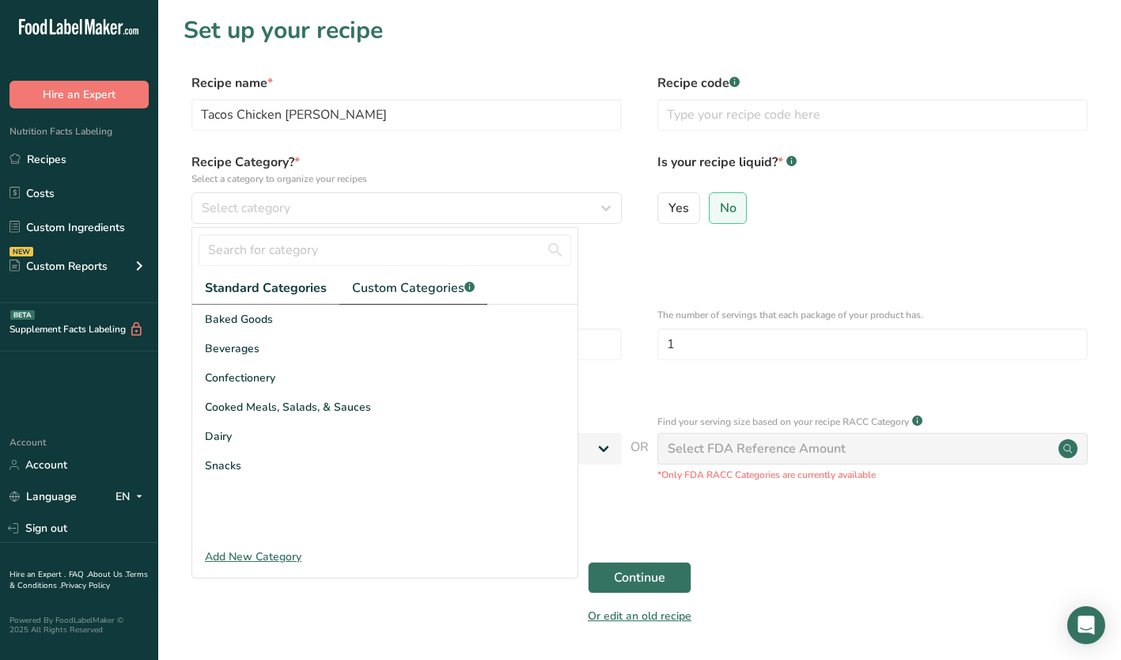
click at [439, 286] on span "Custom Categories .a-a{fill:#347362;}.b-a{fill:#fff;}" at bounding box center [413, 288] width 123 height 19
click at [267, 435] on span "Piccolo Me New Menu Items" at bounding box center [278, 436] width 146 height 17
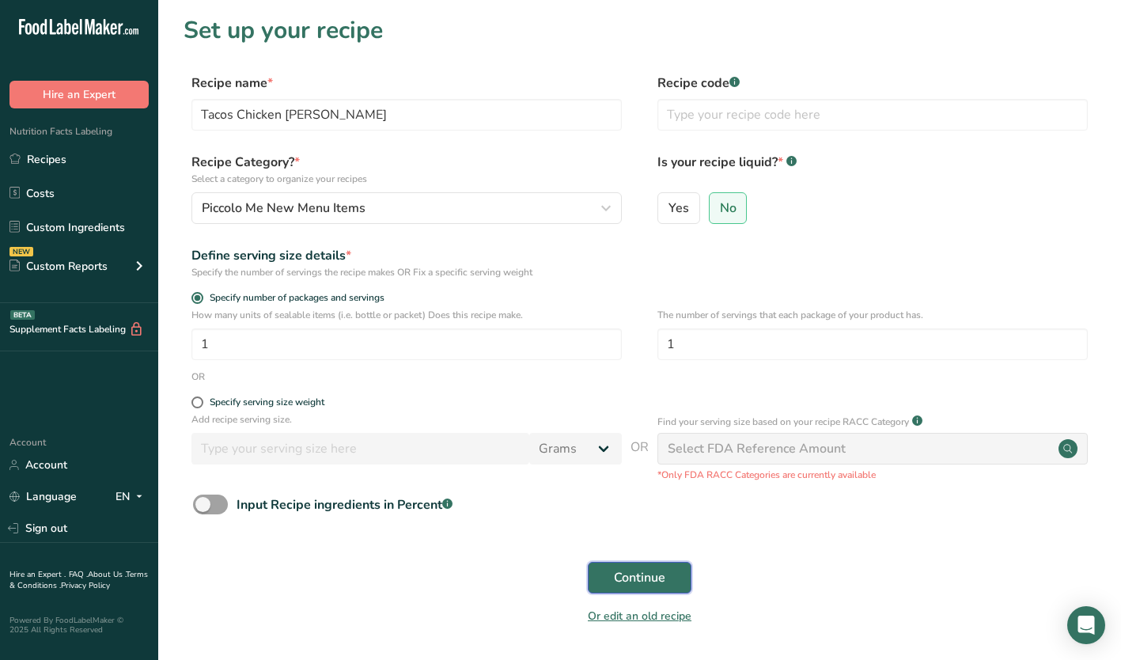
click at [645, 578] on span "Continue" at bounding box center [639, 577] width 51 height 19
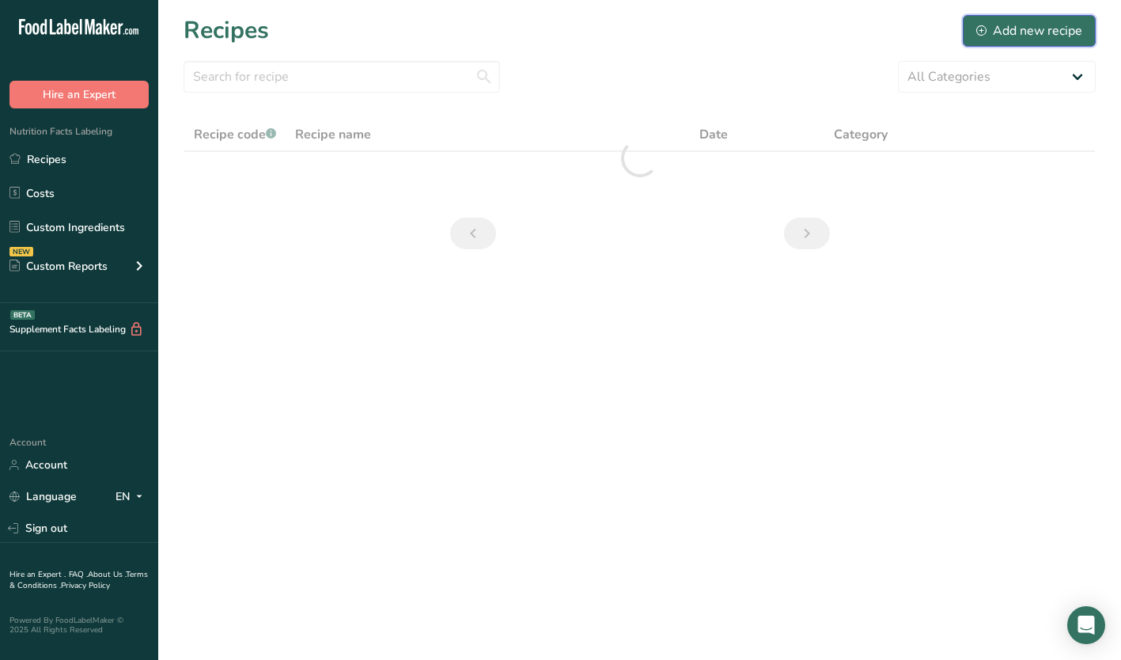
click at [1022, 30] on div "Add new recipe" at bounding box center [1030, 30] width 106 height 19
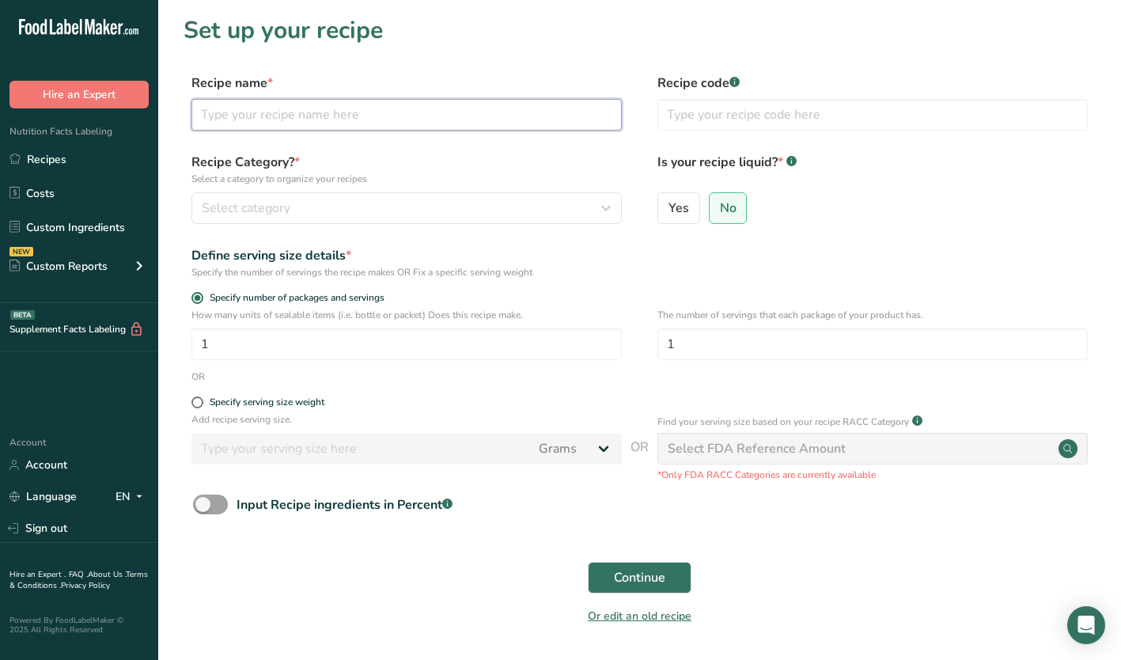
click at [343, 117] on input "text" at bounding box center [407, 115] width 430 height 32
type input "[PERSON_NAME] Salad"
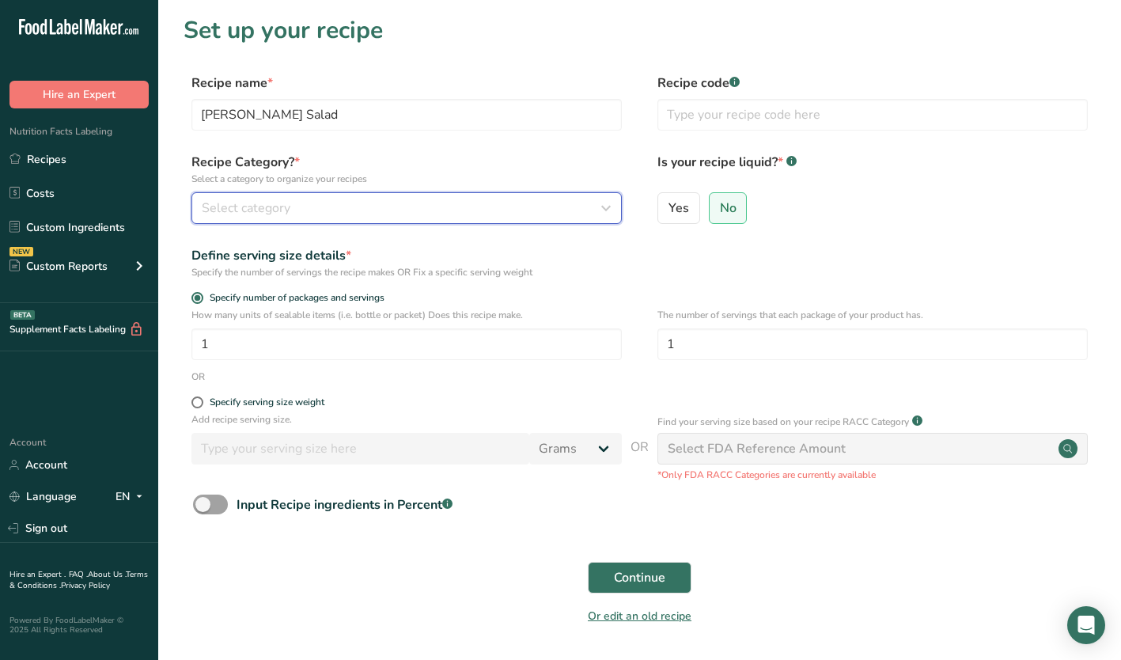
click at [480, 211] on div "Select category" at bounding box center [402, 208] width 400 height 19
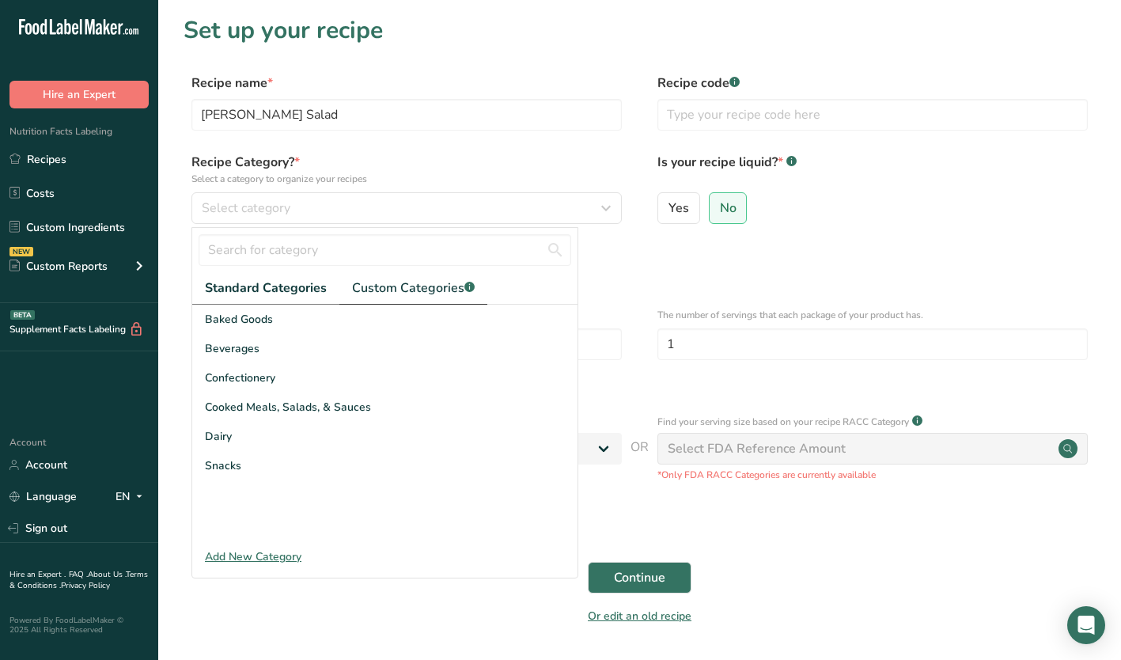
click at [419, 290] on span "Custom Categories .a-a{fill:#347362;}.b-a{fill:#fff;}" at bounding box center [413, 288] width 123 height 19
click at [277, 438] on span "Piccolo Me New Menu Items" at bounding box center [278, 436] width 146 height 17
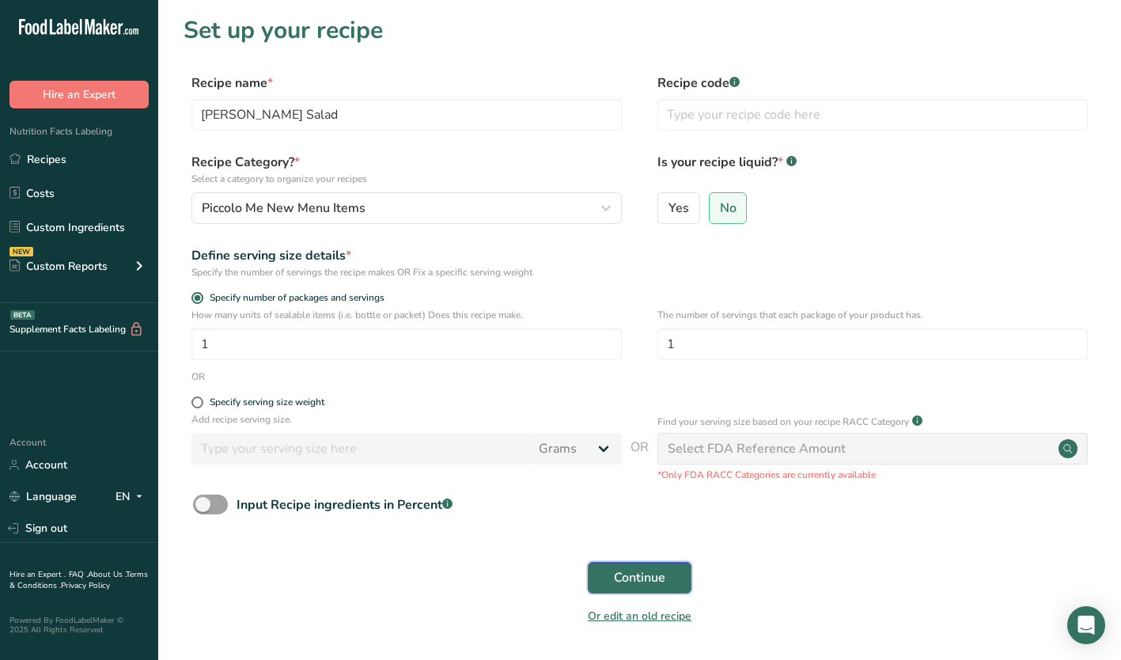
click at [636, 582] on span "Continue" at bounding box center [639, 577] width 51 height 19
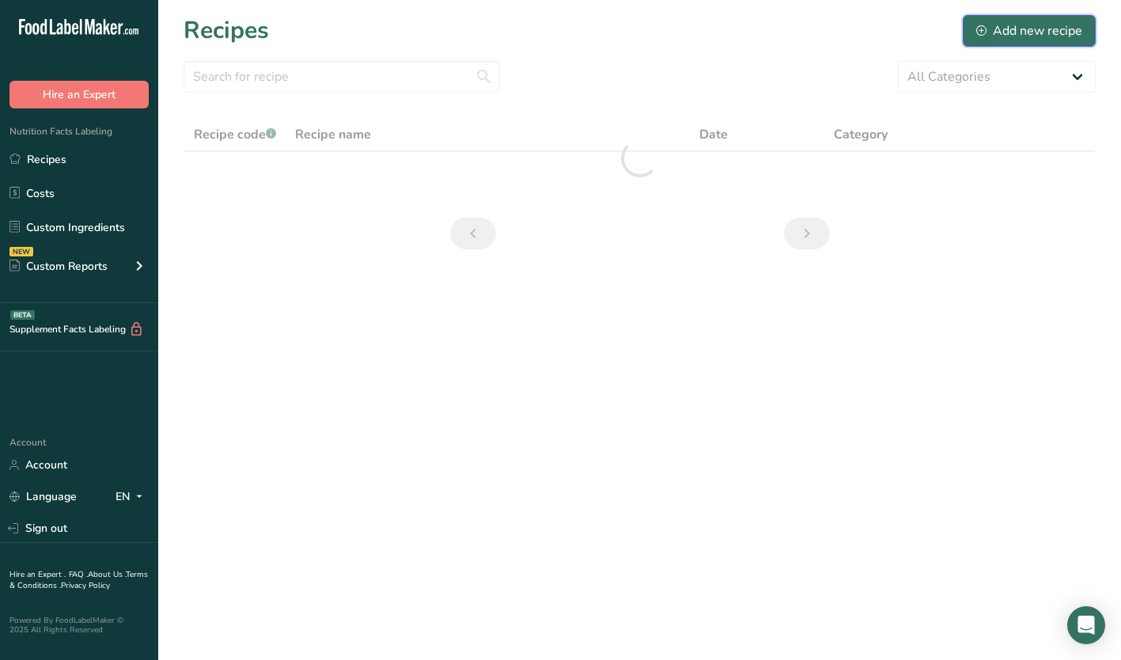
drag, startPoint x: 1068, startPoint y: 31, endPoint x: 873, endPoint y: 42, distance: 195.0
click at [1068, 31] on div "Add new recipe" at bounding box center [1030, 30] width 106 height 19
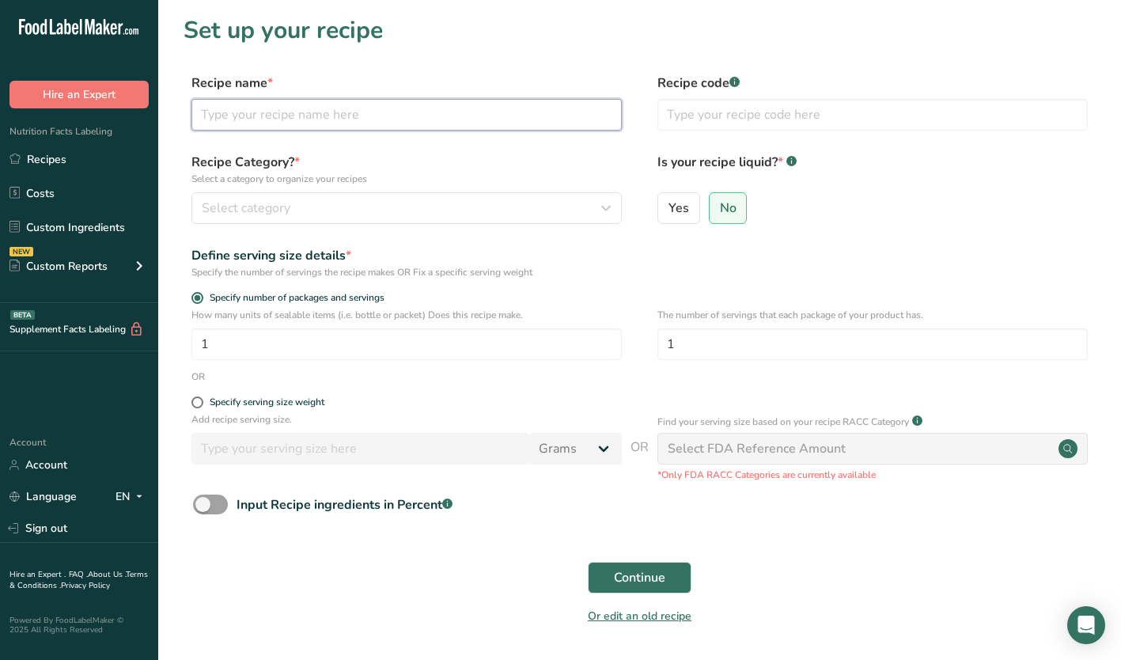
click at [316, 114] on input "text" at bounding box center [407, 115] width 430 height 32
type input "Fattoush Salad"
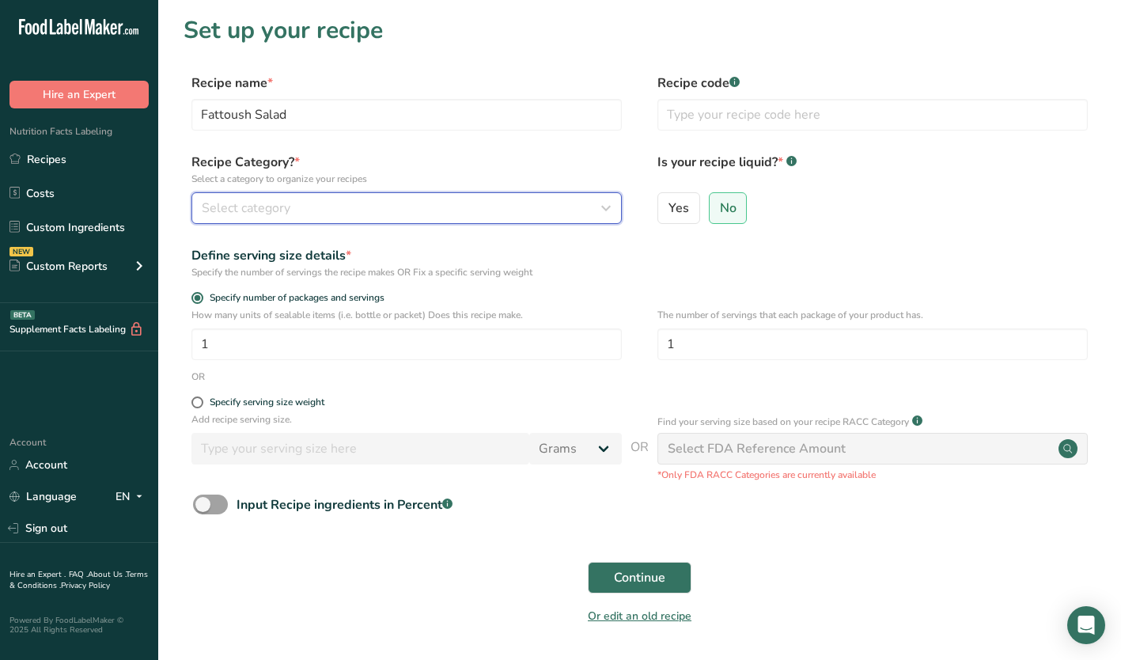
click at [359, 209] on div "Select category" at bounding box center [402, 208] width 400 height 19
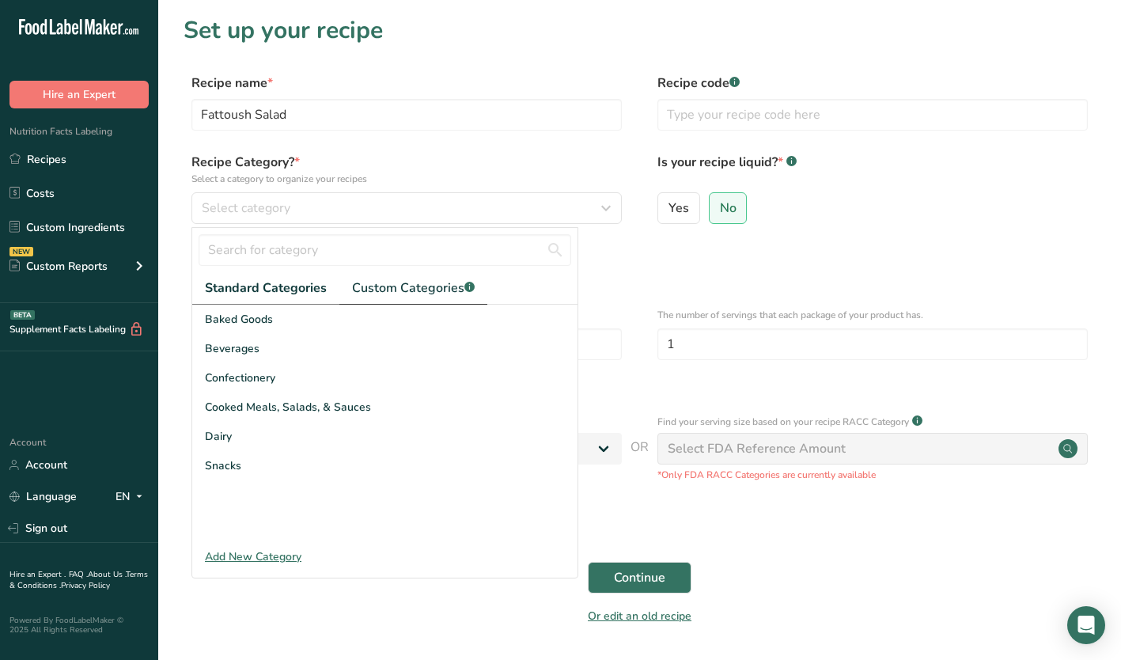
click at [419, 284] on span "Custom Categories .a-a{fill:#347362;}.b-a{fill:#fff;}" at bounding box center [413, 288] width 123 height 19
click at [263, 438] on span "Piccolo Me New Menu Items" at bounding box center [278, 436] width 146 height 17
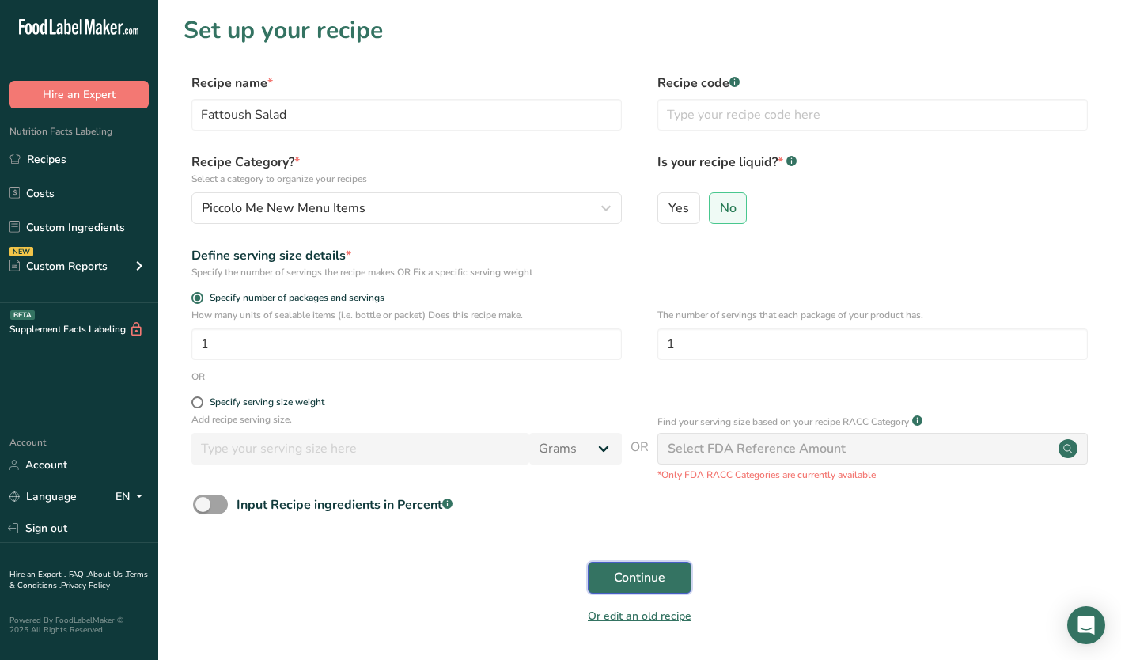
click at [631, 582] on span "Continue" at bounding box center [639, 577] width 51 height 19
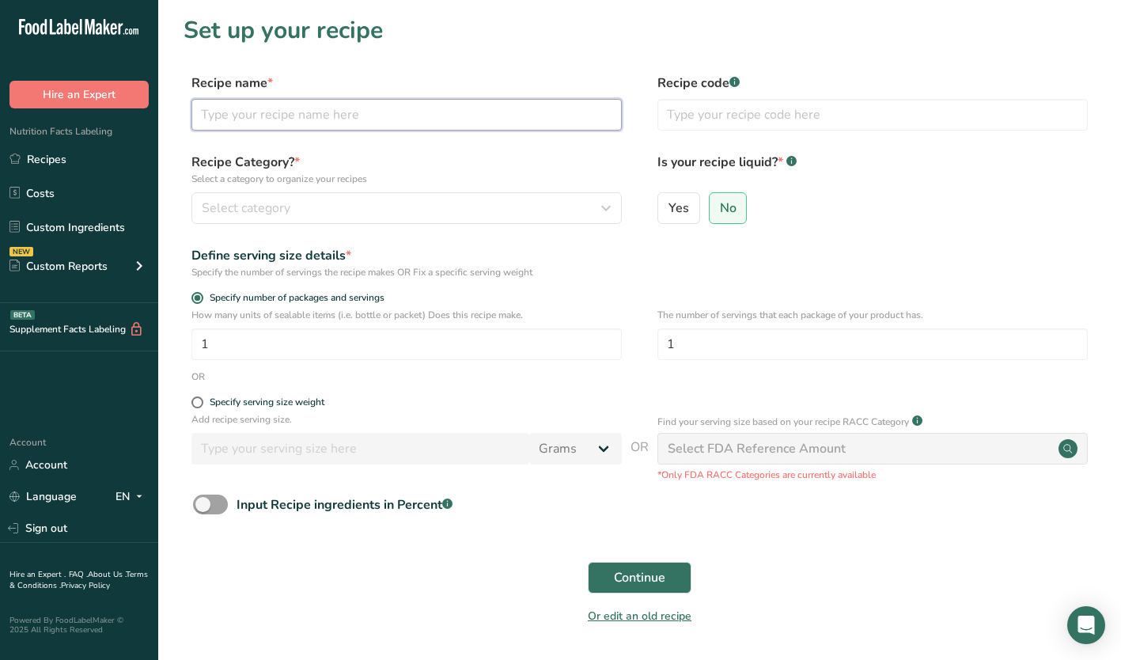
click at [222, 107] on input "text" at bounding box center [407, 115] width 430 height 32
type input "Kids Fairy Bread"
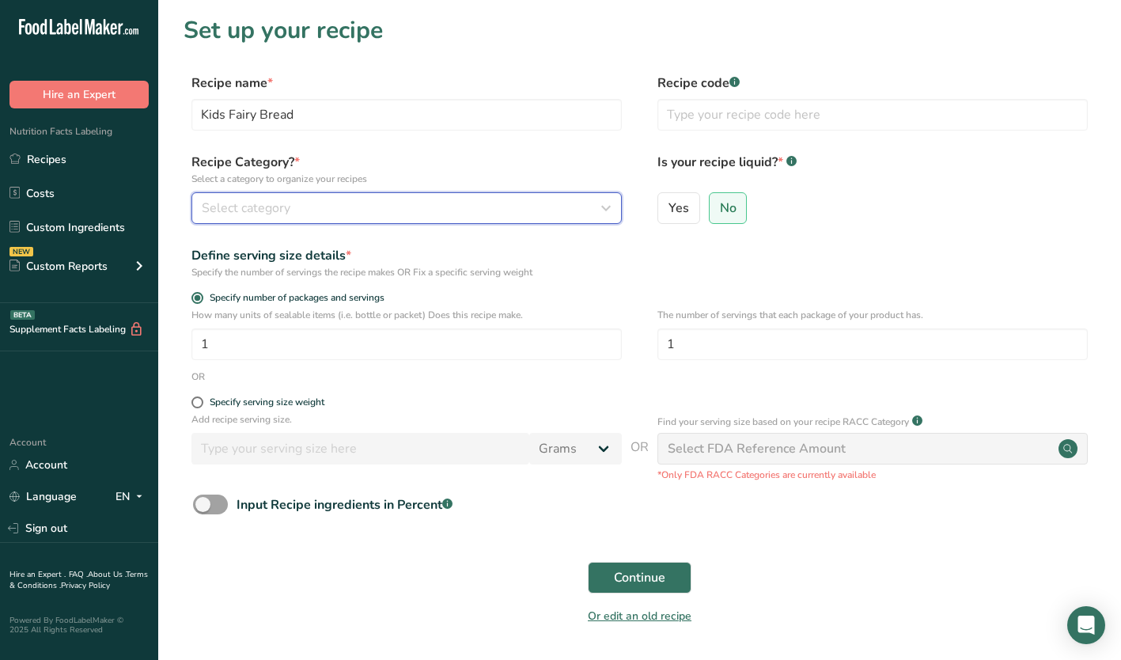
click at [375, 218] on button "Select category" at bounding box center [407, 208] width 430 height 32
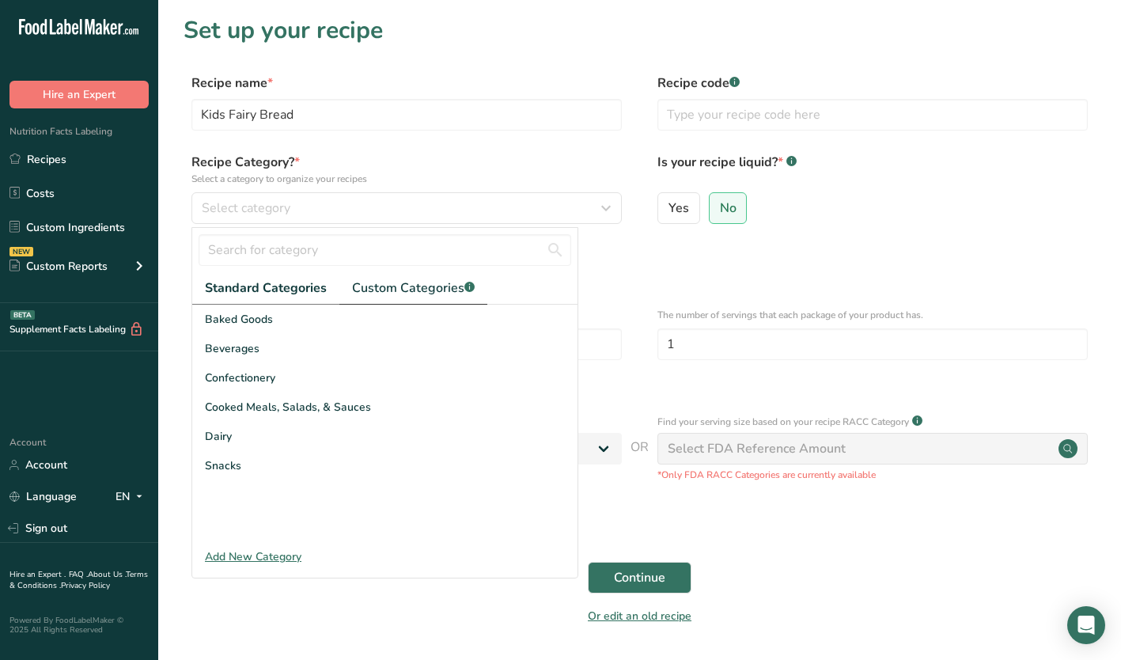
drag, startPoint x: 381, startPoint y: 283, endPoint x: 370, endPoint y: 341, distance: 59.6
click at [381, 283] on span "Custom Categories .a-a{fill:#347362;}.b-a{fill:#fff;}" at bounding box center [413, 288] width 123 height 19
drag, startPoint x: 274, startPoint y: 436, endPoint x: 277, endPoint y: 426, distance: 10.8
click at [274, 436] on span "Piccolo Me New Menu Items" at bounding box center [278, 436] width 146 height 17
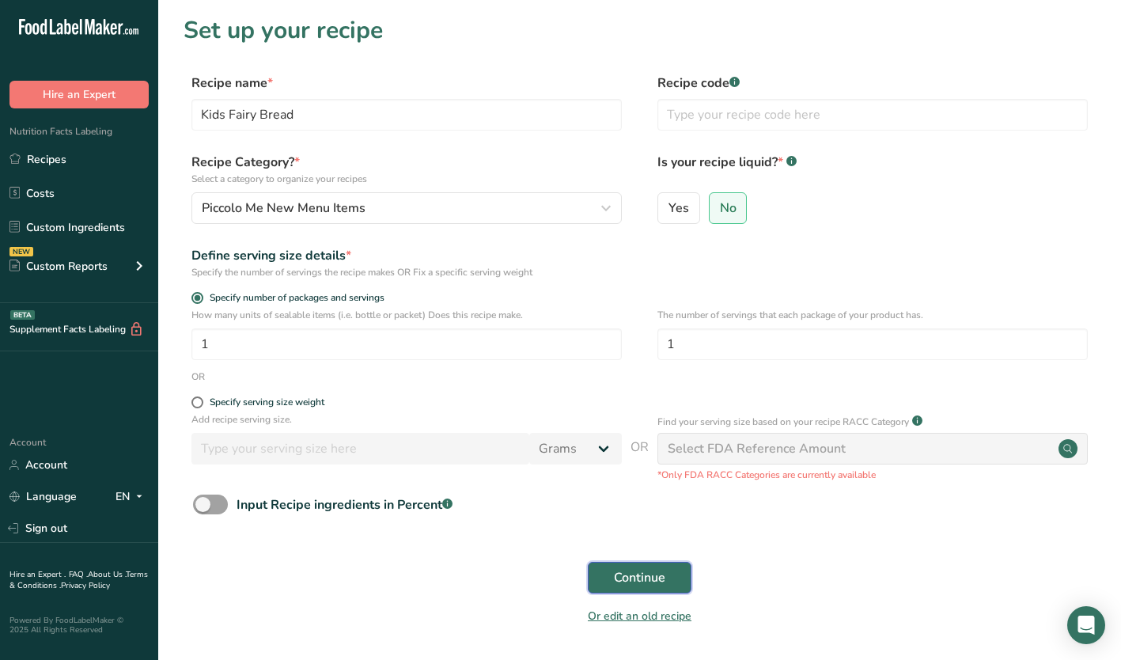
click at [623, 578] on span "Continue" at bounding box center [639, 577] width 51 height 19
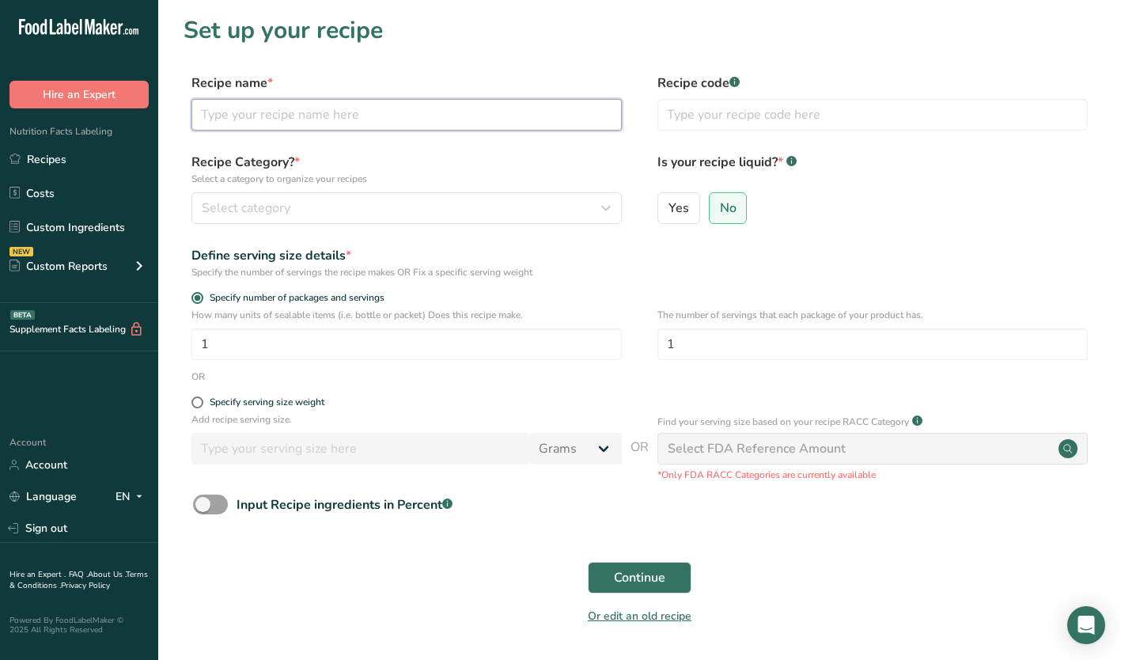
click at [221, 115] on input "text" at bounding box center [407, 115] width 430 height 32
type input "Kids Humpty Dumpty"
click at [400, 160] on label "Recipe Category? * Select a category to organize your recipes" at bounding box center [407, 169] width 430 height 33
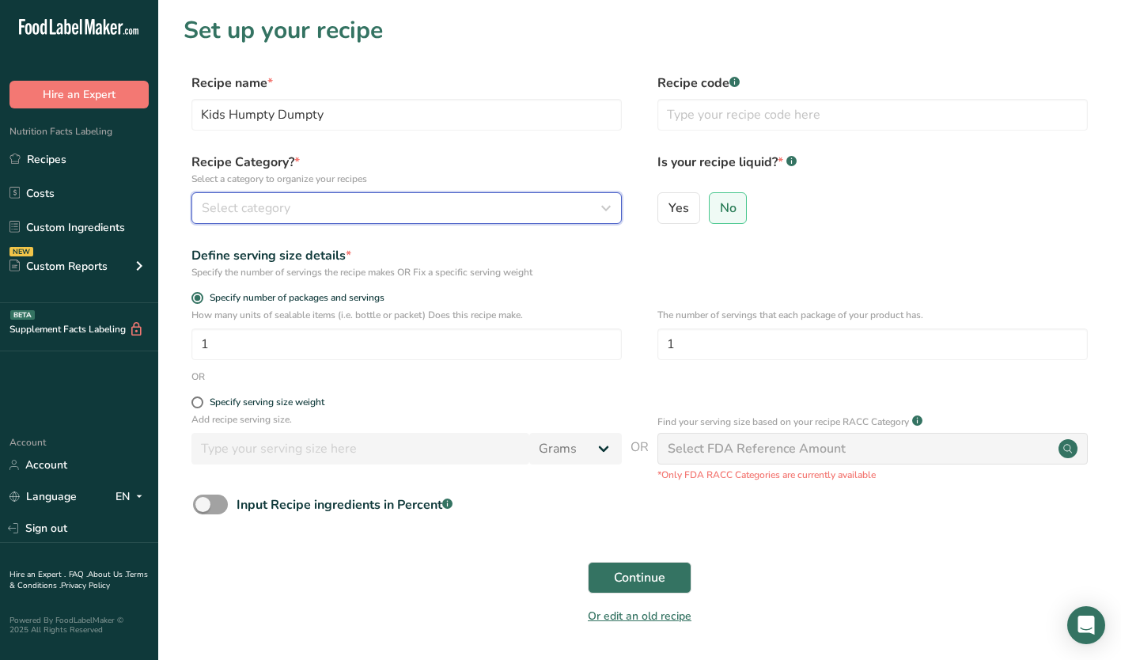
click at [341, 198] on button "Select category" at bounding box center [407, 208] width 430 height 32
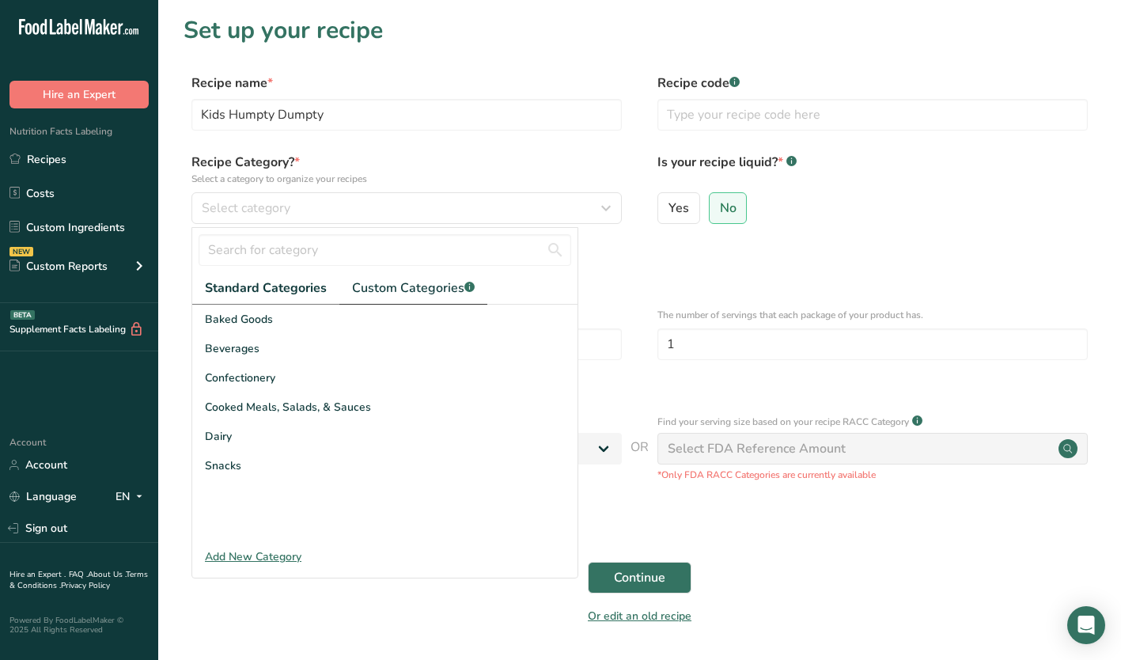
click at [449, 290] on span "Custom Categories .a-a{fill:#347362;}.b-a{fill:#fff;}" at bounding box center [413, 288] width 123 height 19
click at [271, 433] on span "Piccolo Me New Menu Items" at bounding box center [278, 436] width 146 height 17
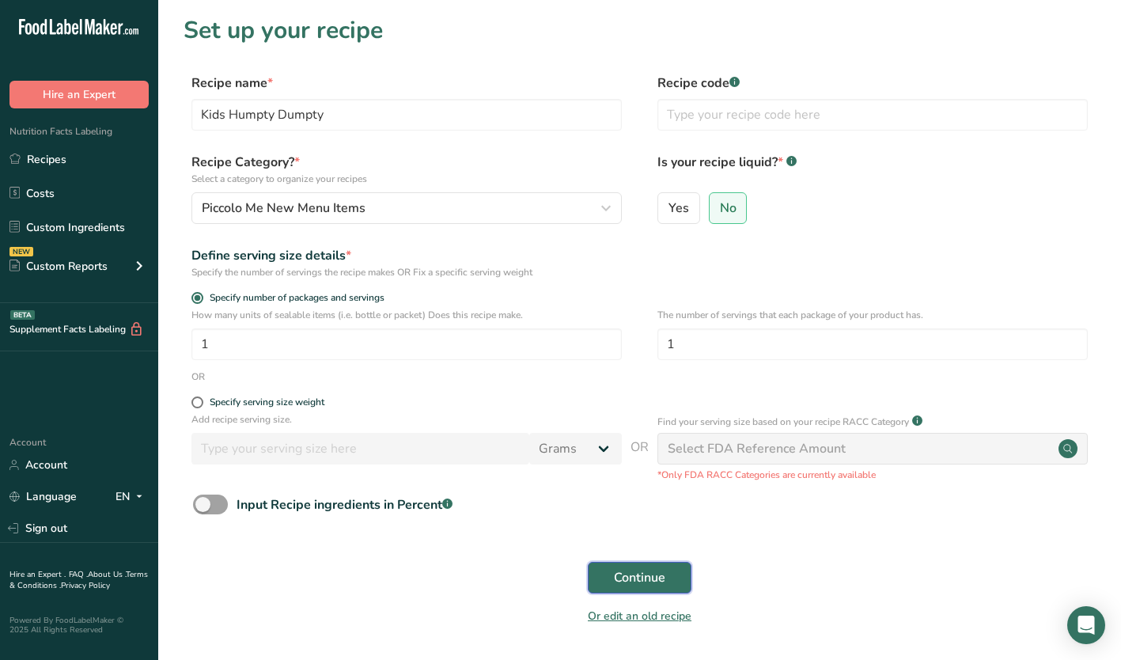
click at [658, 578] on span "Continue" at bounding box center [639, 577] width 51 height 19
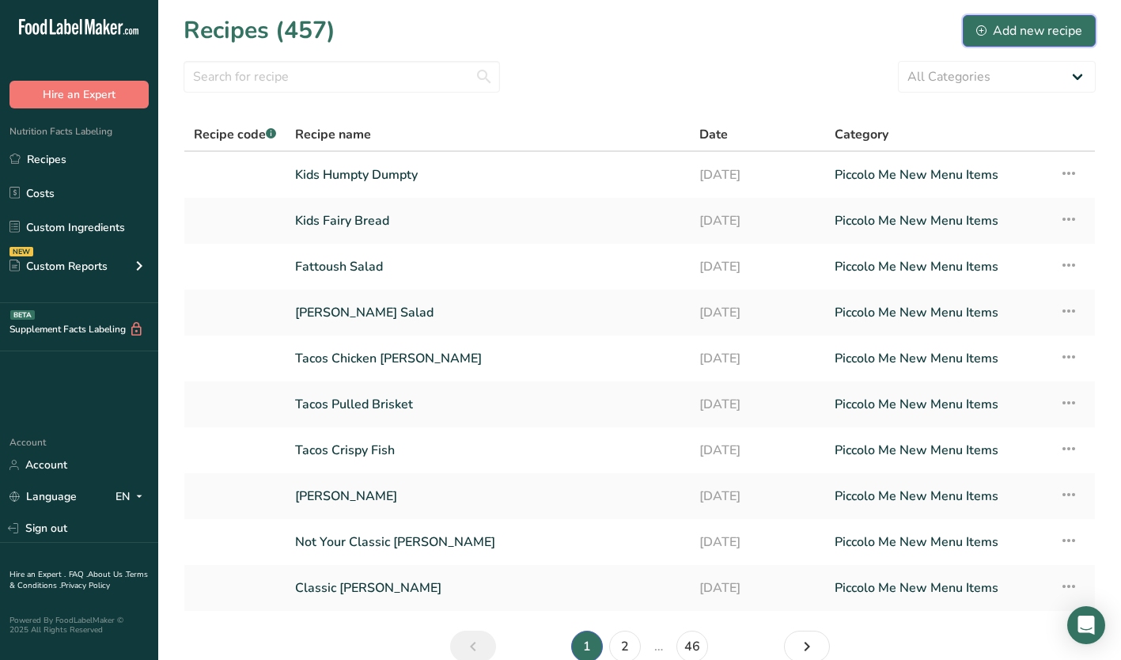
click at [1034, 36] on div "Add new recipe" at bounding box center [1030, 30] width 106 height 19
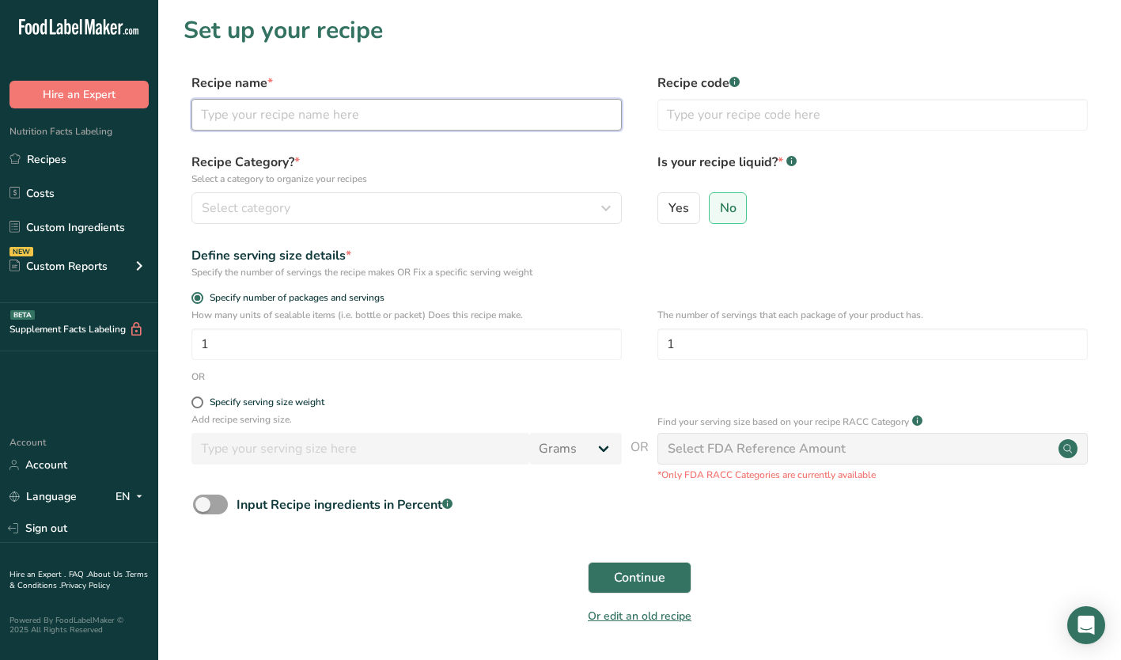
click at [239, 112] on input "text" at bounding box center [407, 115] width 430 height 32
type input "Kids Bolognese"
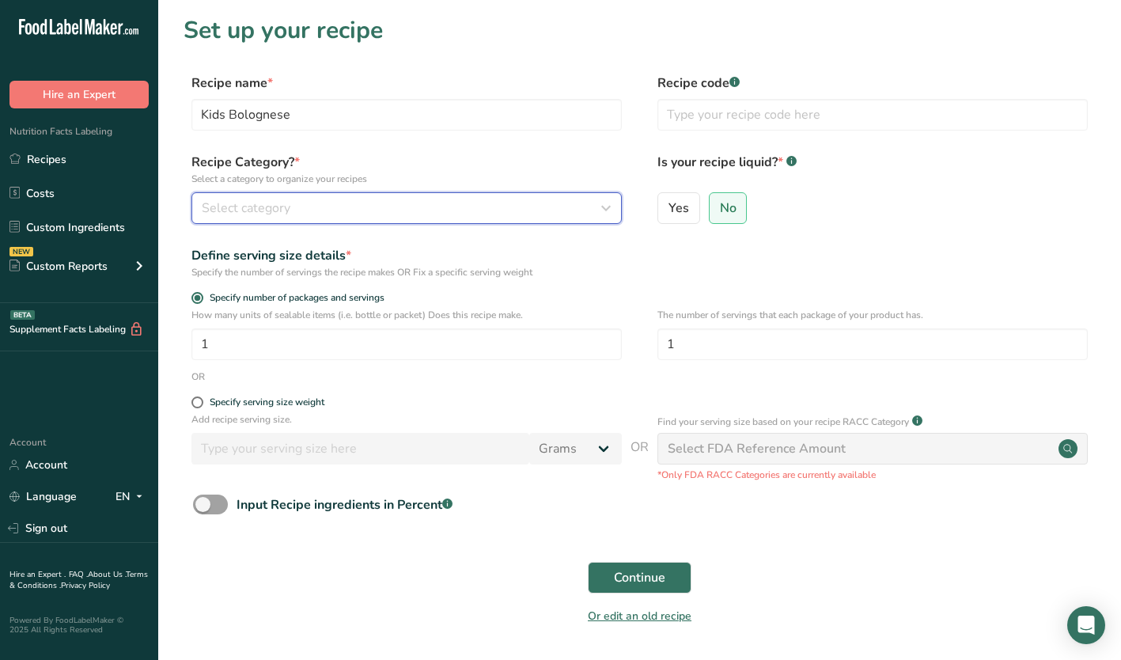
click at [322, 192] on button "Select category" at bounding box center [407, 208] width 430 height 32
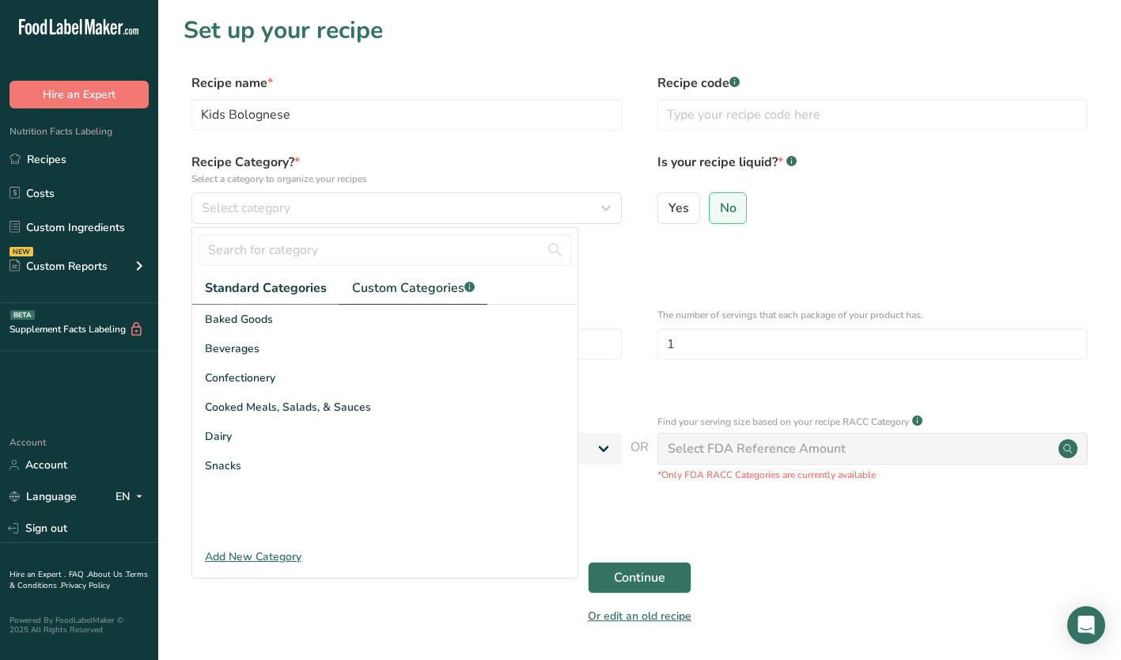
click at [389, 286] on span "Custom Categories .a-a{fill:#347362;}.b-a{fill:#fff;}" at bounding box center [413, 288] width 123 height 19
click at [291, 430] on span "Piccolo Me New Menu Items" at bounding box center [278, 436] width 146 height 17
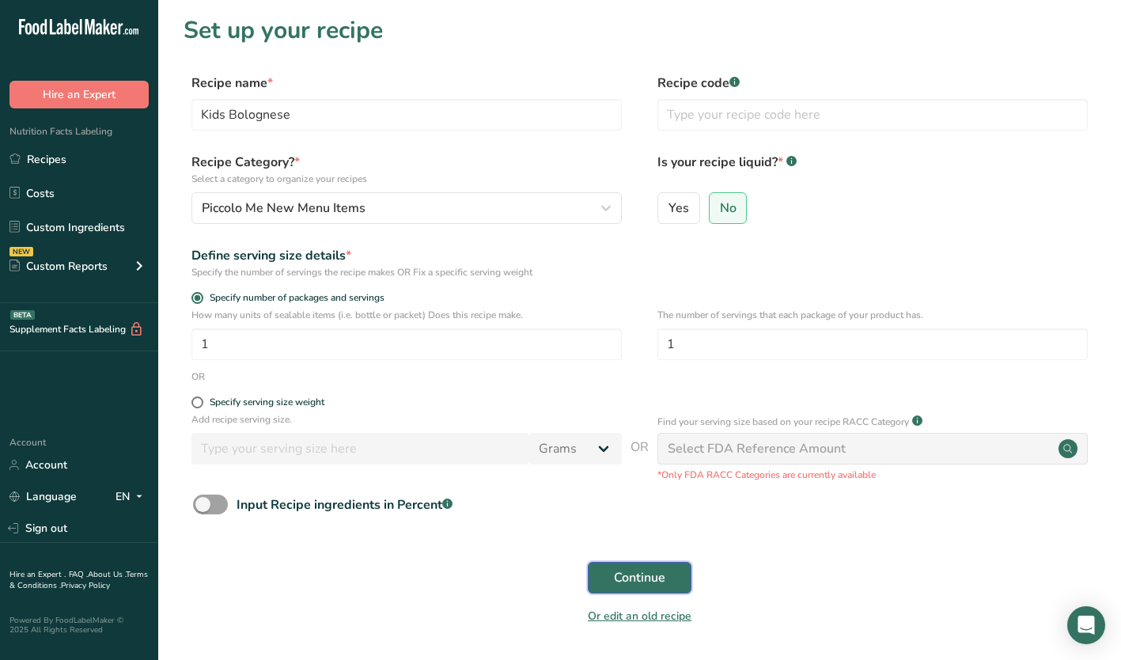
click at [642, 579] on span "Continue" at bounding box center [639, 577] width 51 height 19
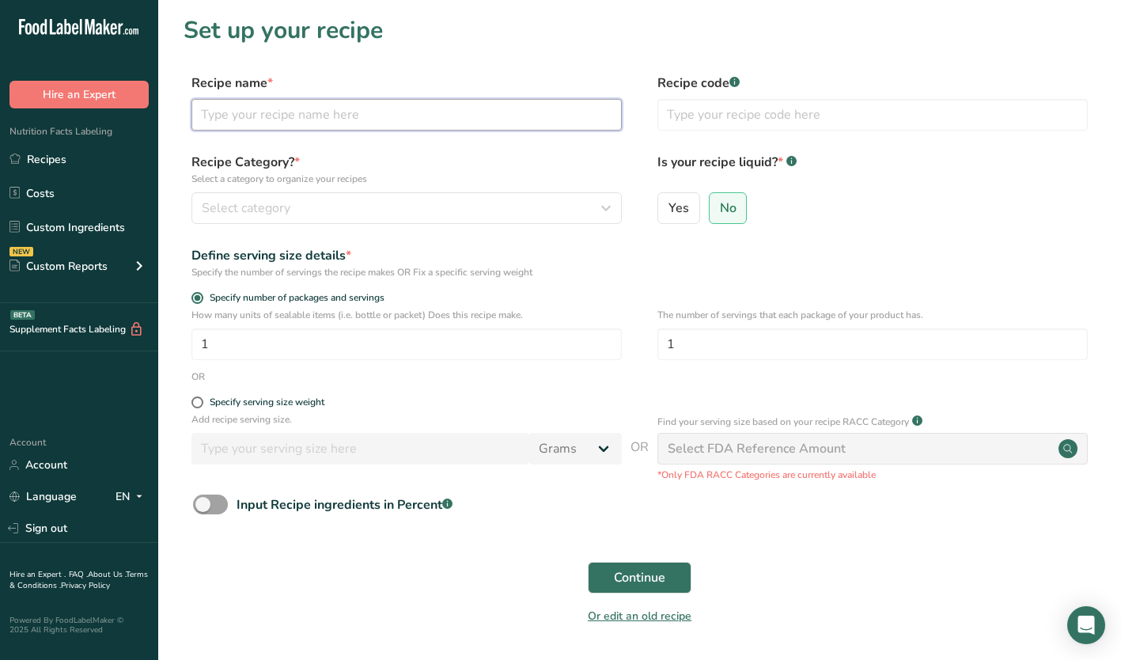
click at [267, 105] on input "text" at bounding box center [407, 115] width 430 height 32
type input "Kids Fish & Chips"
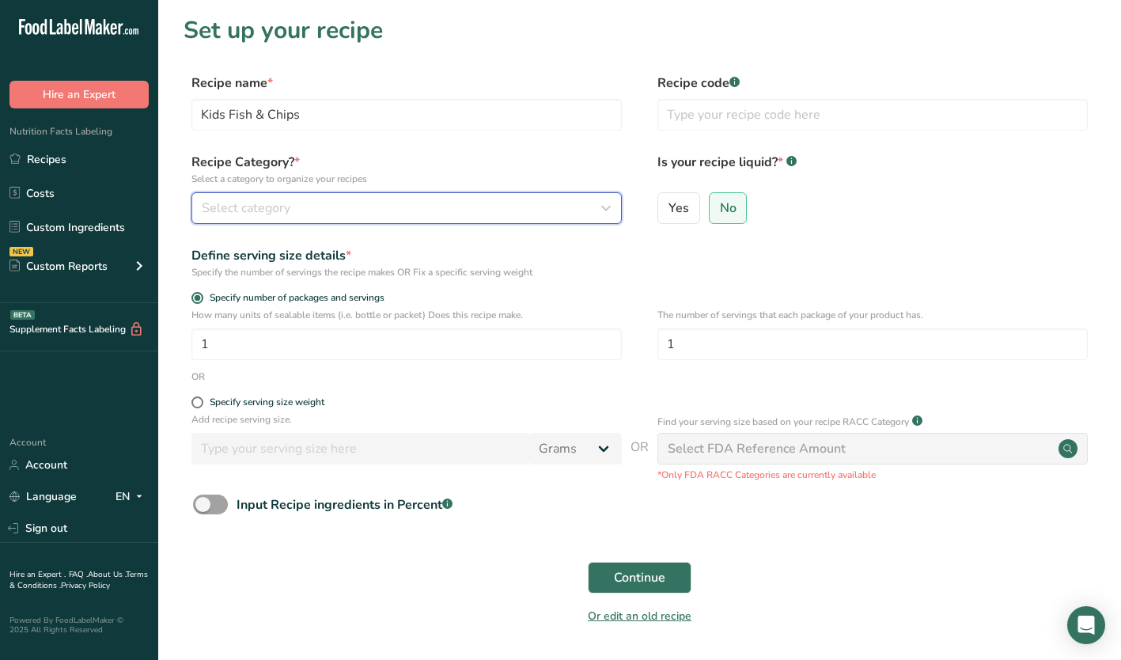
click at [292, 207] on div "Select category" at bounding box center [402, 208] width 400 height 19
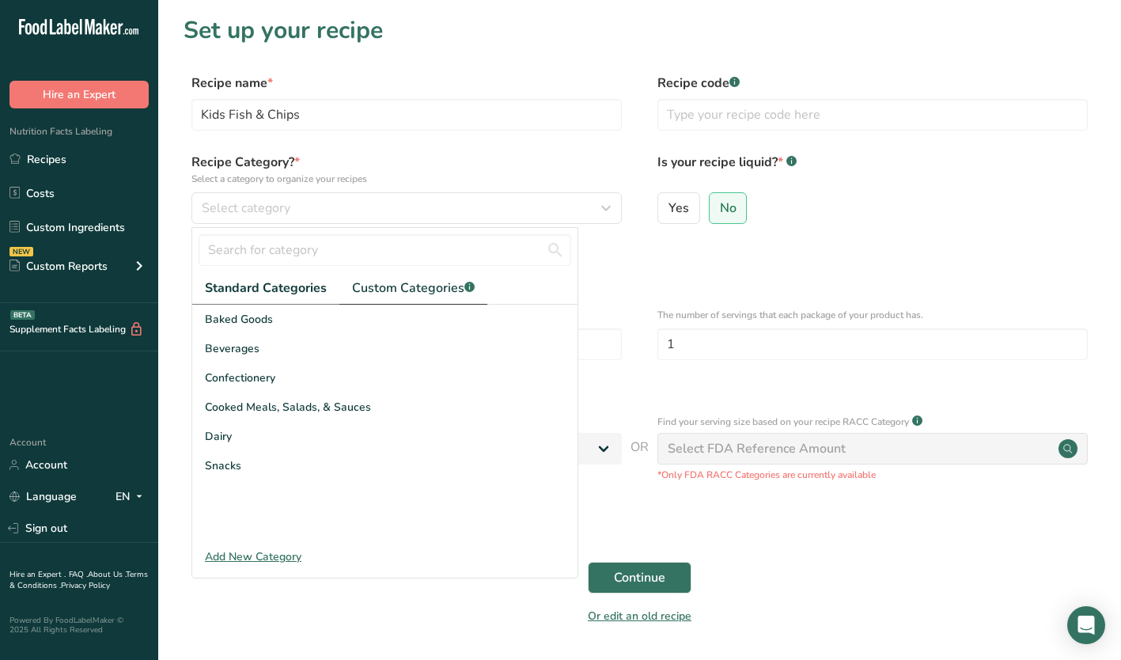
click at [373, 286] on span "Custom Categories .a-a{fill:#347362;}.b-a{fill:#fff;}" at bounding box center [413, 288] width 123 height 19
click at [262, 433] on span "Piccolo Me New Menu Items" at bounding box center [278, 436] width 146 height 17
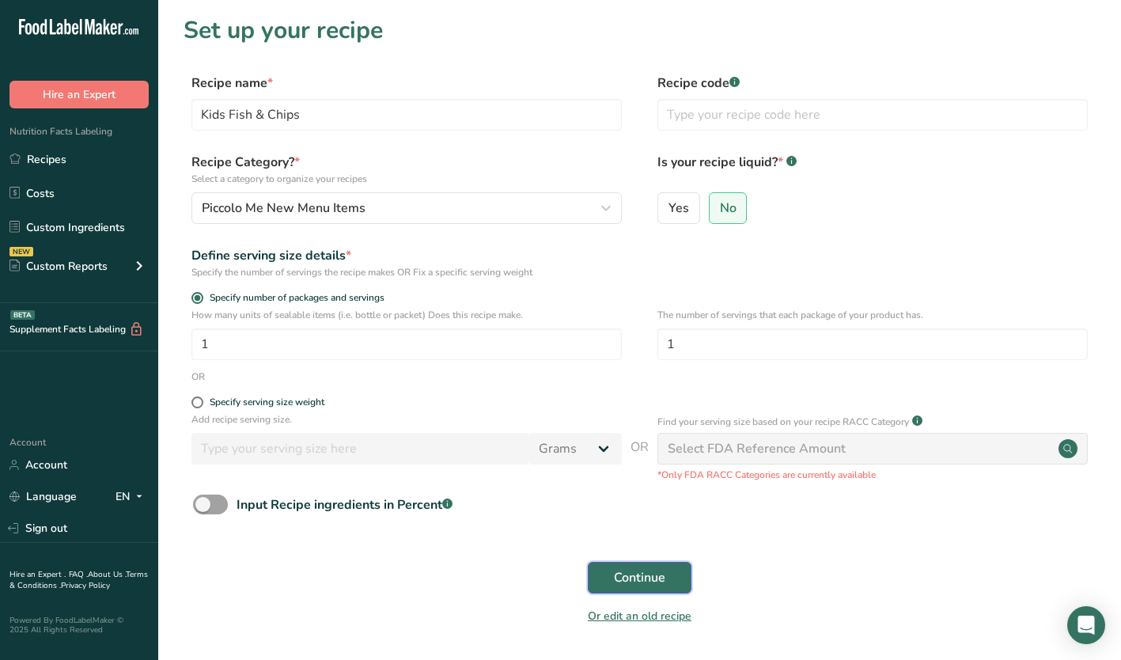
click at [631, 571] on span "Continue" at bounding box center [639, 577] width 51 height 19
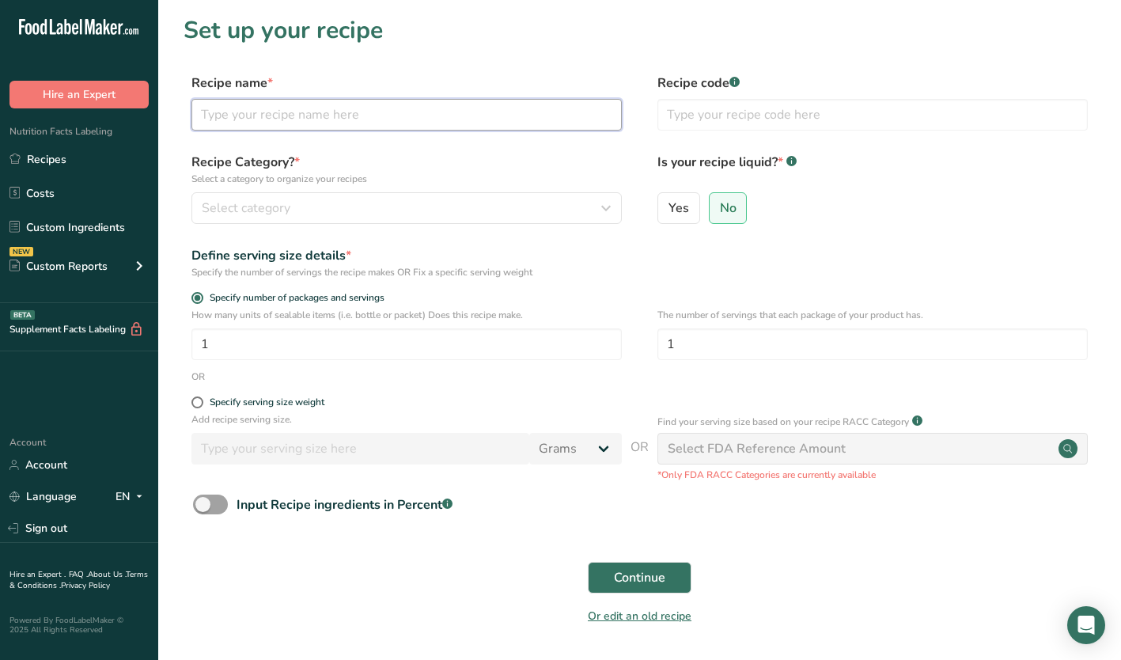
click at [261, 117] on input "text" at bounding box center [407, 115] width 430 height 32
type input "Kids Nuggets & Chips"
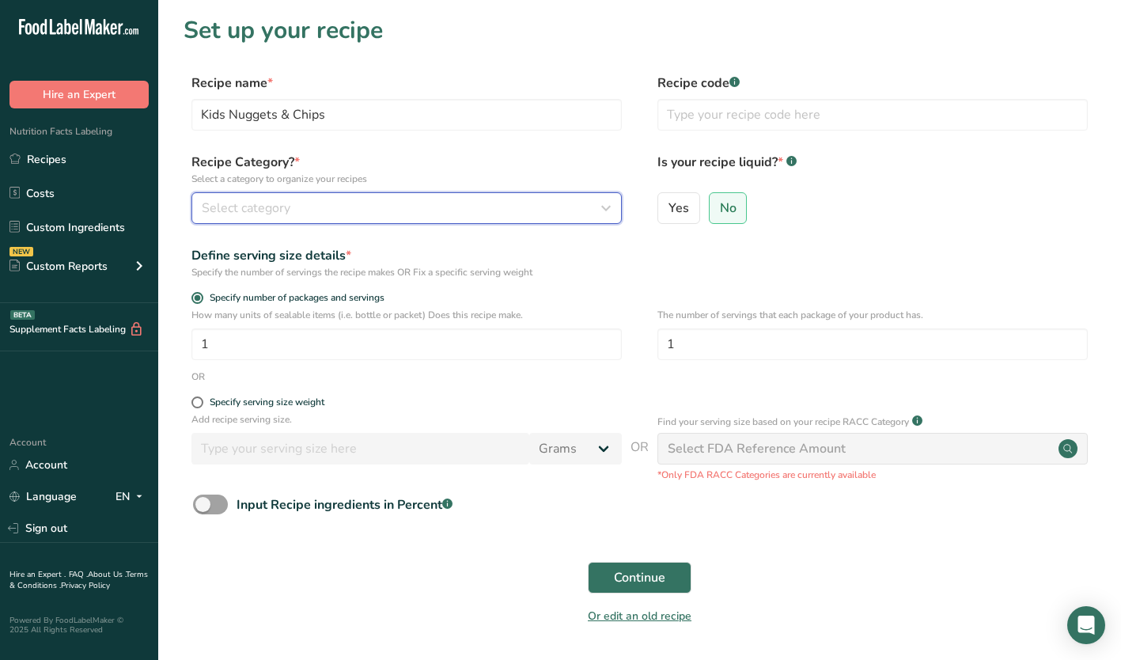
click at [280, 207] on span "Select category" at bounding box center [246, 208] width 89 height 19
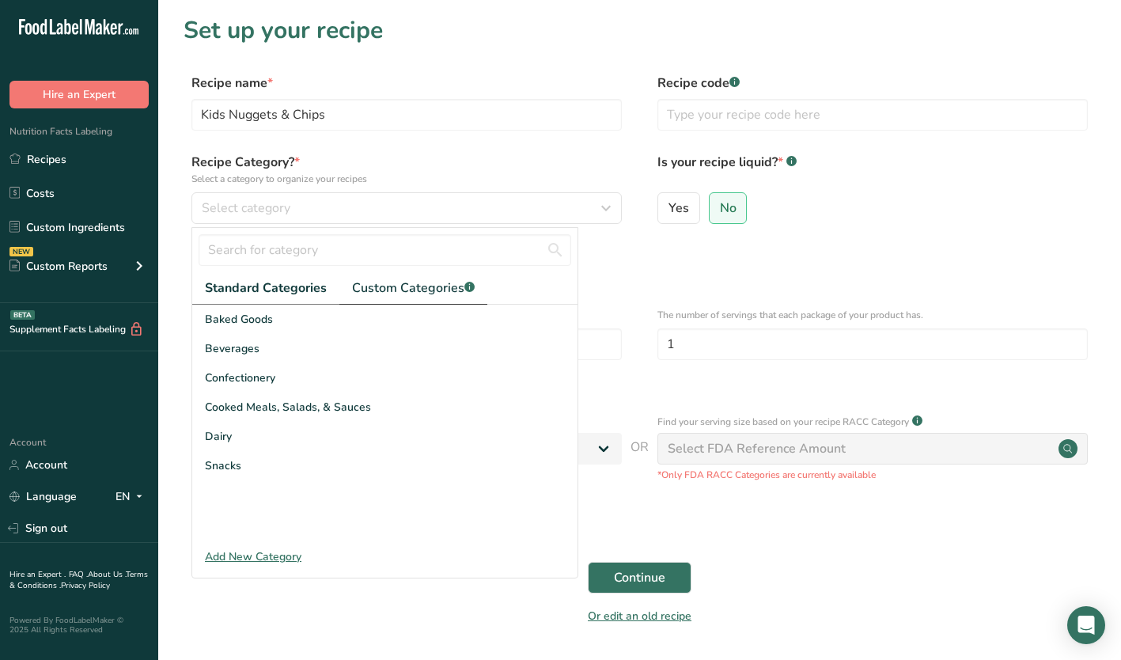
click at [377, 291] on span "Custom Categories .a-a{fill:#347362;}.b-a{fill:#fff;}" at bounding box center [413, 288] width 123 height 19
drag, startPoint x: 271, startPoint y: 436, endPoint x: 381, endPoint y: 456, distance: 112.5
click at [271, 436] on span "Piccolo Me New Menu Items" at bounding box center [278, 436] width 146 height 17
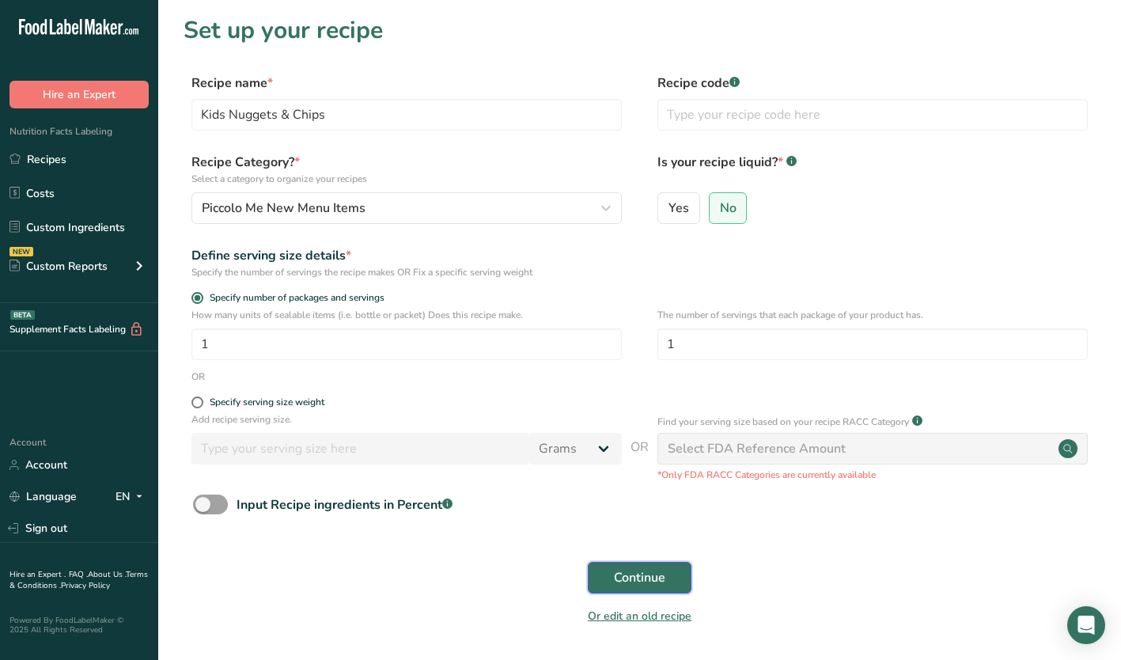
click at [625, 571] on span "Continue" at bounding box center [639, 577] width 51 height 19
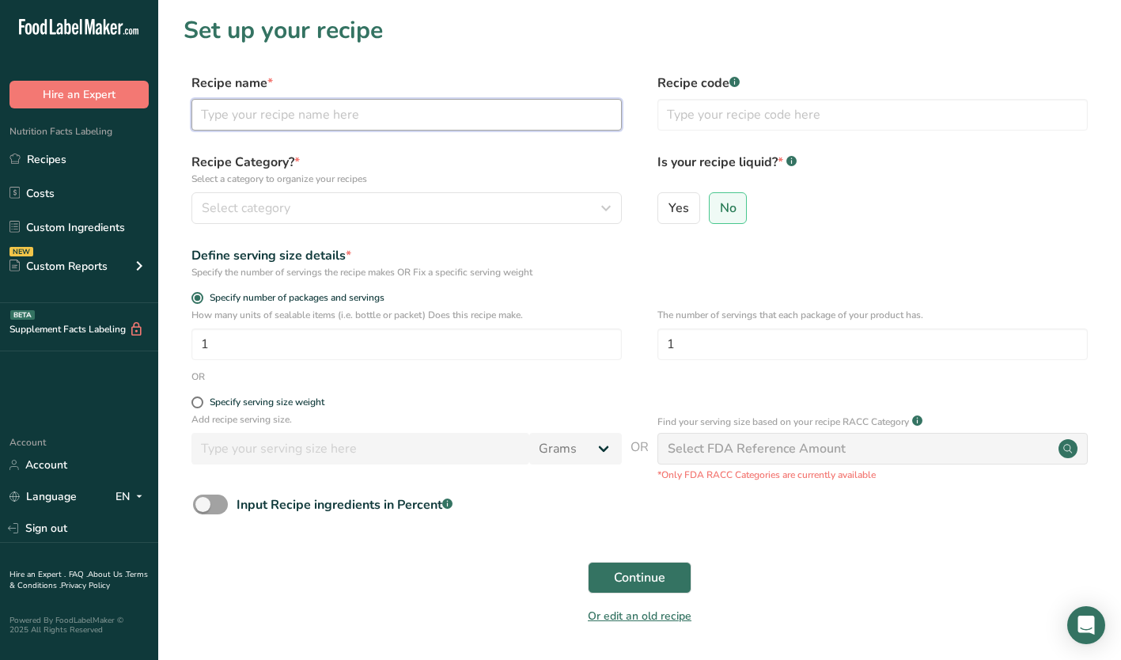
click at [259, 115] on input "text" at bounding box center [407, 115] width 430 height 32
type input "Kids Cheese Toastie"
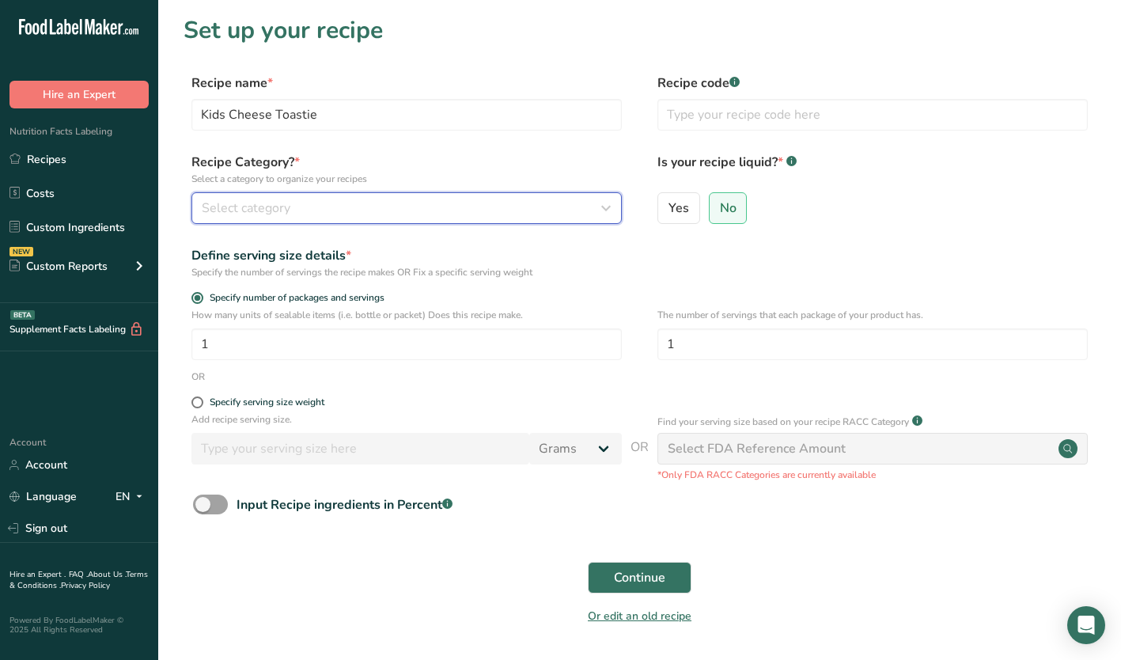
click at [223, 200] on span "Select category" at bounding box center [246, 208] width 89 height 19
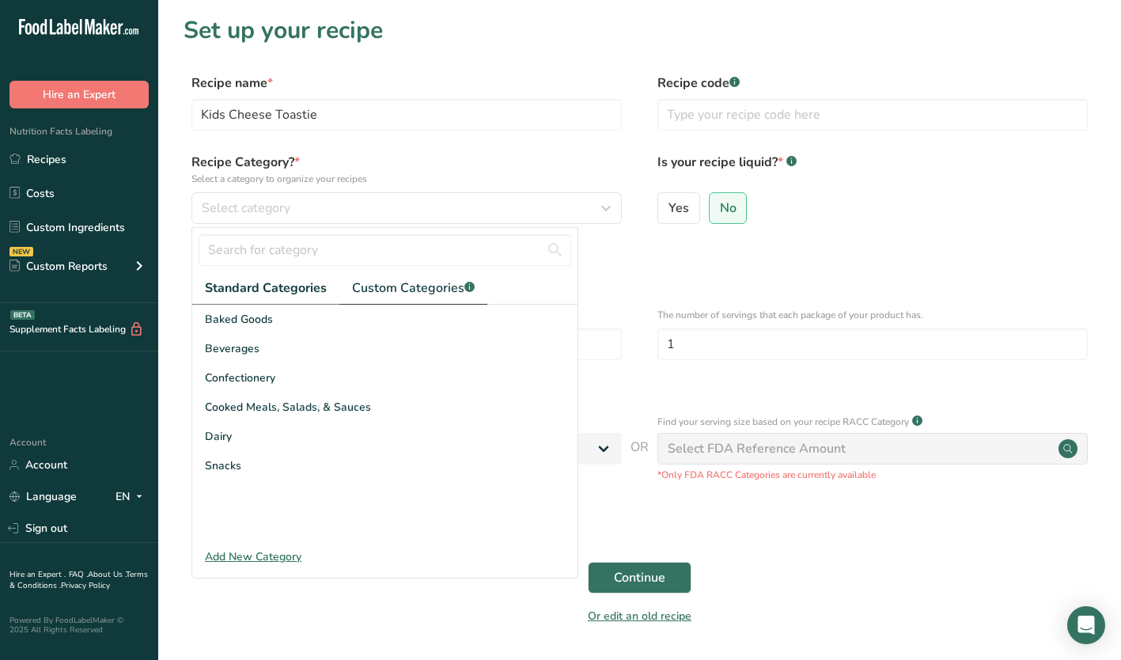
drag, startPoint x: 391, startPoint y: 291, endPoint x: 390, endPoint y: 303, distance: 11.9
click at [391, 291] on span "Custom Categories .a-a{fill:#347362;}.b-a{fill:#fff;}" at bounding box center [413, 288] width 123 height 19
click at [271, 438] on span "Piccolo Me New Menu Items" at bounding box center [278, 436] width 146 height 17
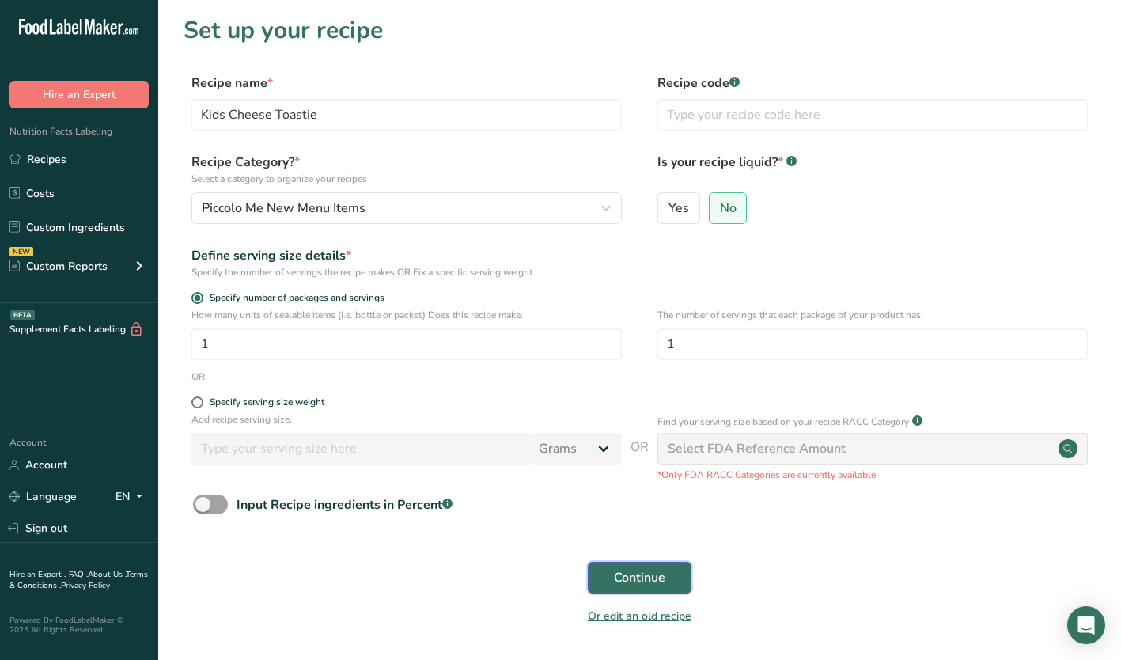
click at [635, 577] on span "Continue" at bounding box center [639, 577] width 51 height 19
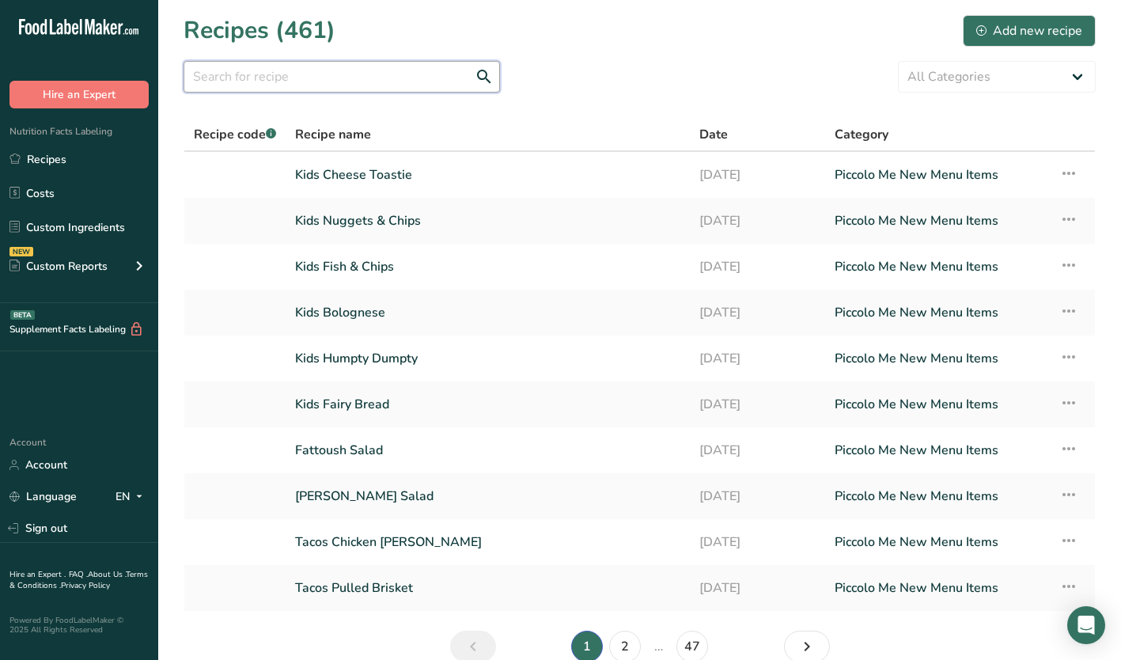
click at [238, 67] on input "text" at bounding box center [342, 77] width 317 height 32
type input "S"
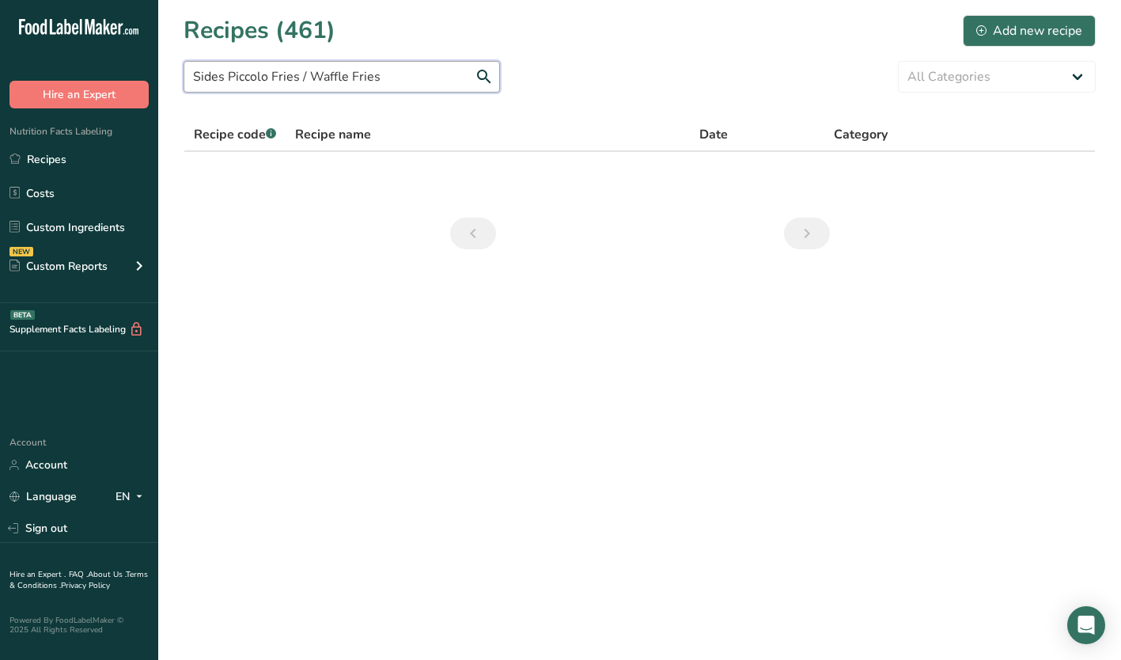
drag, startPoint x: 415, startPoint y: 70, endPoint x: 178, endPoint y: 66, distance: 237.4
click at [178, 66] on section "Recipes (461) Add new recipe Sides Piccolo Fries / Waffle Fries All Categories …" at bounding box center [639, 137] width 963 height 275
type input "Sides Piccolo Fries / Waffle Fries"
click at [1004, 28] on div "Add new recipe" at bounding box center [1030, 30] width 106 height 19
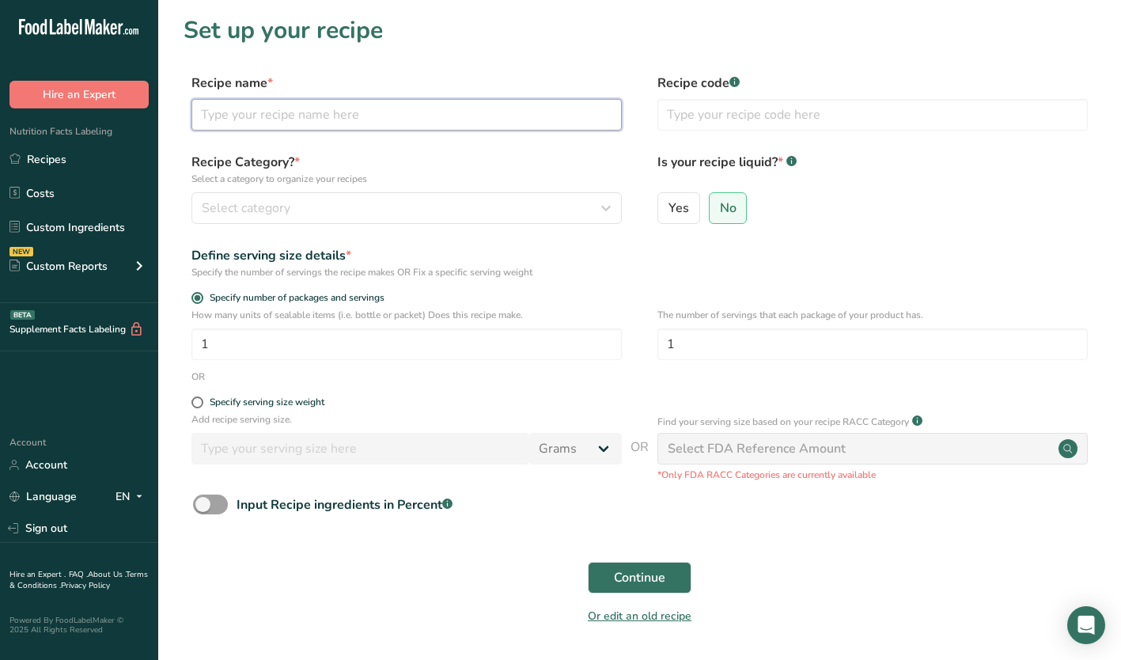
click at [275, 111] on input "text" at bounding box center [407, 115] width 430 height 32
paste input "Sides Piccolo Fries / Waffle Fries"
type input "Sides Piccolo Fries / Waffle Fries"
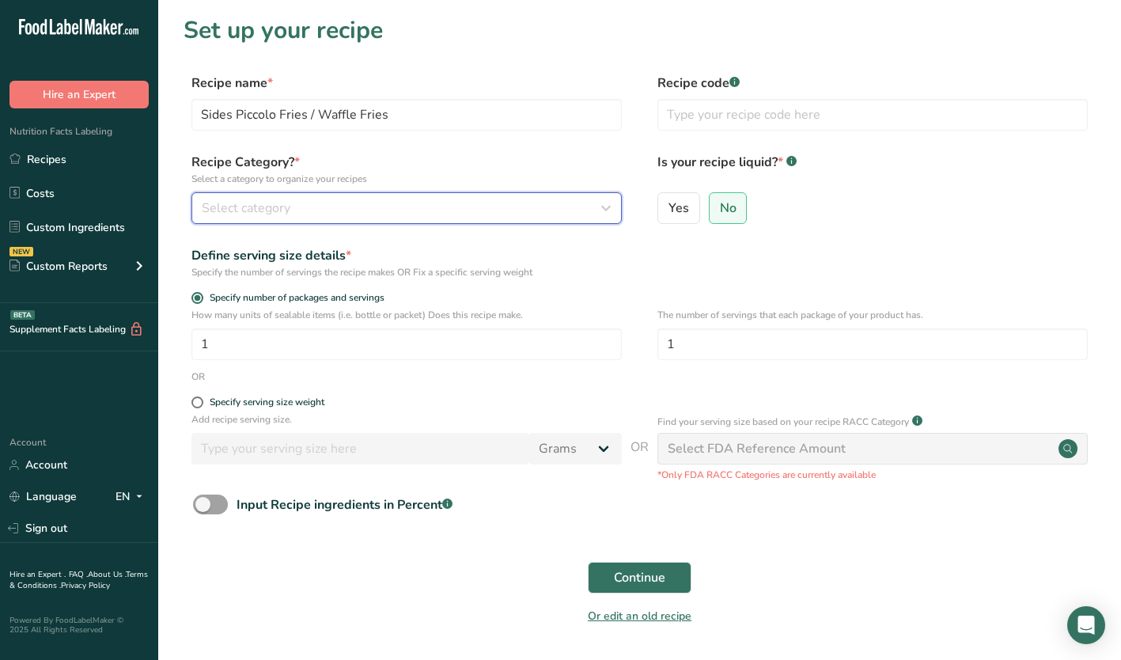
click at [321, 210] on div "Select category" at bounding box center [402, 208] width 400 height 19
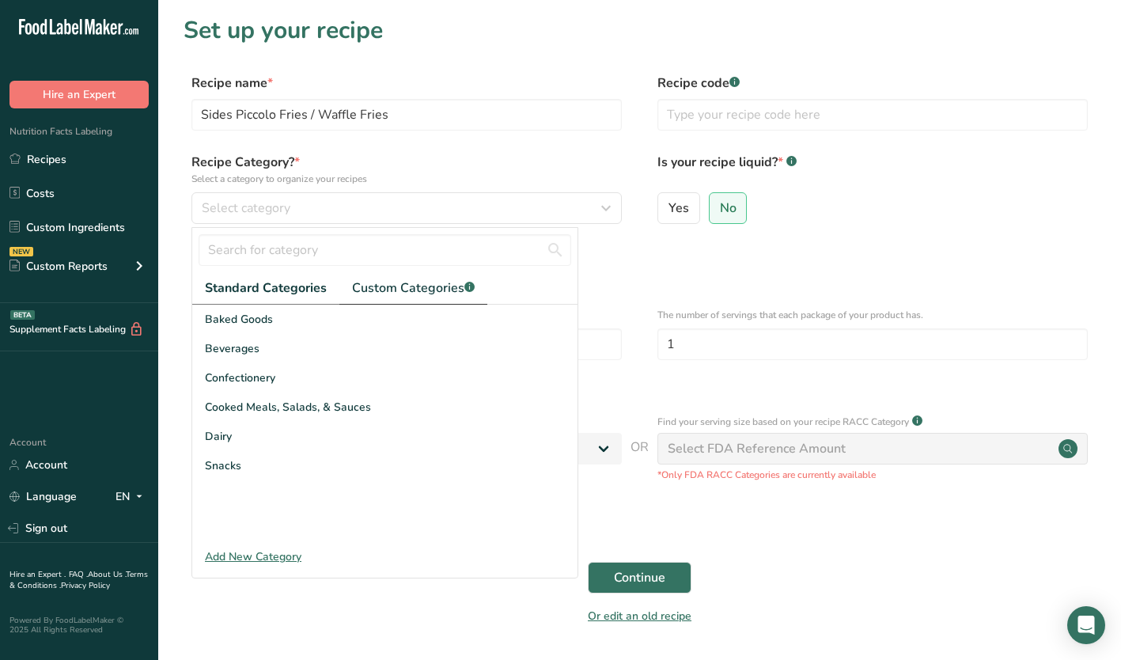
click at [420, 287] on span "Custom Categories .a-a{fill:#347362;}.b-a{fill:#fff;}" at bounding box center [413, 288] width 123 height 19
click at [275, 431] on span "Piccolo Me New Menu Items" at bounding box center [278, 436] width 146 height 17
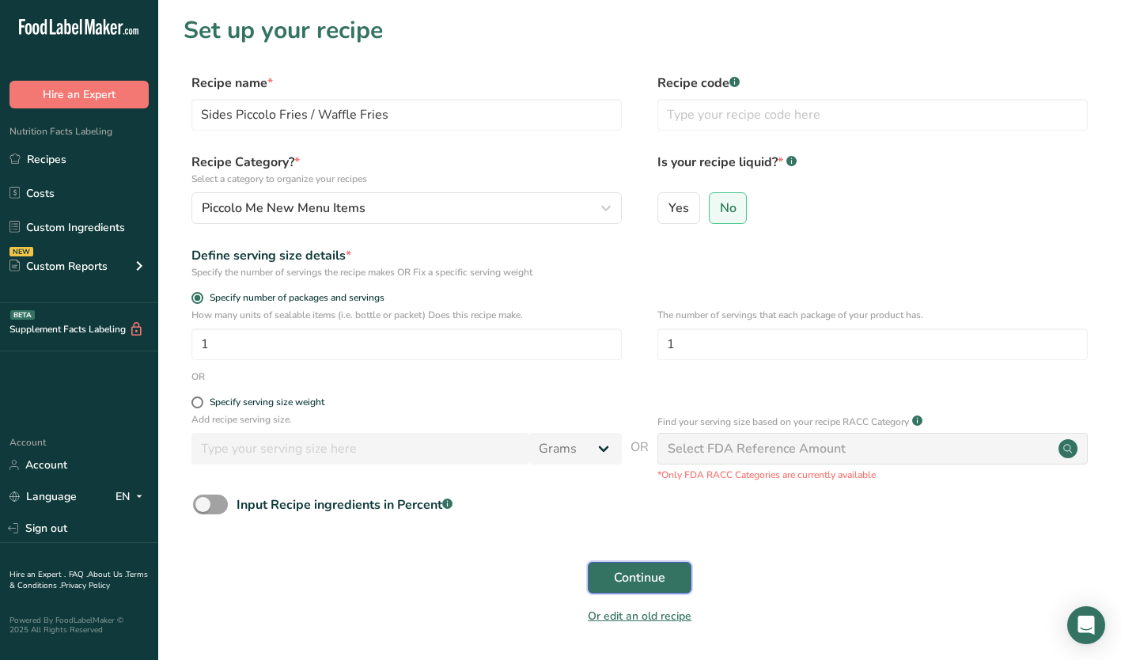
click at [624, 571] on span "Continue" at bounding box center [639, 577] width 51 height 19
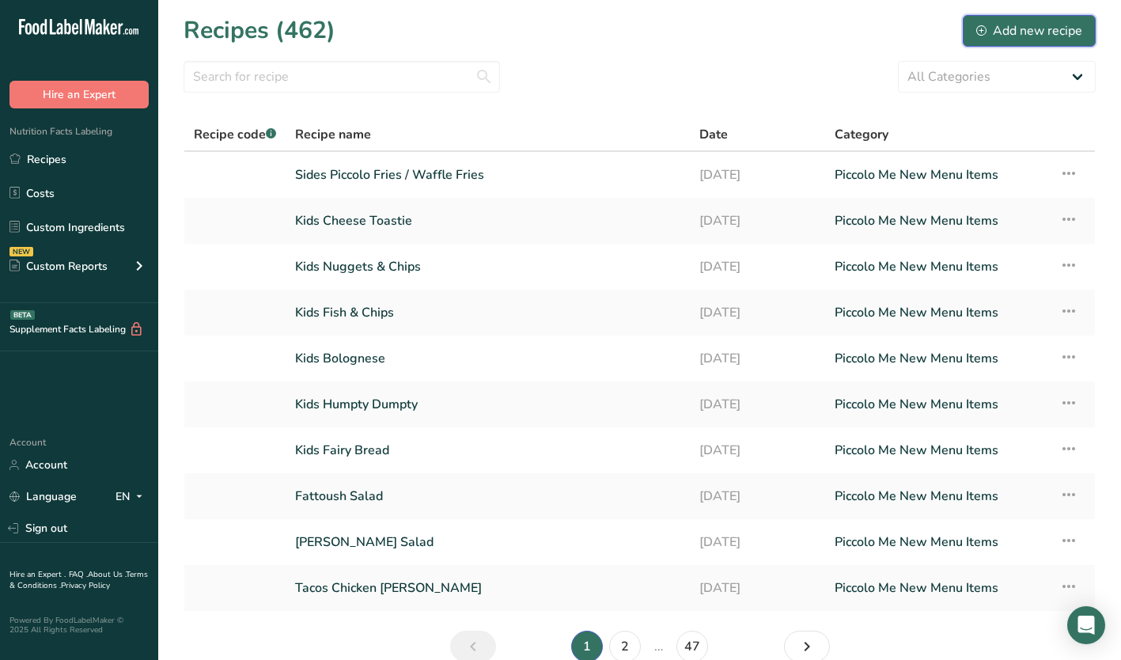
click at [1019, 28] on div "Add new recipe" at bounding box center [1030, 30] width 106 height 19
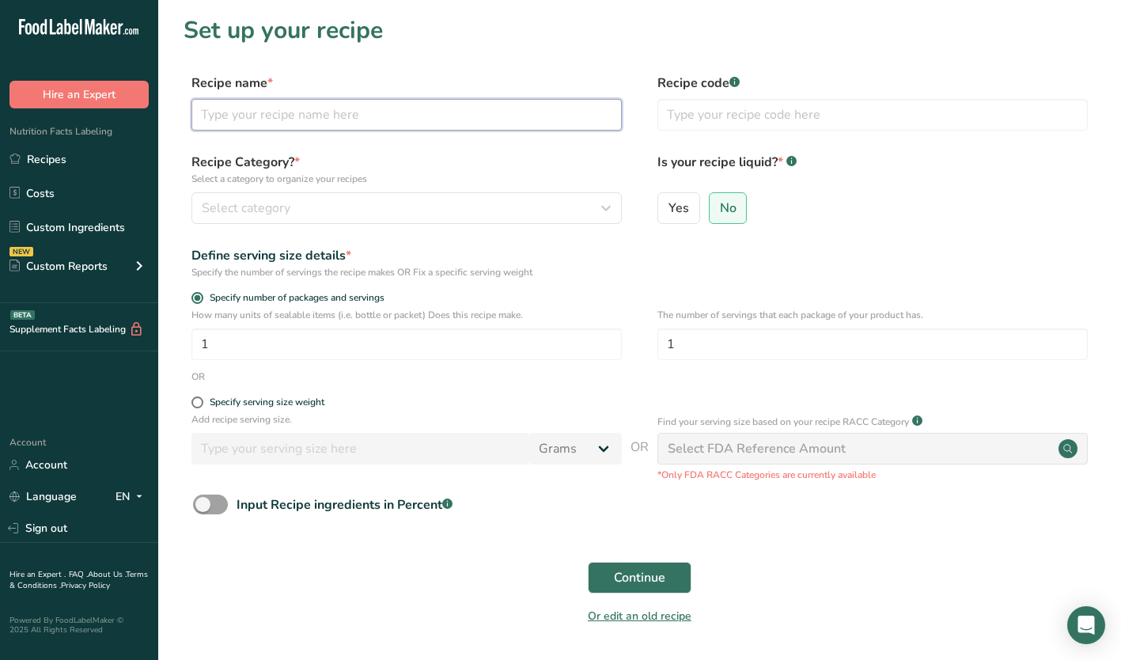
click at [281, 113] on input "text" at bounding box center [407, 115] width 430 height 32
type input "Sides Chicken Wings"
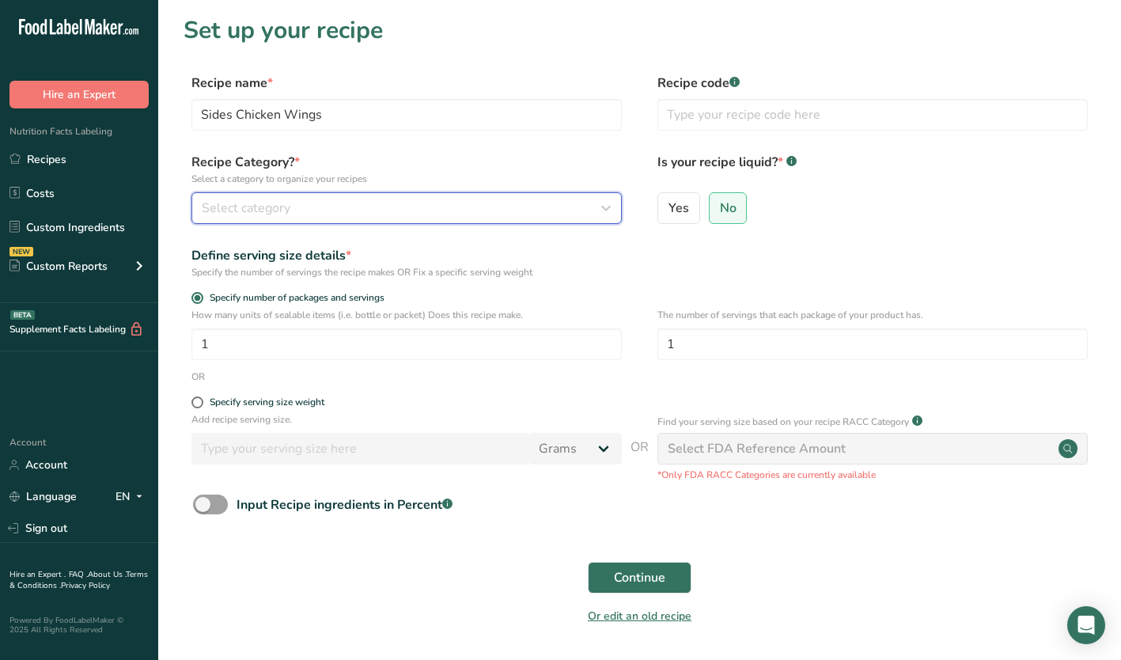
click at [385, 199] on div "Select category" at bounding box center [402, 208] width 400 height 19
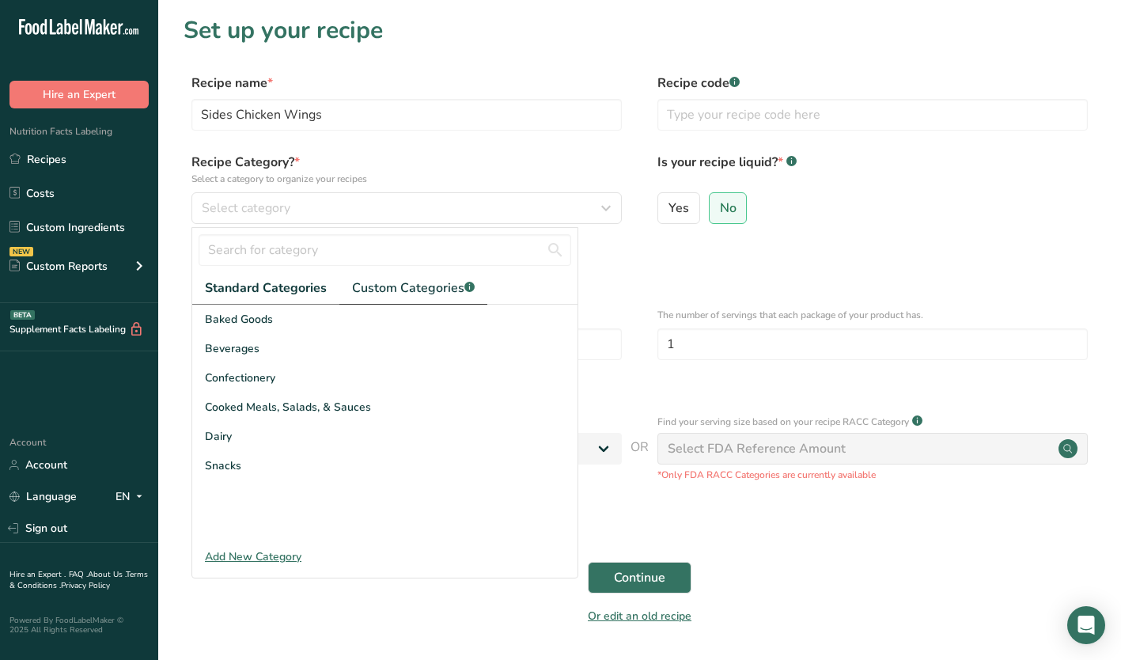
click at [421, 291] on span "Custom Categories .a-a{fill:#347362;}.b-a{fill:#fff;}" at bounding box center [413, 288] width 123 height 19
click at [300, 438] on span "Piccolo Me New Menu Items" at bounding box center [278, 436] width 146 height 17
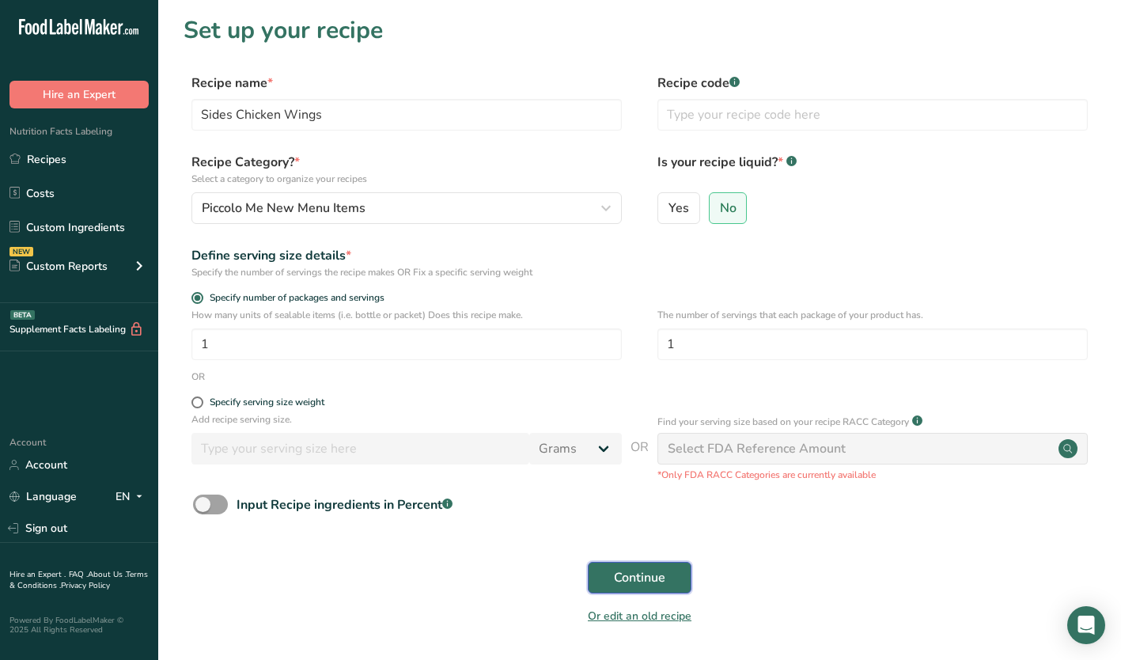
click at [661, 575] on span "Continue" at bounding box center [639, 577] width 51 height 19
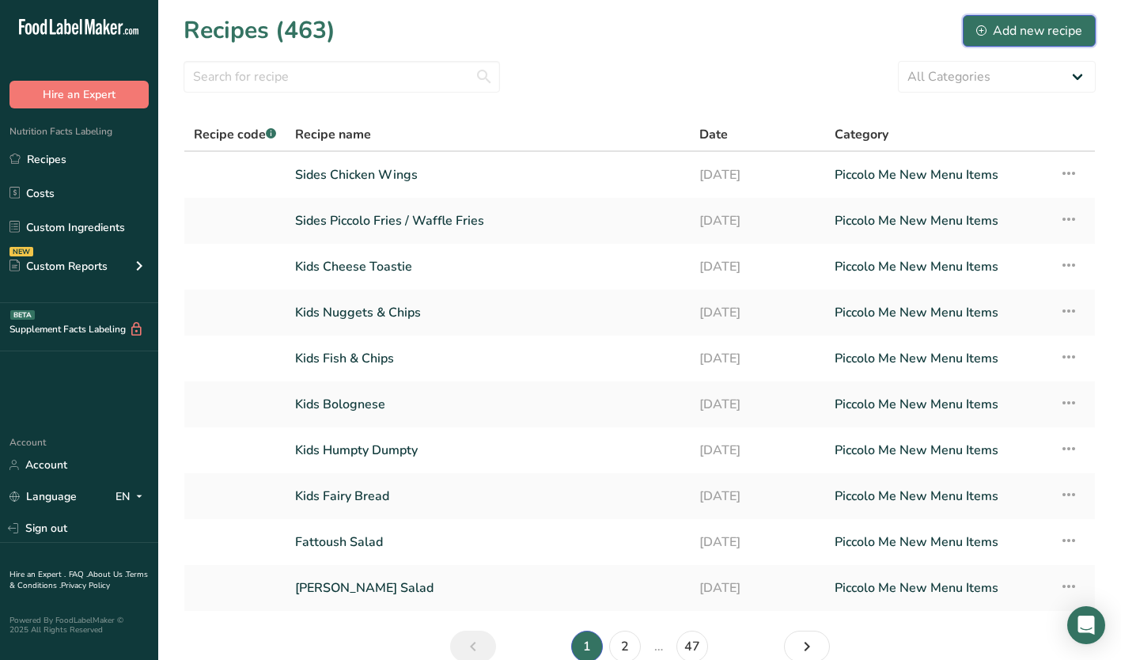
drag, startPoint x: 1047, startPoint y: 27, endPoint x: 938, endPoint y: 30, distance: 109.3
click at [1047, 27] on div "Add new recipe" at bounding box center [1030, 30] width 106 height 19
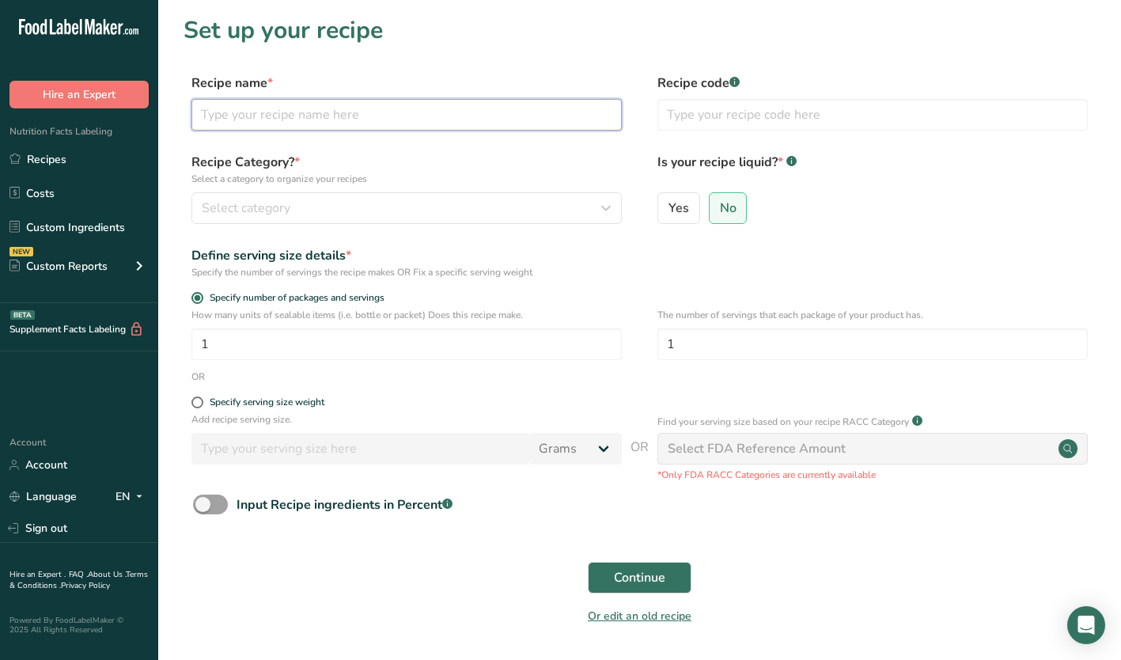
click at [244, 116] on input "text" at bounding box center [407, 115] width 430 height 32
type input "Sides Chicken Tenders"
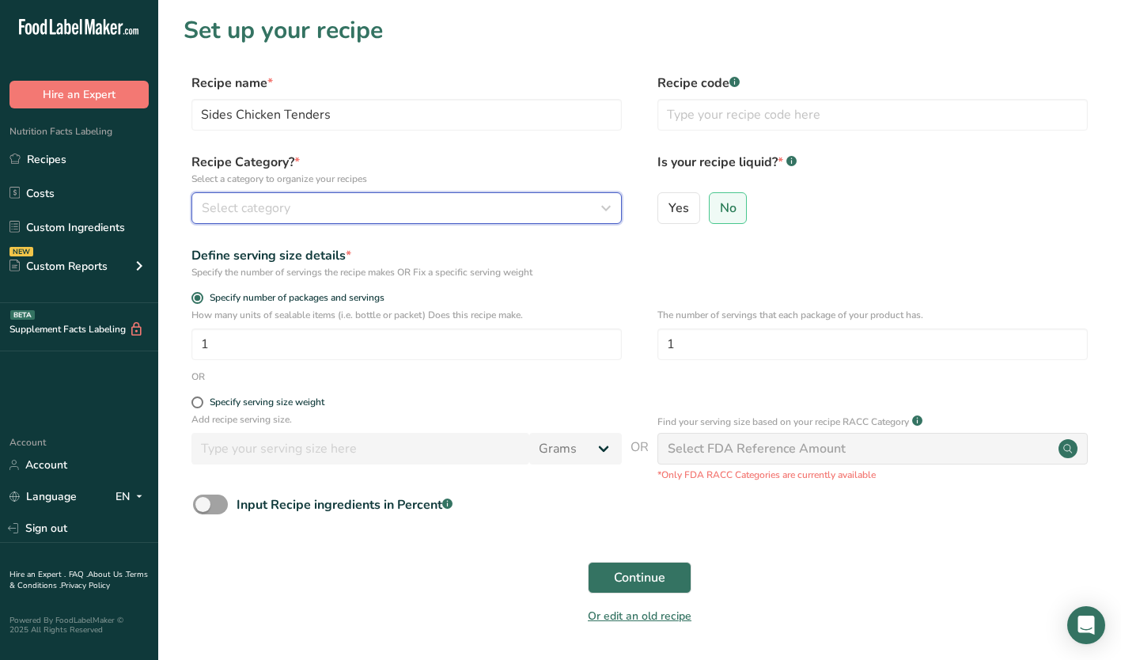
click at [267, 199] on span "Select category" at bounding box center [246, 208] width 89 height 19
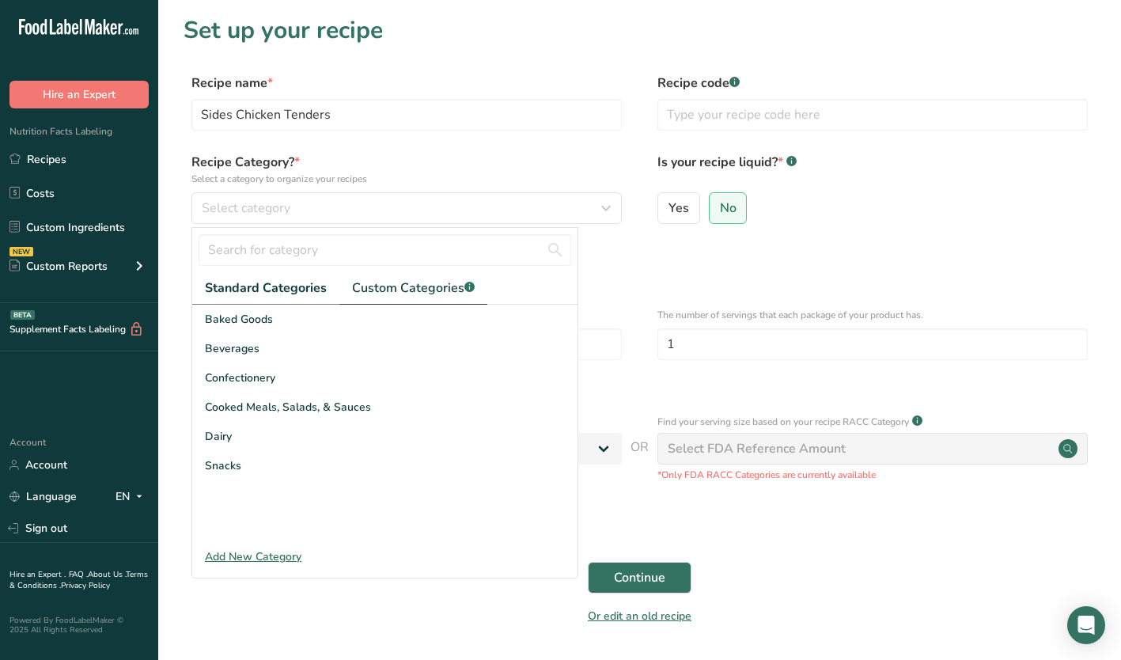
click at [400, 287] on span "Custom Categories .a-a{fill:#347362;}.b-a{fill:#fff;}" at bounding box center [413, 288] width 123 height 19
click at [299, 438] on span "Piccolo Me New Menu Items" at bounding box center [278, 436] width 146 height 17
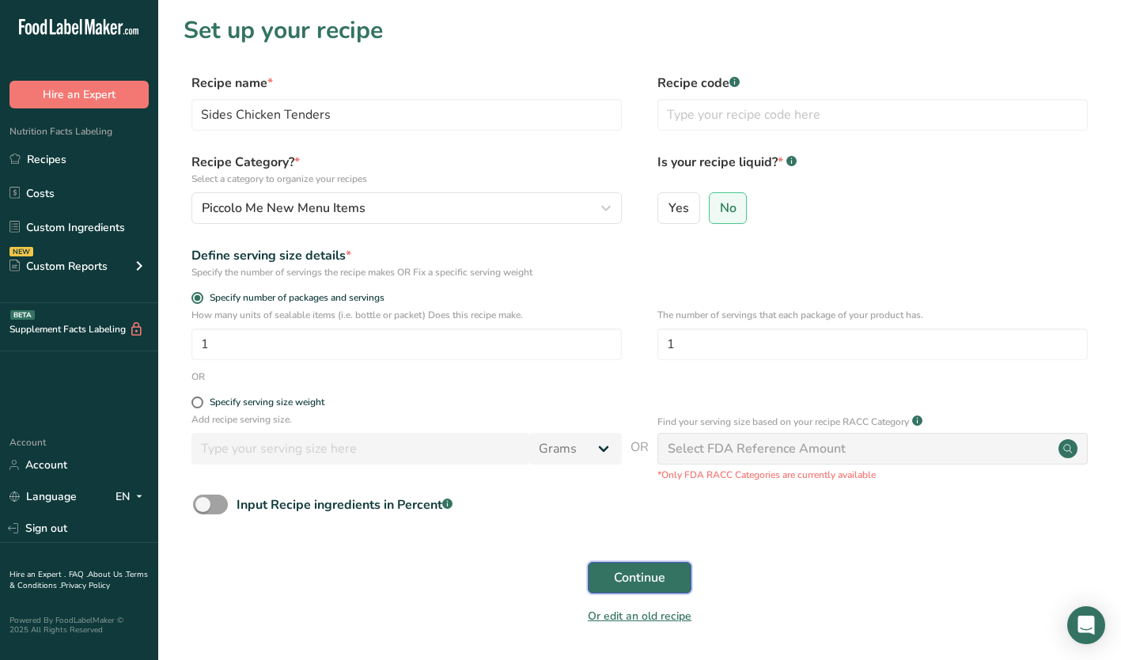
click at [617, 578] on span "Continue" at bounding box center [639, 577] width 51 height 19
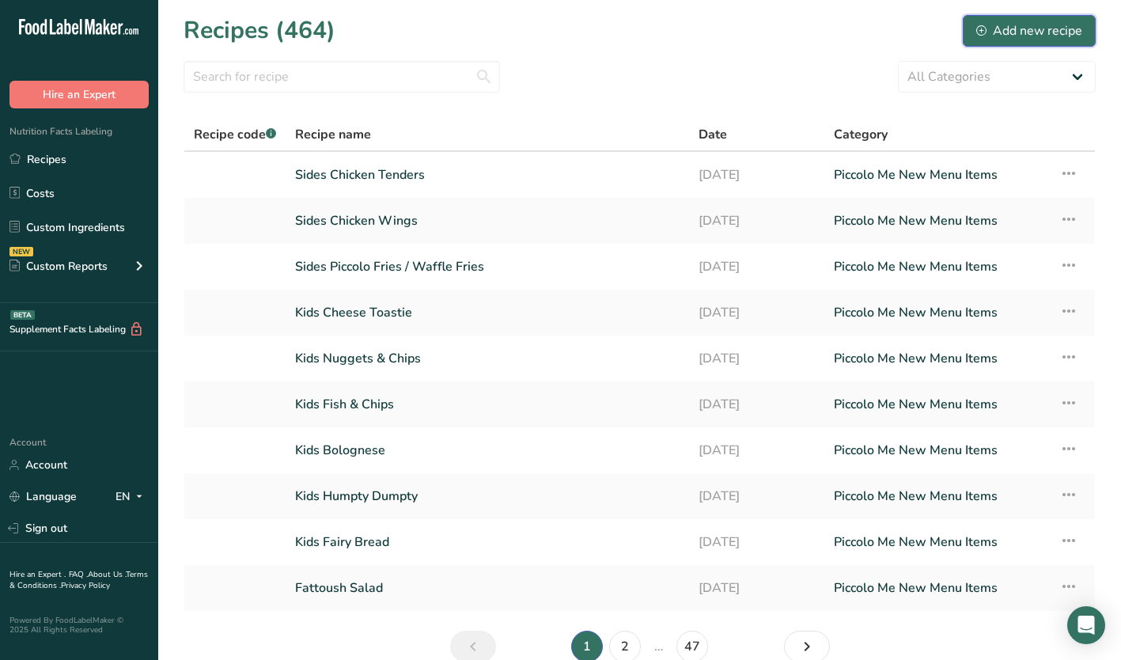
click at [1032, 28] on div "Add new recipe" at bounding box center [1030, 30] width 106 height 19
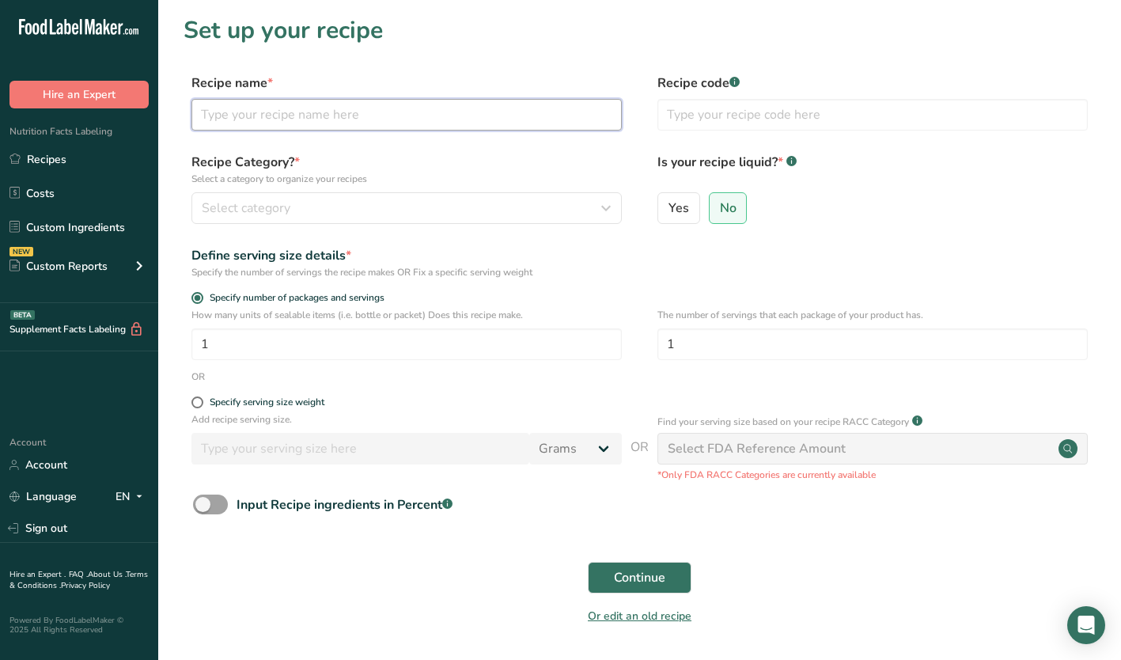
click at [327, 121] on input "text" at bounding box center [407, 115] width 430 height 32
type input "Sides Popcorn Chicken"
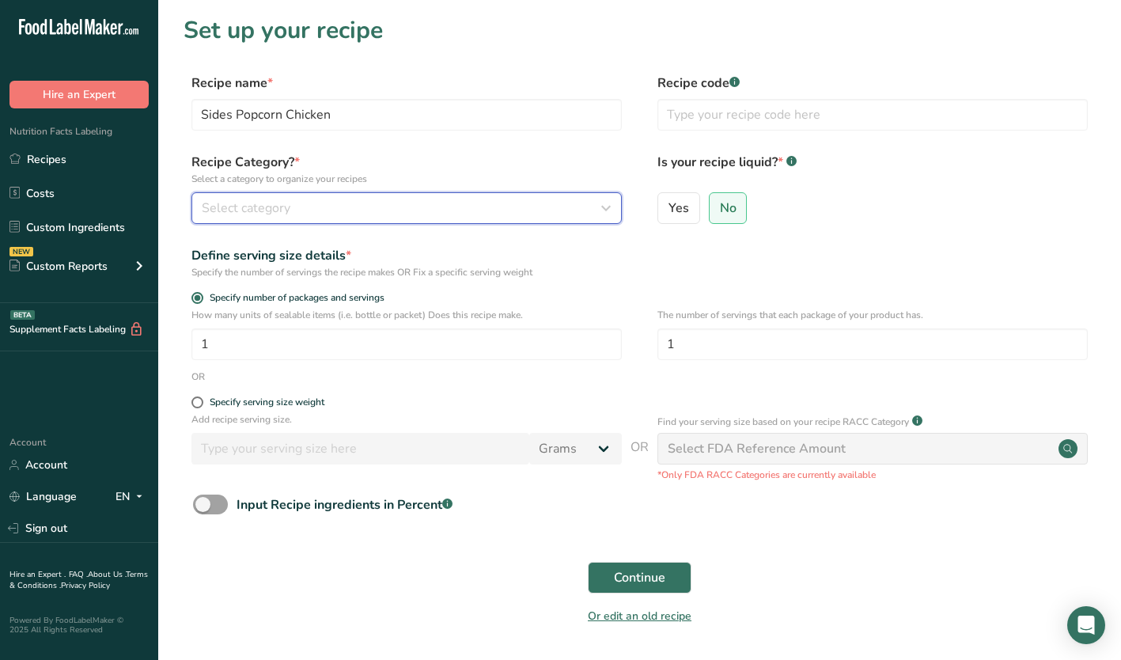
click at [332, 203] on div "Select category" at bounding box center [402, 208] width 400 height 19
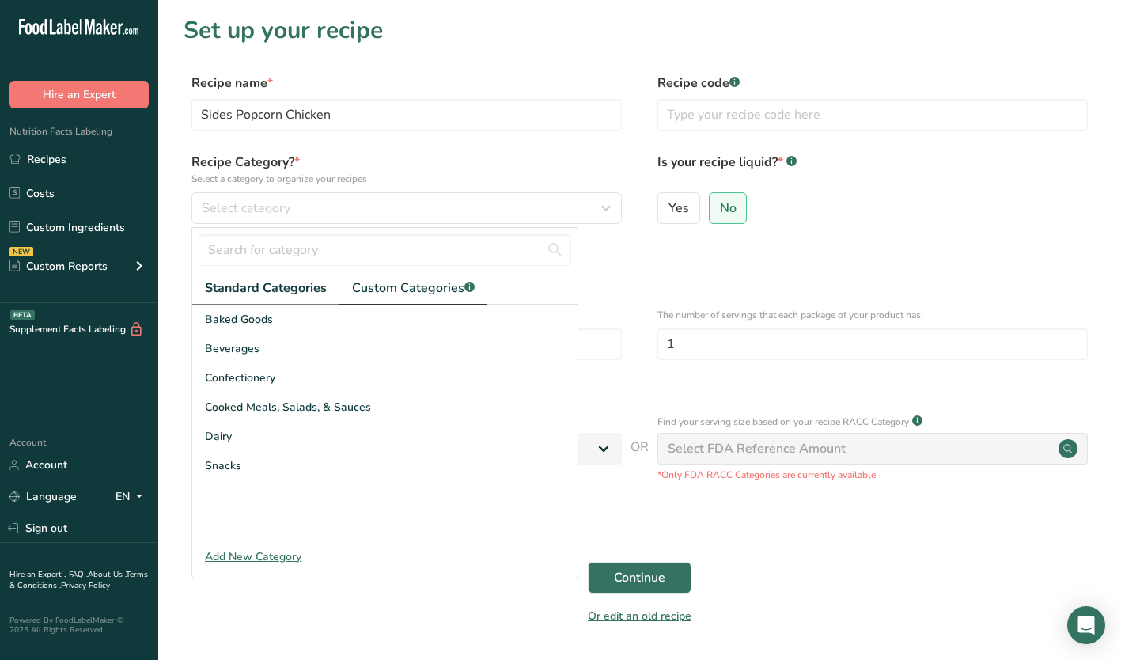
click at [404, 283] on span "Custom Categories .a-a{fill:#347362;}.b-a{fill:#fff;}" at bounding box center [413, 288] width 123 height 19
click at [301, 435] on span "Piccolo Me New Menu Items" at bounding box center [278, 436] width 146 height 17
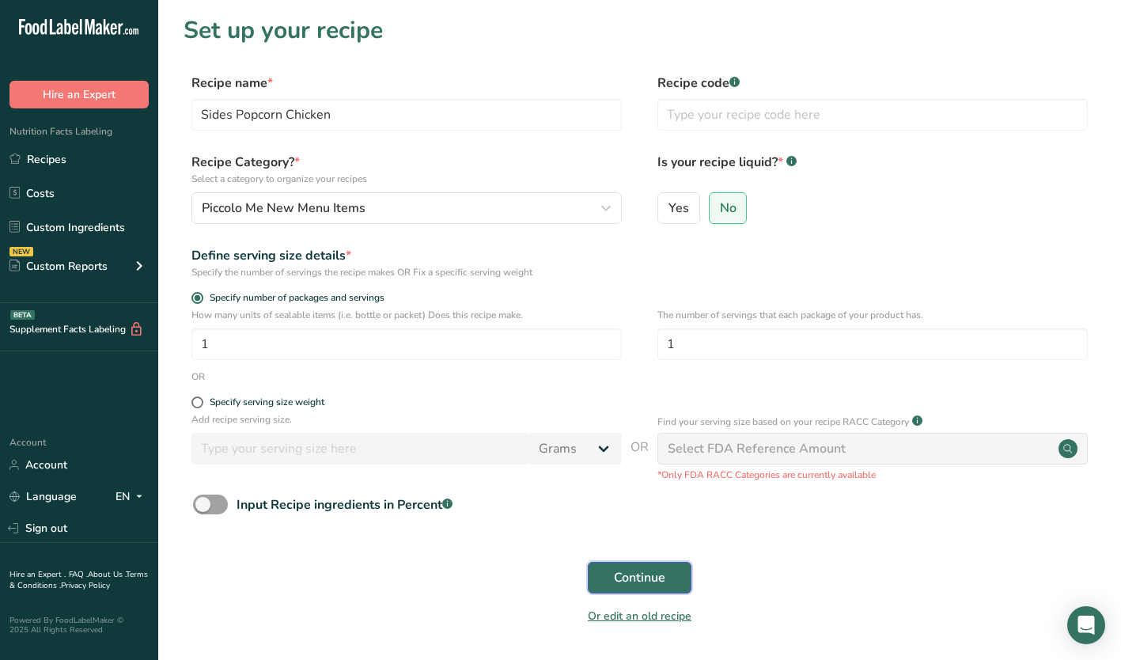
click at [646, 574] on span "Continue" at bounding box center [639, 577] width 51 height 19
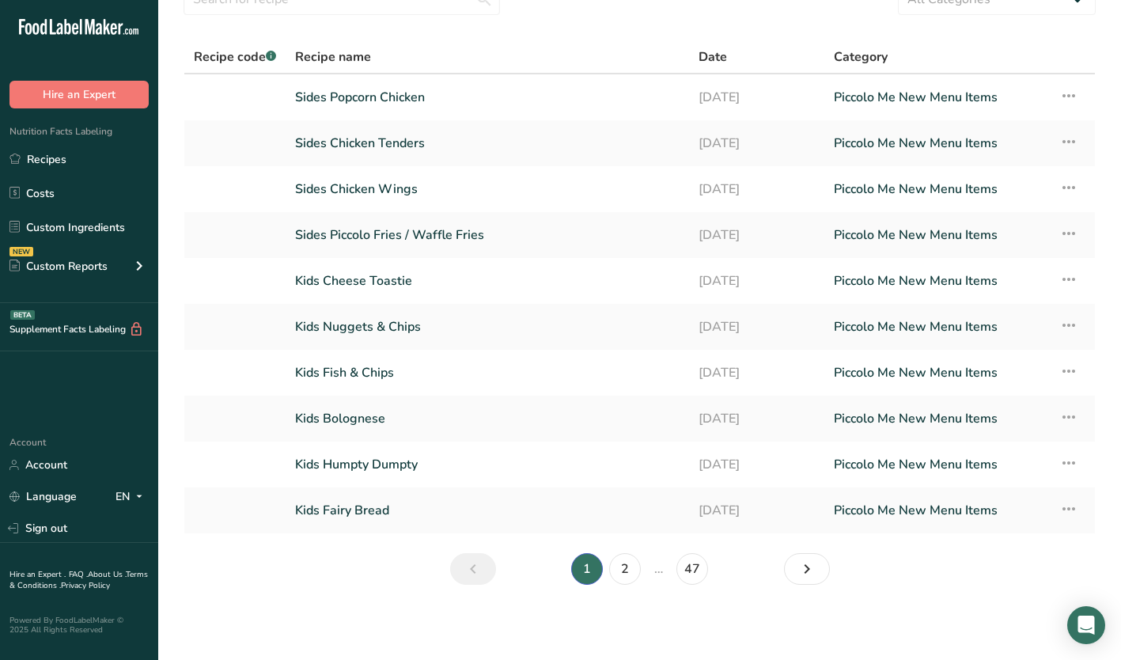
scroll to position [78, 0]
click at [635, 575] on link "2" at bounding box center [625, 568] width 32 height 32
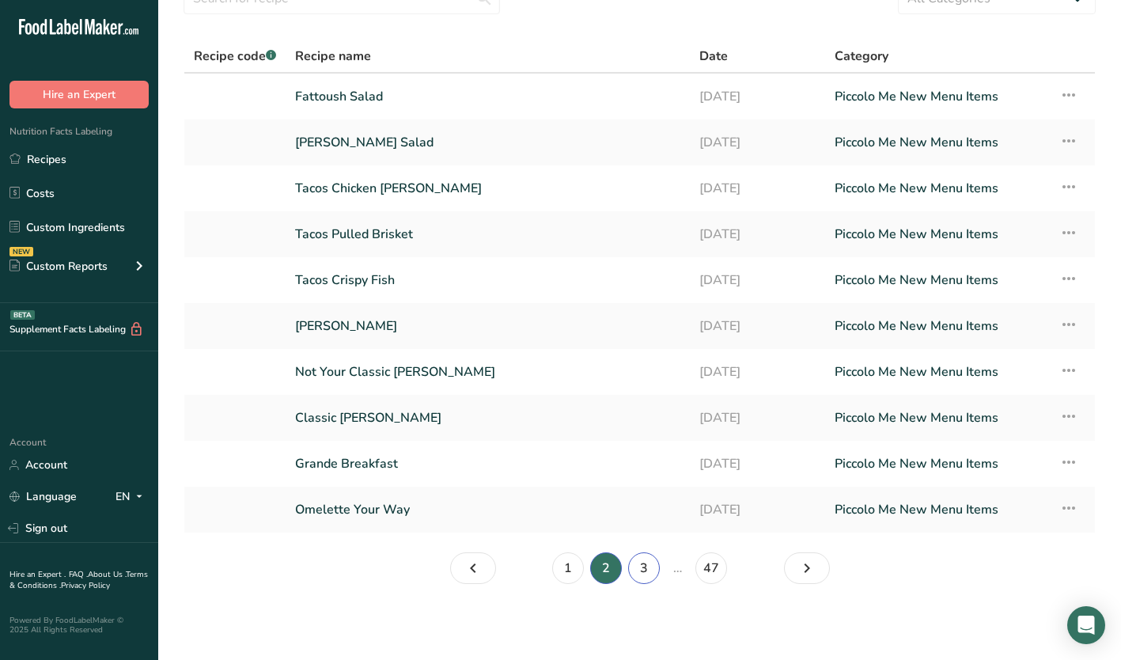
click at [639, 559] on link "3" at bounding box center [644, 568] width 32 height 32
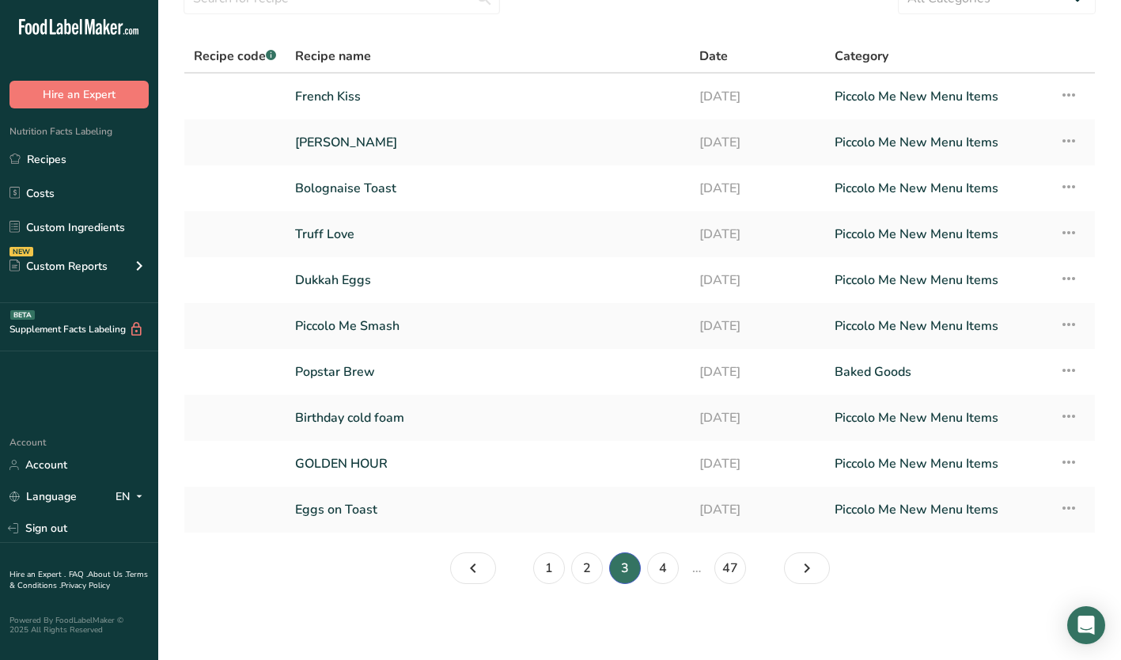
click at [905, 512] on link "Piccolo Me New Menu Items" at bounding box center [938, 509] width 206 height 33
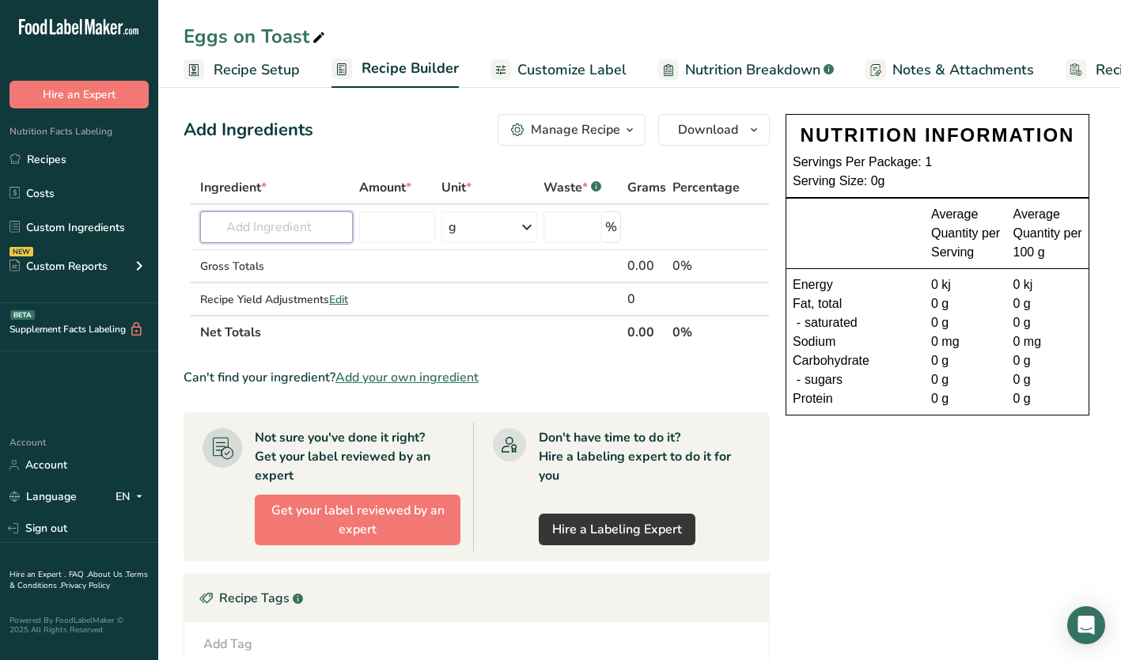
click at [282, 226] on input "text" at bounding box center [276, 227] width 153 height 32
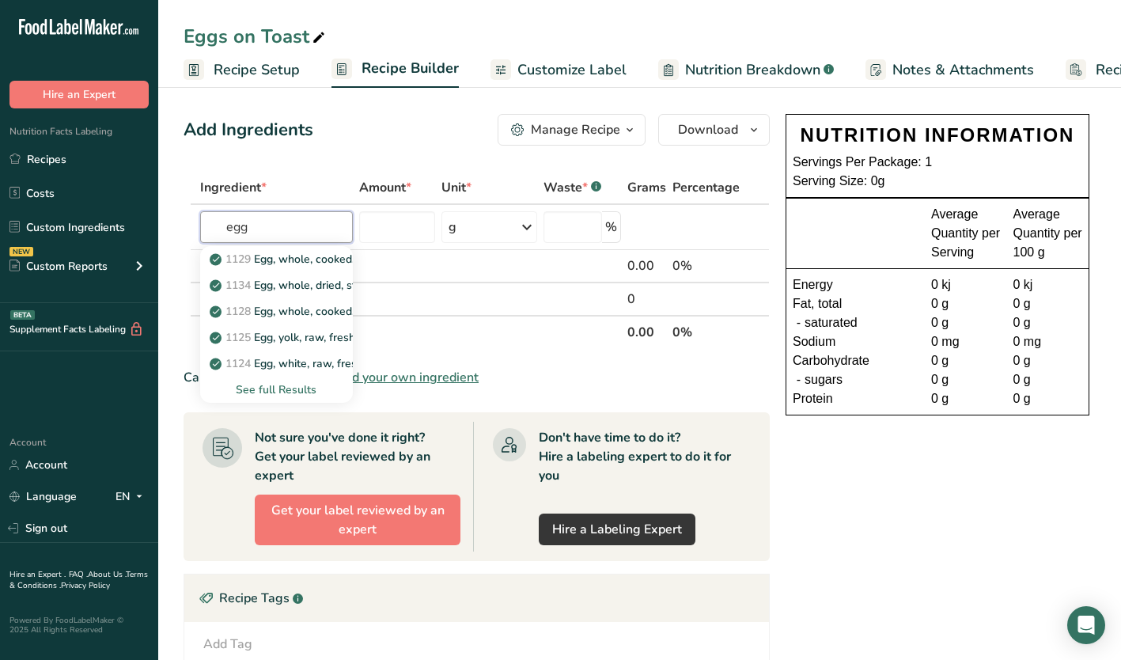
type input "eggs"
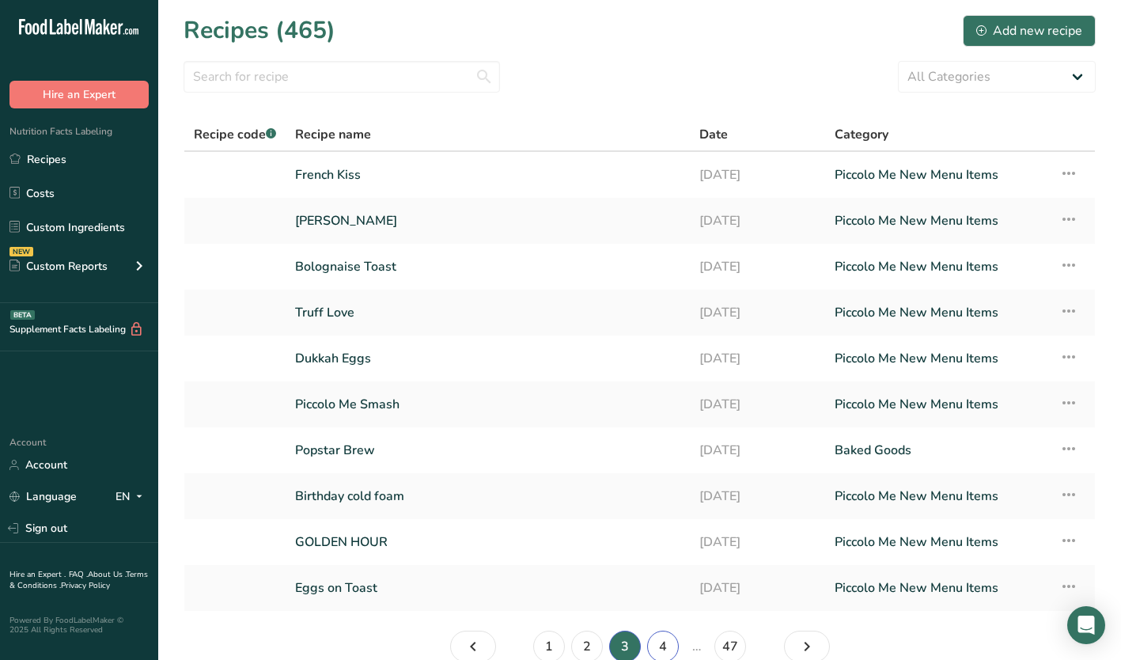
click at [664, 647] on link "4" at bounding box center [663, 647] width 32 height 32
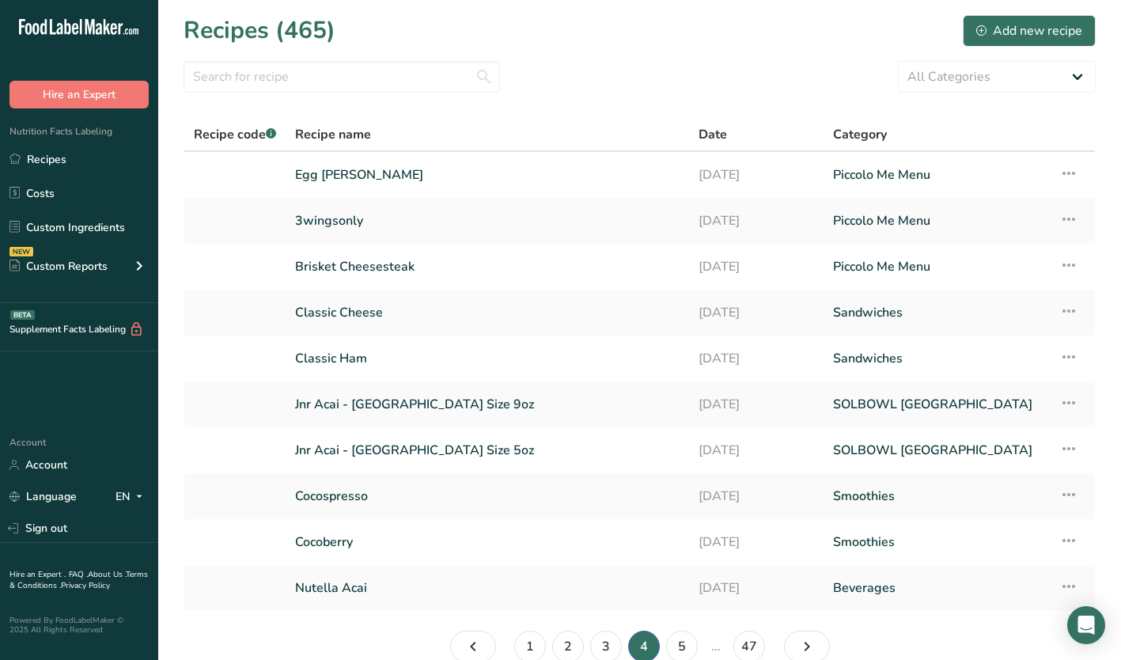
click at [347, 171] on link "Egg [PERSON_NAME]" at bounding box center [487, 174] width 385 height 33
click at [328, 170] on link "Egg [PERSON_NAME]" at bounding box center [487, 174] width 385 height 33
click at [677, 651] on link "5" at bounding box center [682, 647] width 32 height 32
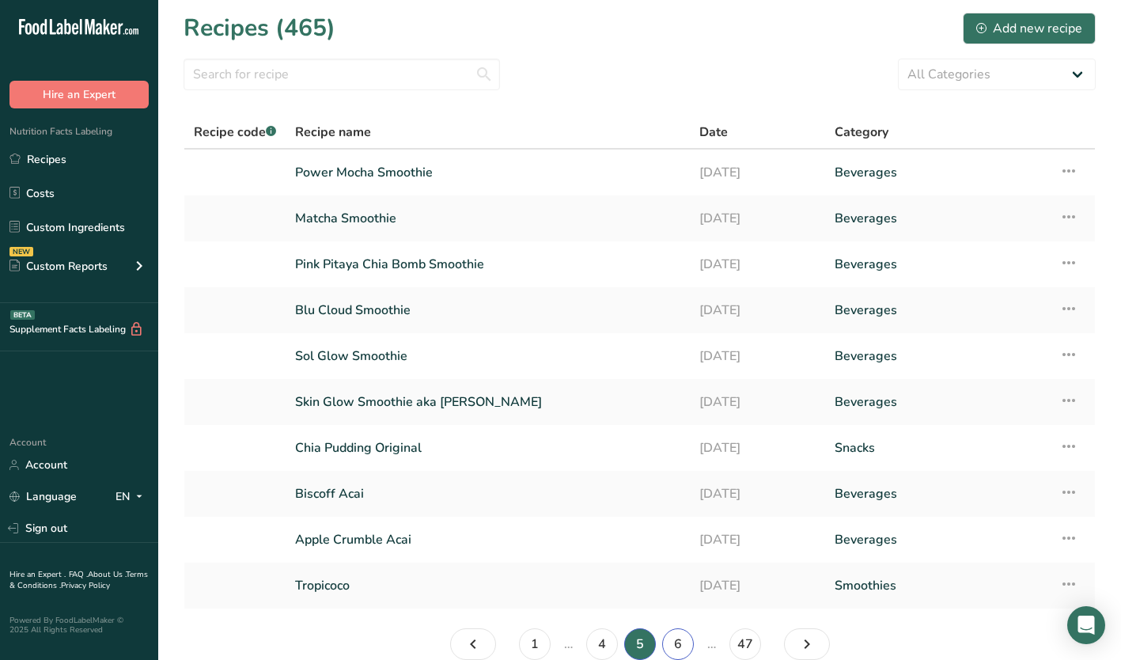
click at [681, 643] on link "6" at bounding box center [678, 644] width 32 height 32
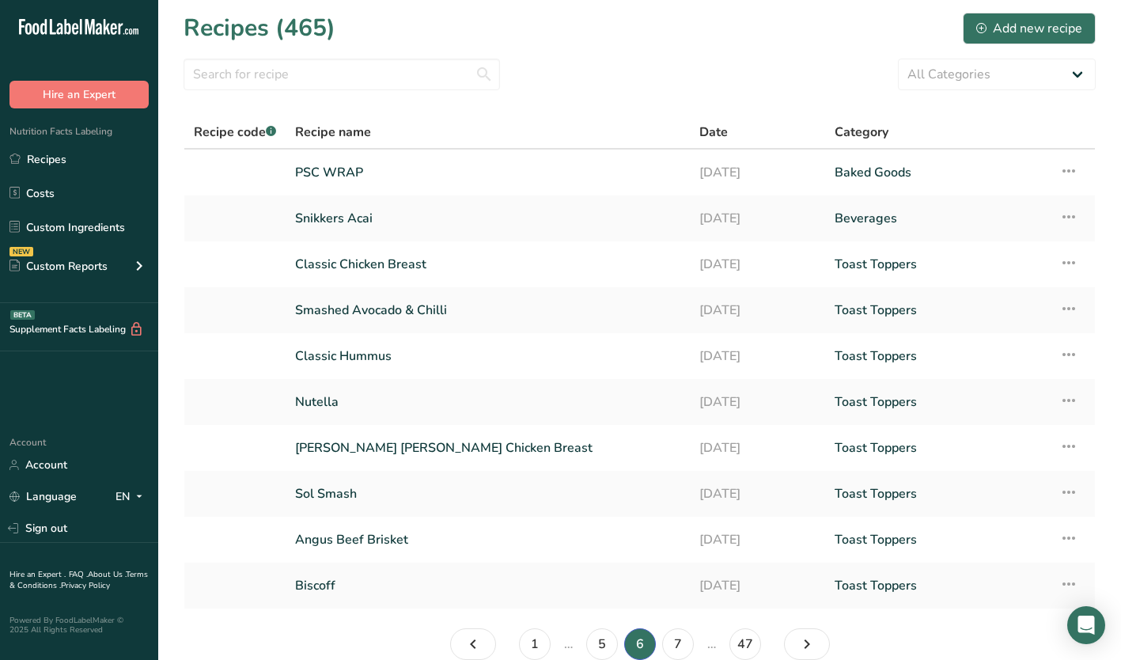
click at [361, 498] on link "Sol Smash" at bounding box center [487, 493] width 385 height 33
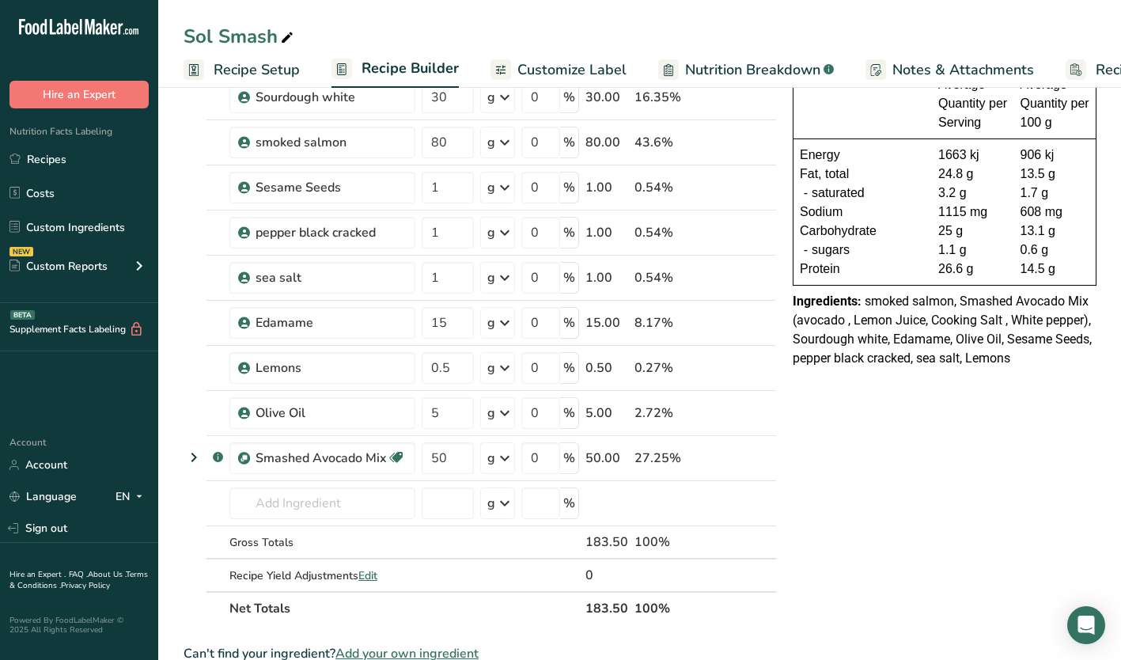
scroll to position [79, 0]
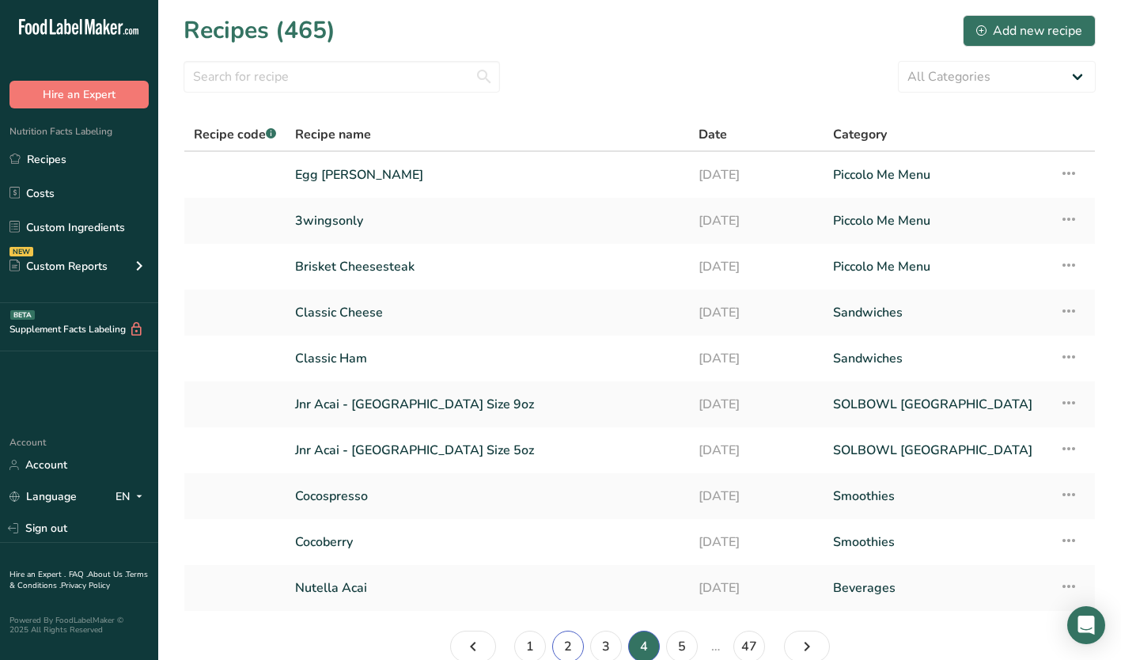
click at [566, 647] on link "2" at bounding box center [568, 647] width 32 height 32
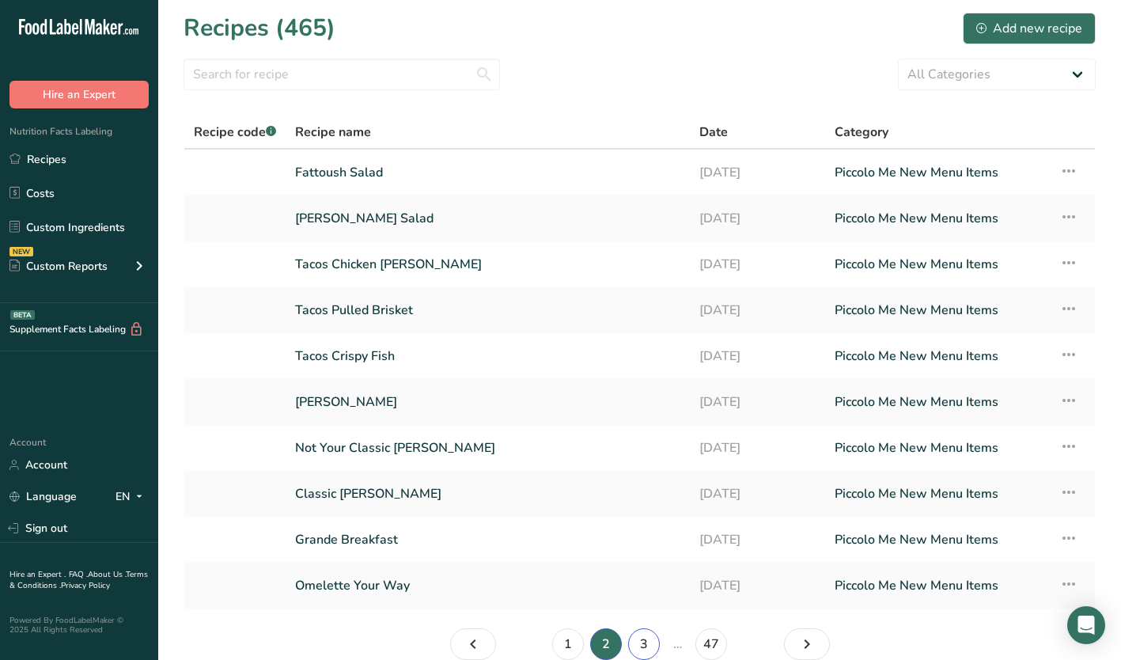
click at [635, 642] on link "3" at bounding box center [644, 644] width 32 height 32
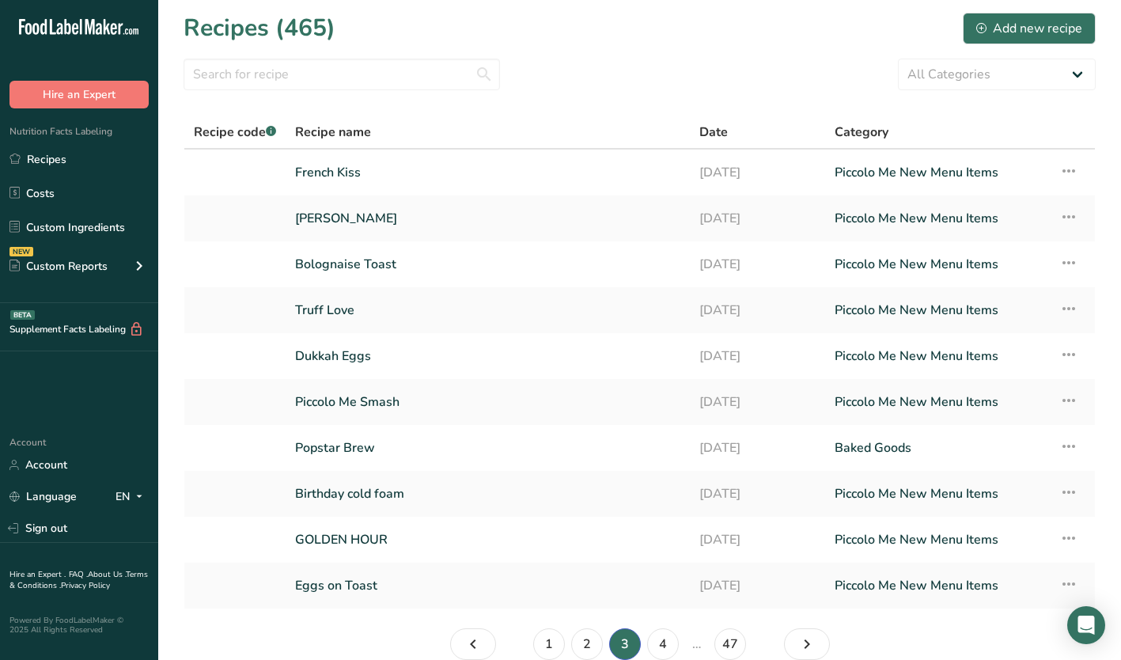
click at [339, 577] on link "Eggs on Toast" at bounding box center [487, 585] width 385 height 33
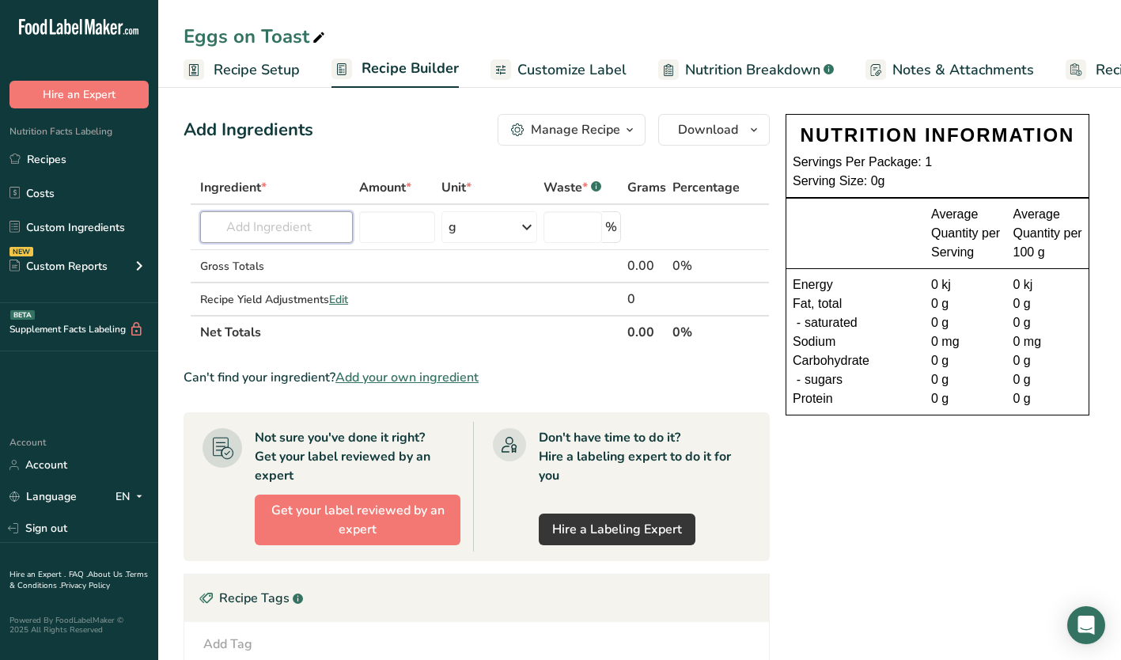
click at [251, 229] on input "text" at bounding box center [276, 227] width 153 height 32
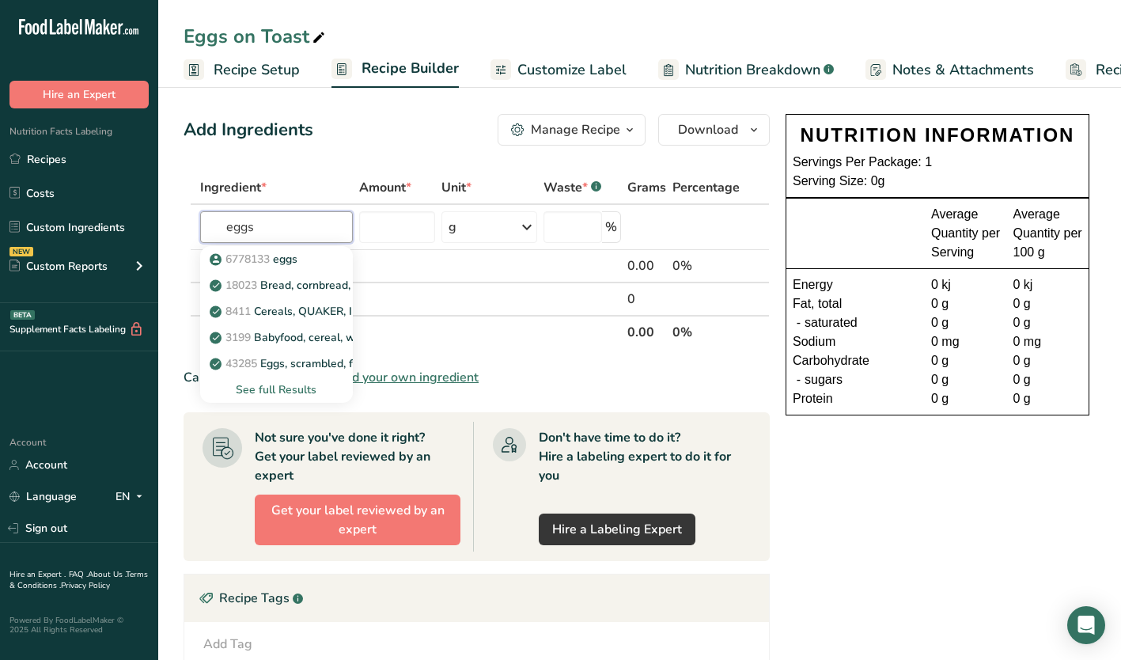
type input "eggs"
click at [293, 255] on p "6778133 eggs" at bounding box center [255, 259] width 85 height 17
type input "eggs"
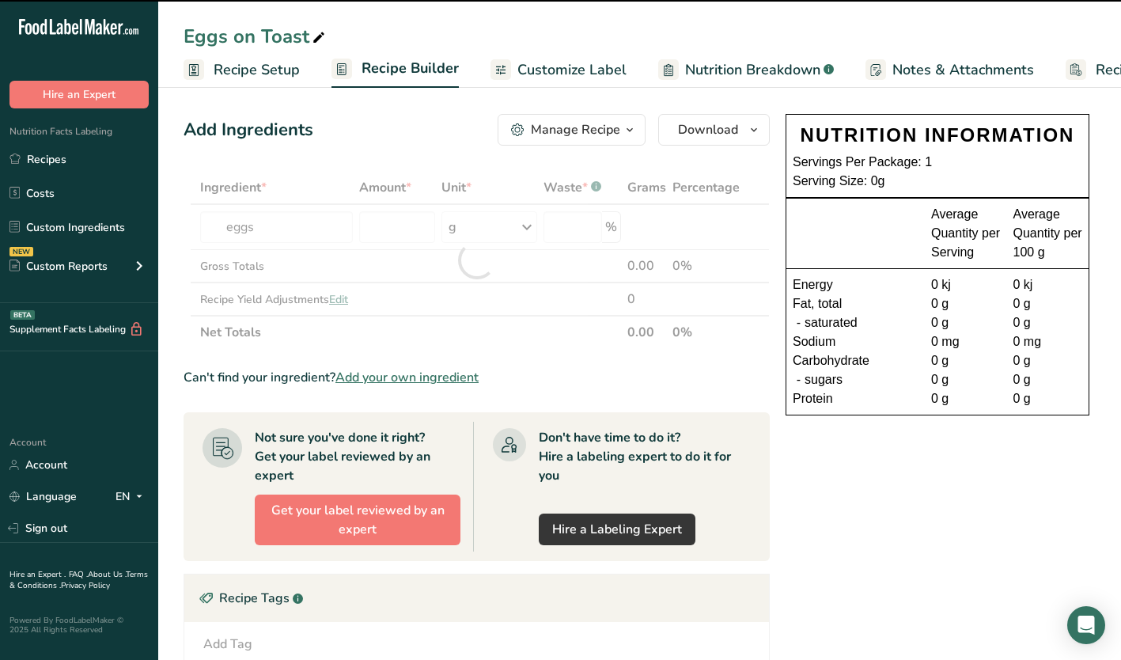
type input "0"
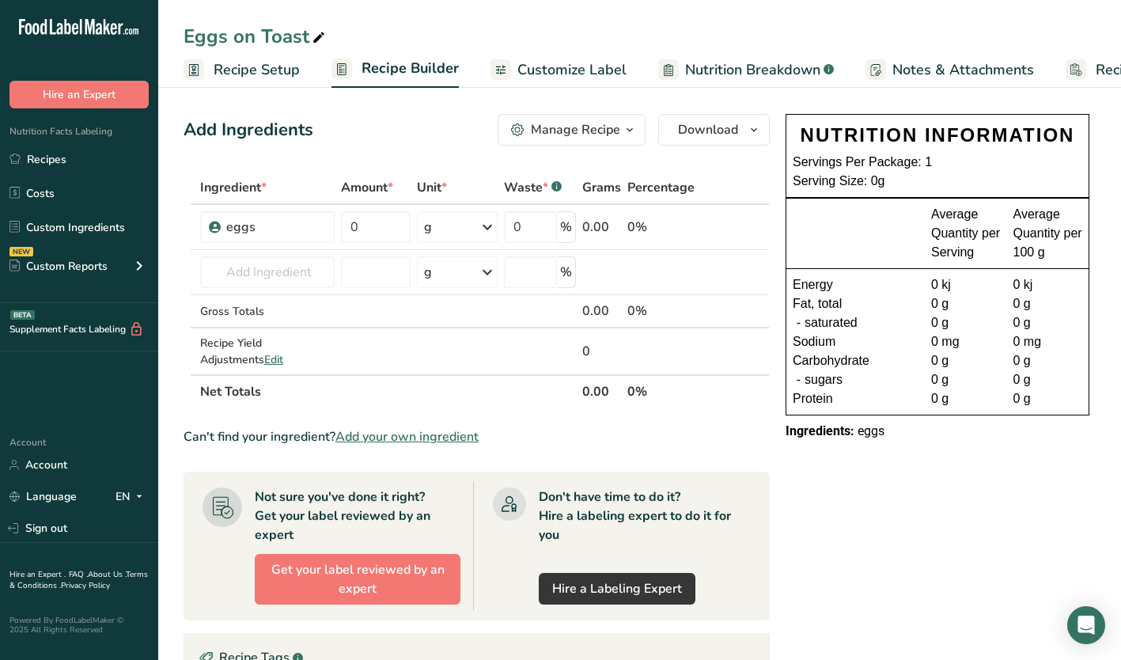
click at [969, 520] on div "NUTRITION INFORMATION Servings Per Package: 1 Serving Size: 0g Average Quantity…" at bounding box center [937, 566] width 317 height 916
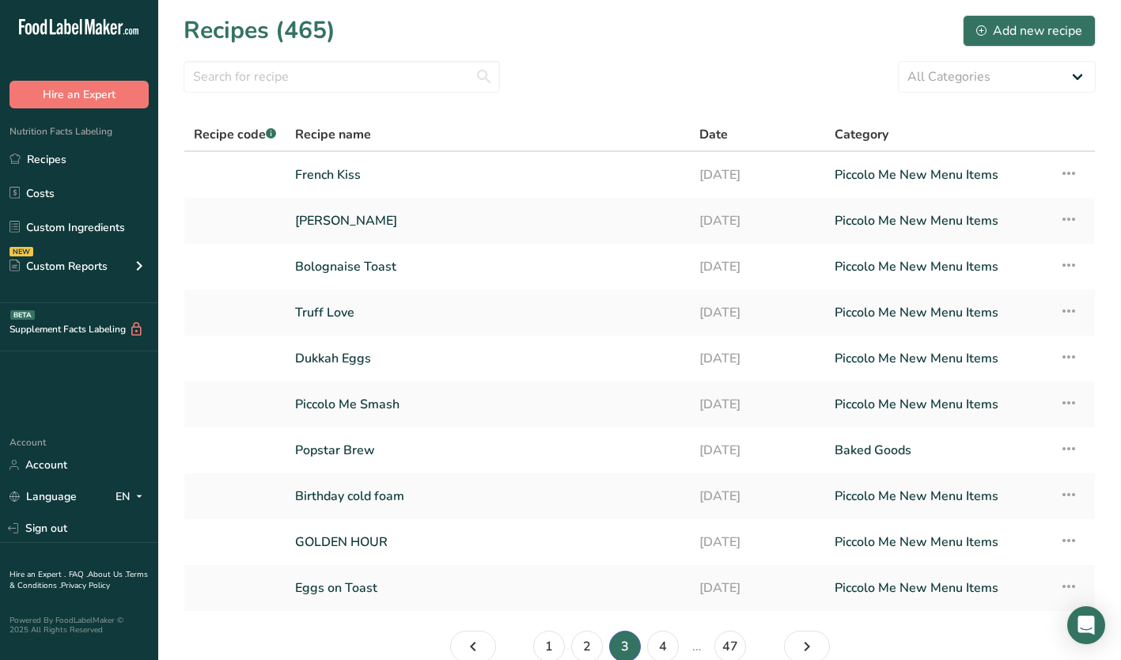
click at [355, 586] on link "Eggs on Toast" at bounding box center [487, 587] width 385 height 33
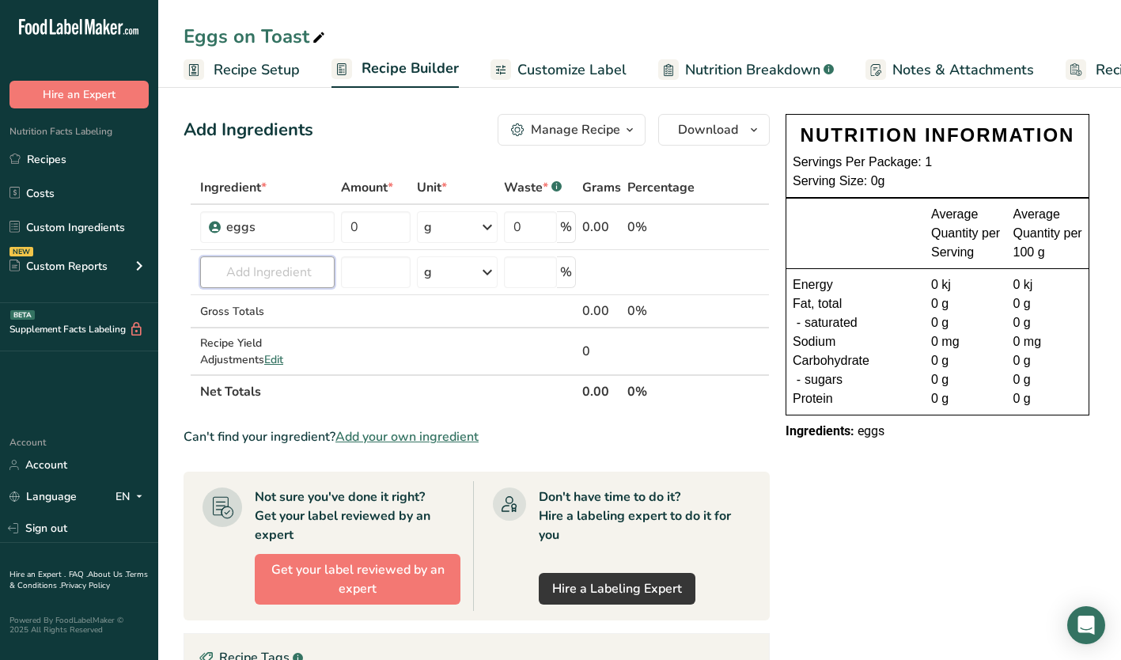
click at [254, 266] on input "text" at bounding box center [267, 272] width 135 height 32
click at [233, 267] on input "text" at bounding box center [267, 272] width 135 height 32
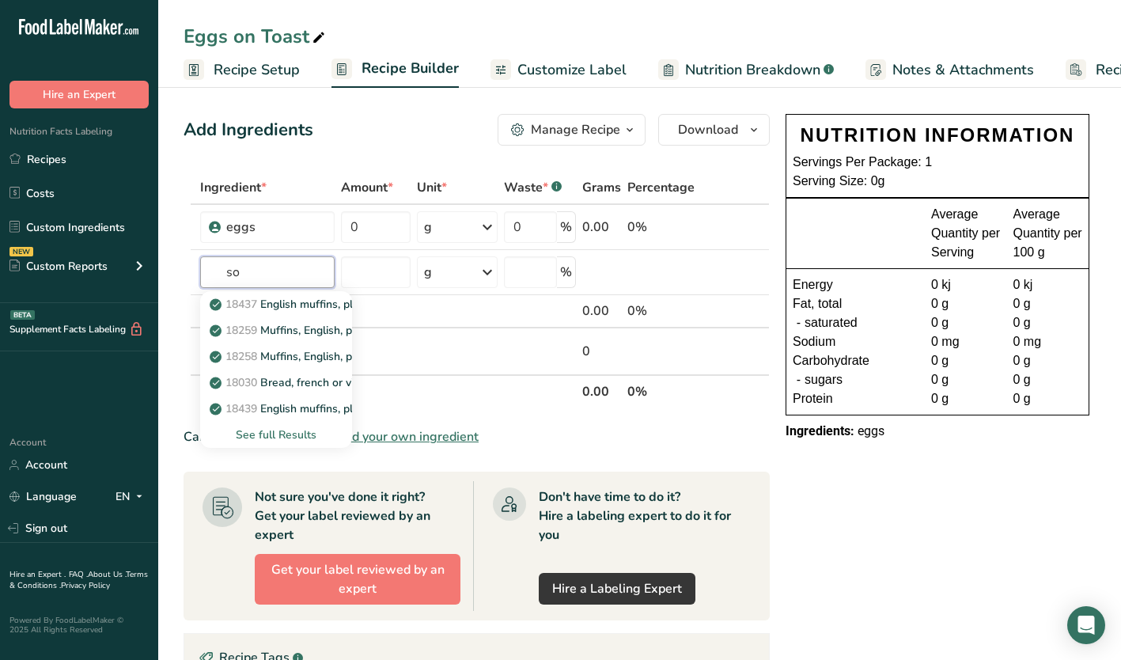
type input "s"
type input "b"
type input "t"
type input "b"
type input "portion"
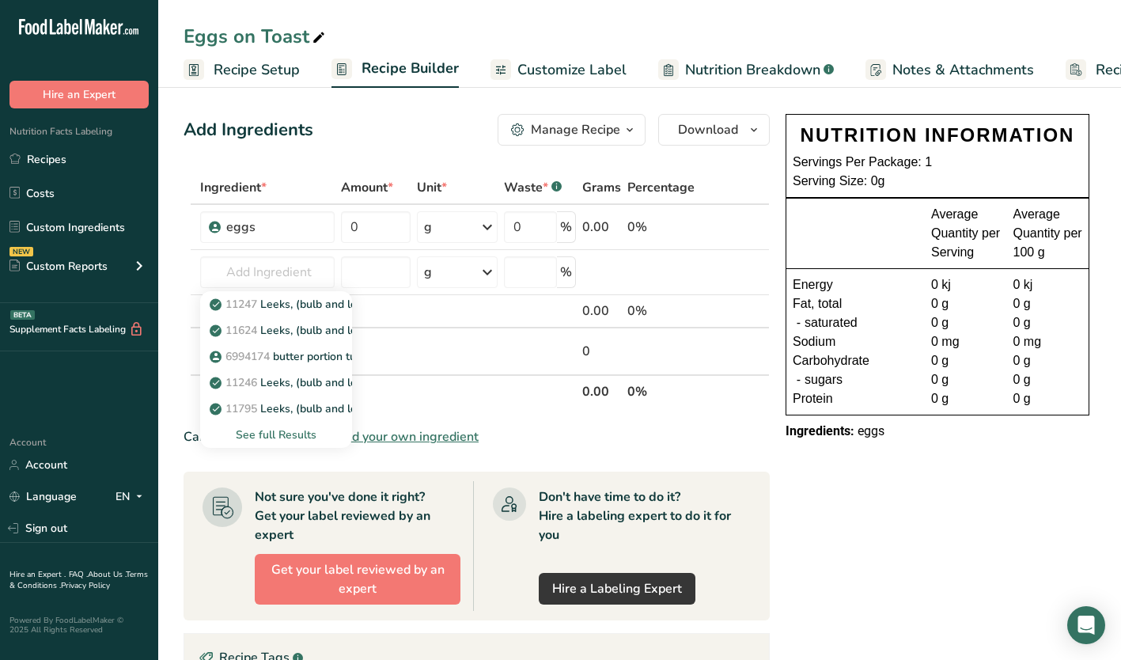
click at [283, 357] on p "6994174 butter portion tubs" at bounding box center [290, 356] width 155 height 17
type input "butter portion tubs"
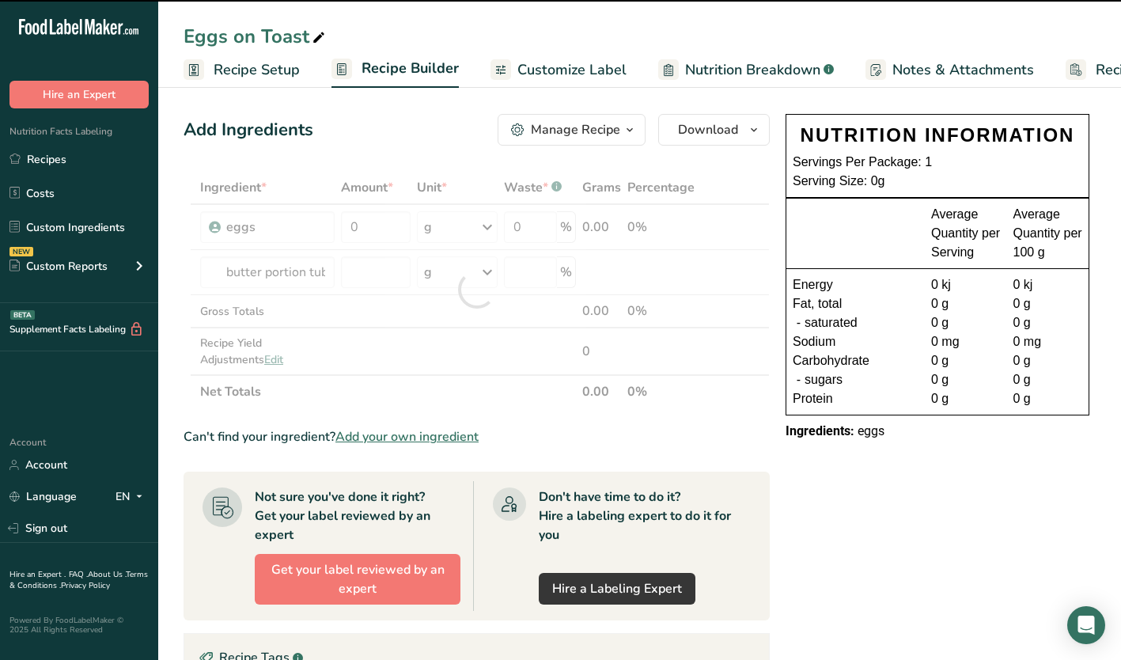
type input "0"
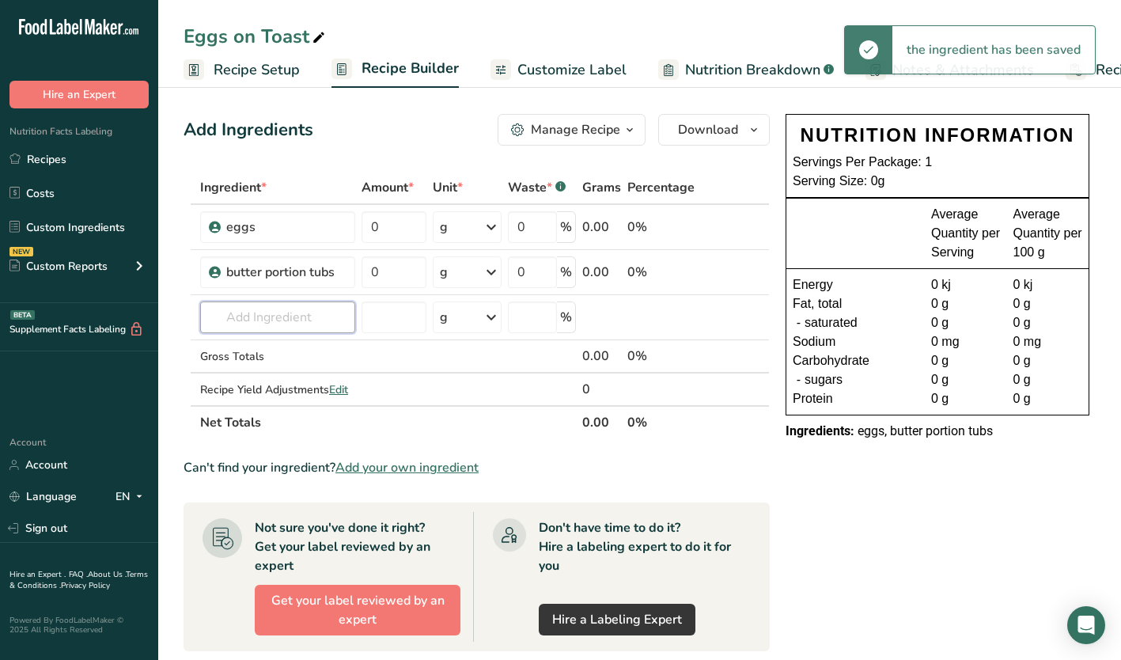
click at [230, 311] on input "text" at bounding box center [277, 317] width 155 height 32
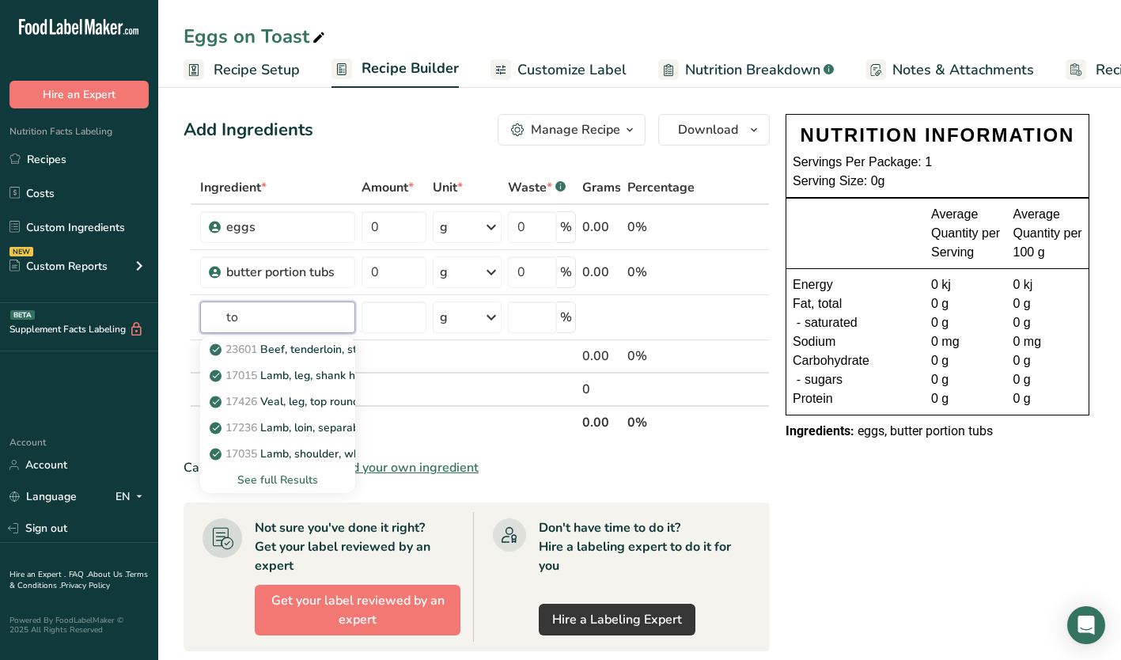
type input "t"
type input "p"
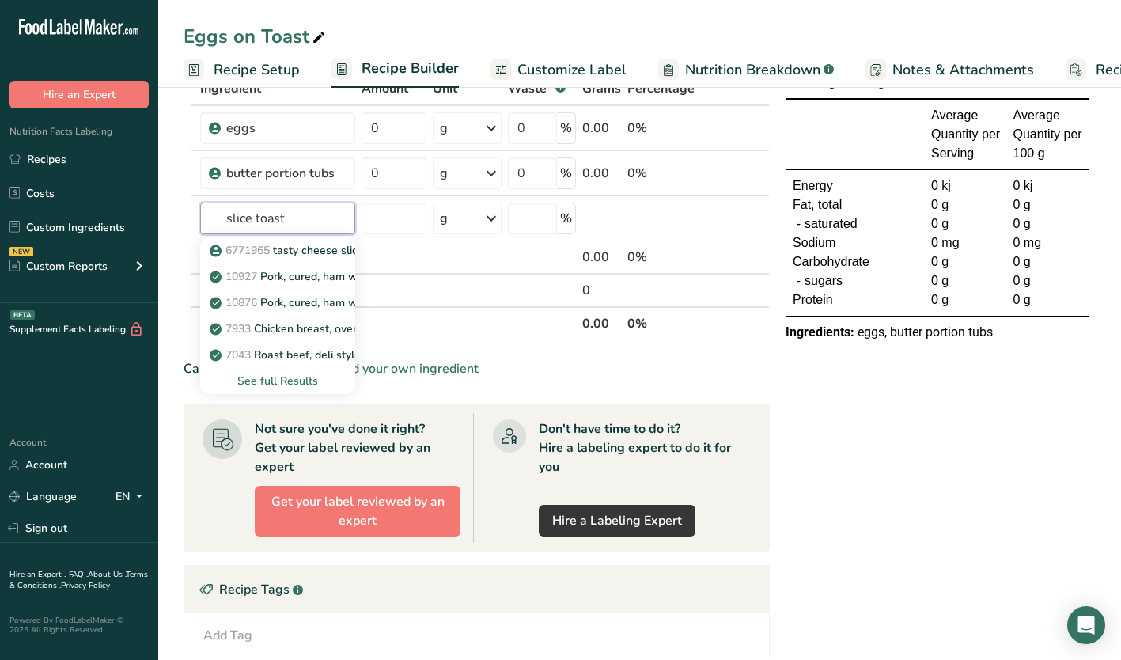
scroll to position [158, 0]
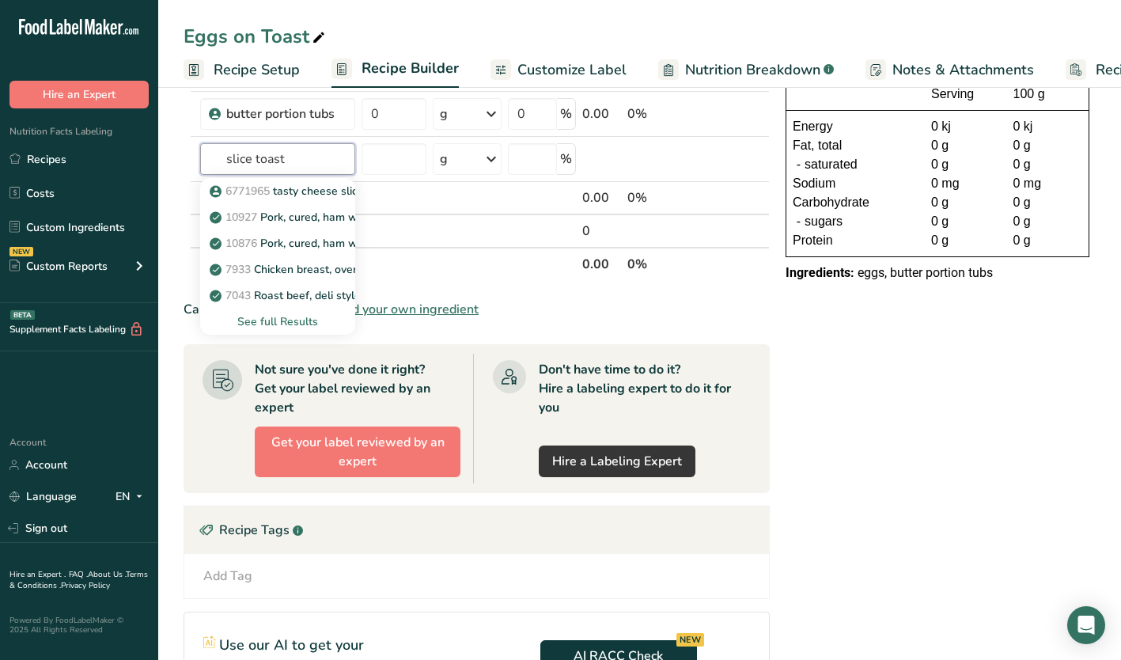
type input "slice toast"
click at [256, 314] on div "See full Results" at bounding box center [278, 321] width 130 height 17
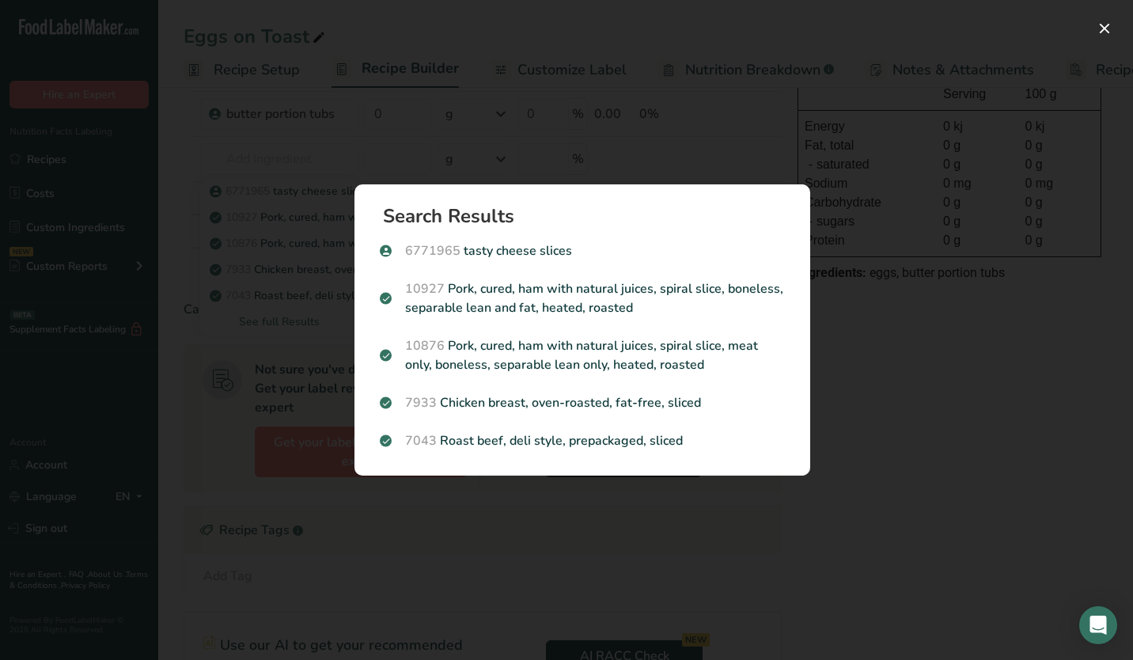
click at [145, 405] on div "Search results modal" at bounding box center [566, 330] width 1133 height 660
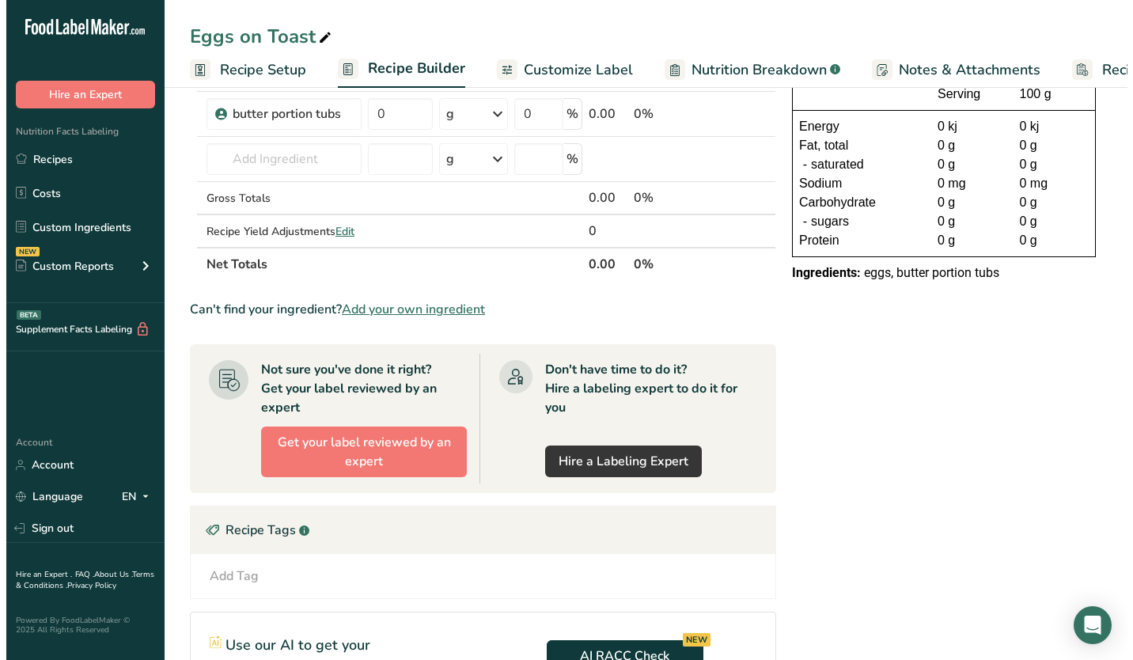
scroll to position [0, 0]
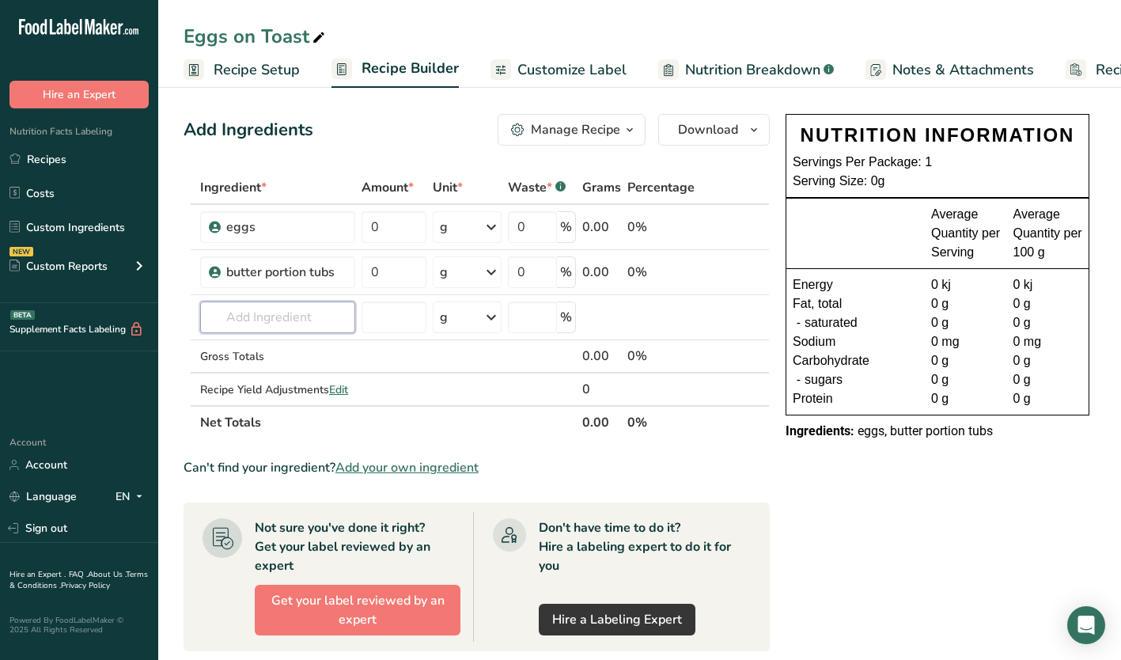
click at [241, 326] on input "text" at bounding box center [277, 317] width 155 height 32
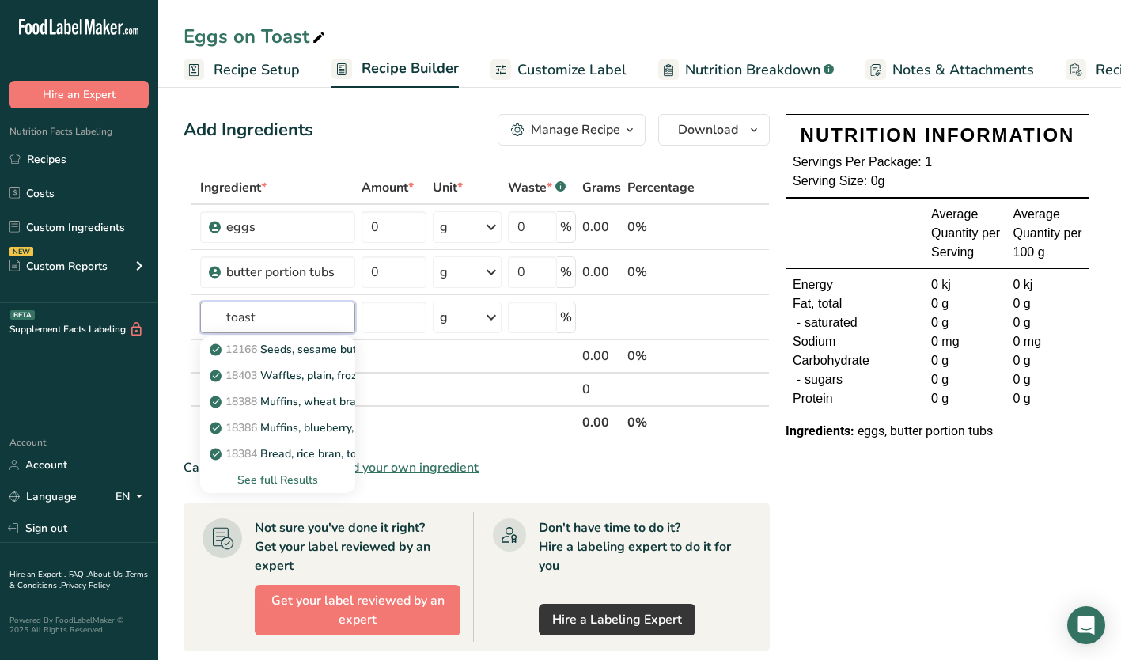
type input "toast"
click at [275, 482] on div "See full Results" at bounding box center [278, 480] width 130 height 17
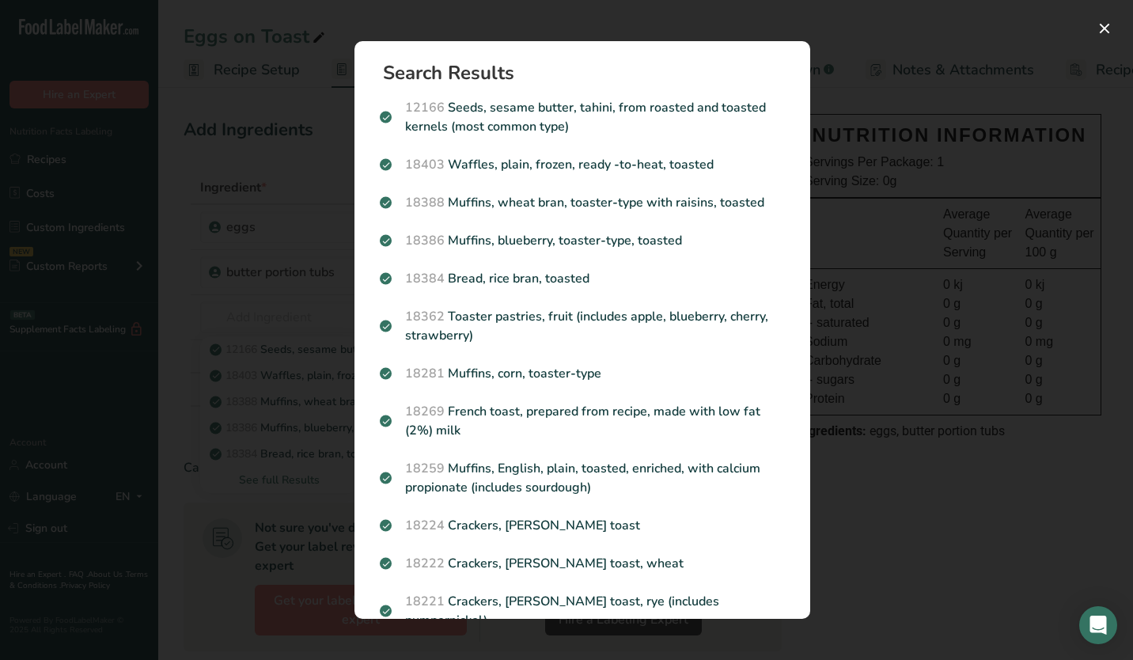
click at [129, 47] on div "Search results modal" at bounding box center [566, 330] width 1133 height 660
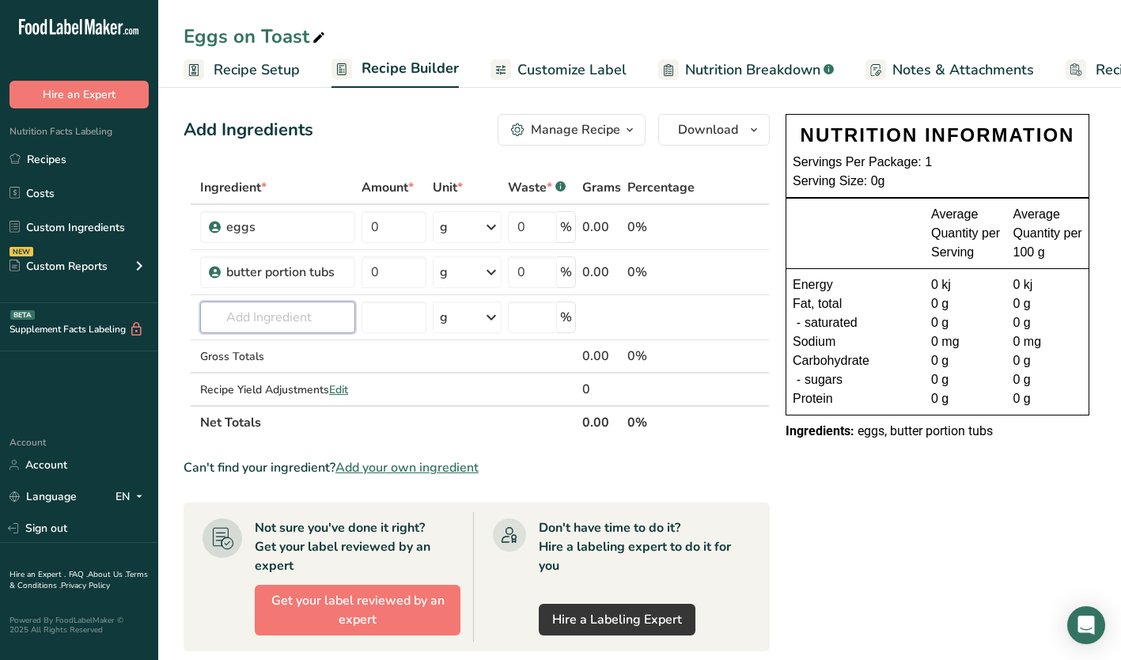
click at [289, 315] on input "text" at bounding box center [277, 317] width 155 height 32
type input "b"
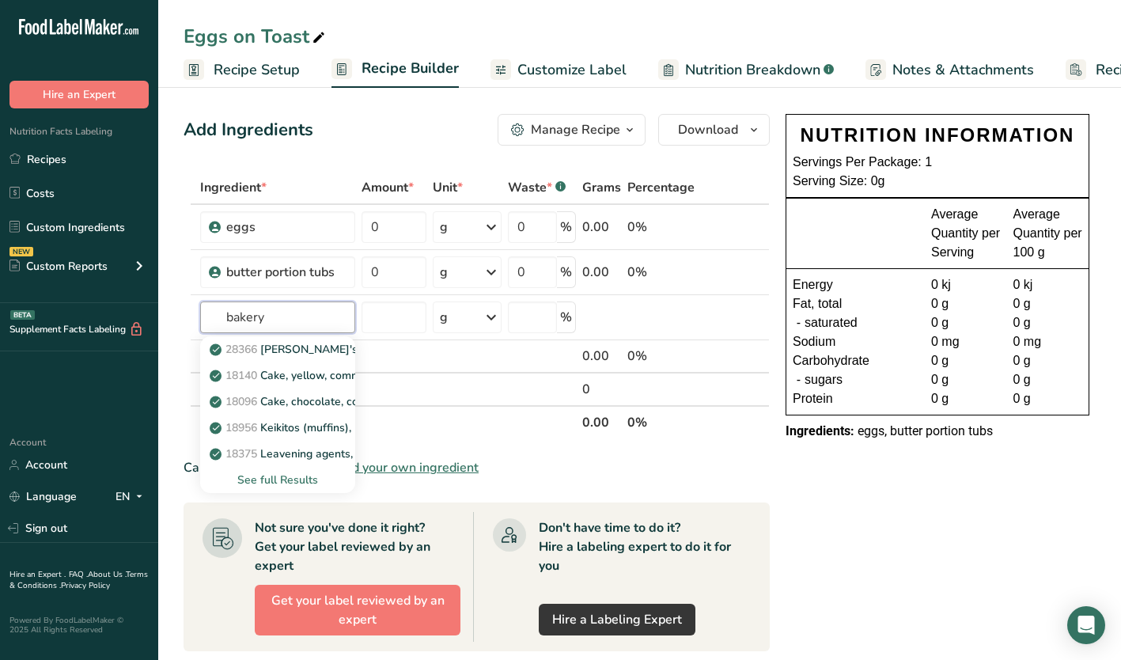
type input "bakery"
click at [272, 474] on div "See full Results" at bounding box center [278, 480] width 130 height 17
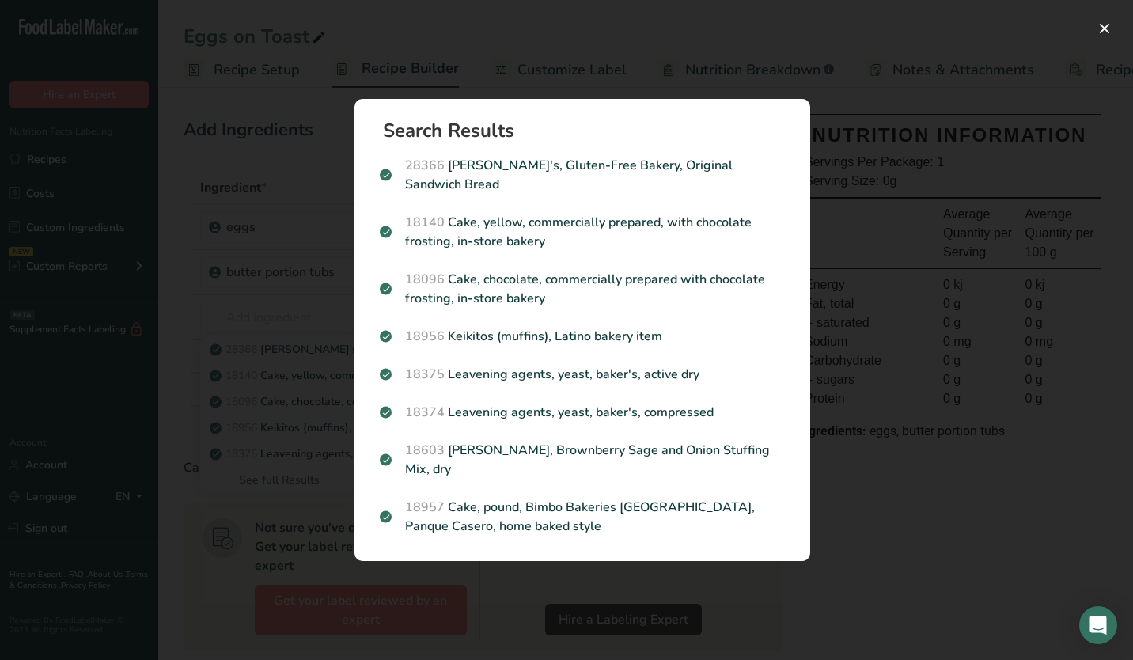
click at [776, 85] on div "Search Results 28366 [PERSON_NAME]'s, Gluten-Free Bakery, Original Sandwich Bre…" at bounding box center [582, 330] width 506 height 513
click at [759, 128] on section "Search Results 28366 [PERSON_NAME]'s, Gluten-Free Bakery, Original Sandwich Bre…" at bounding box center [583, 330] width 456 height 462
click at [279, 409] on div "Search results modal" at bounding box center [566, 330] width 1133 height 660
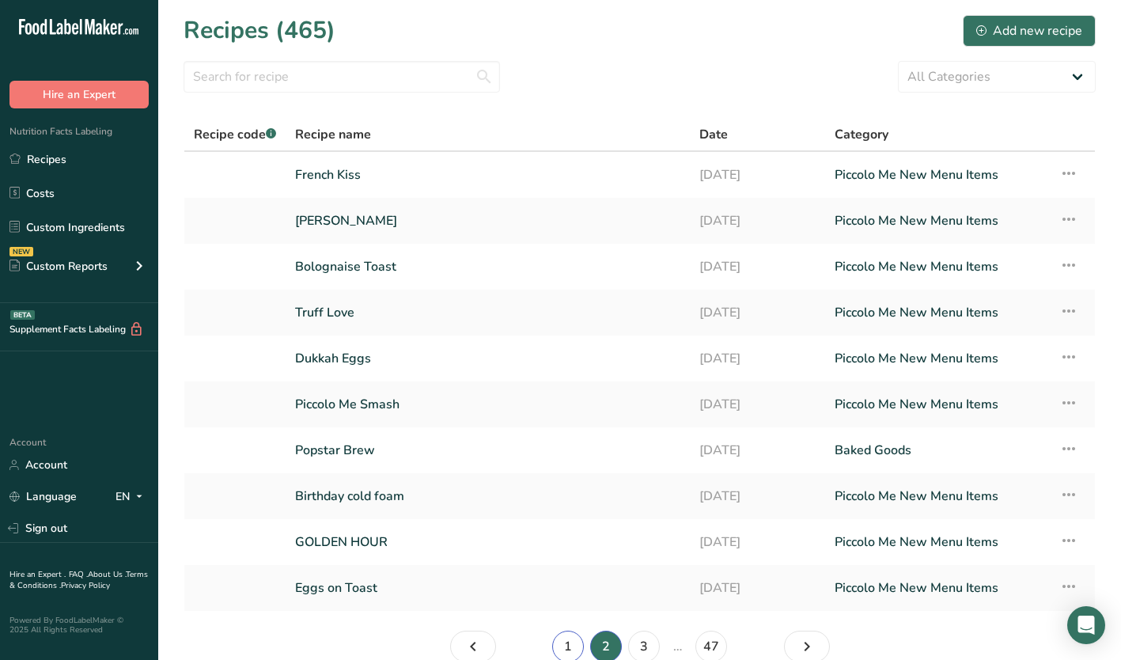
click at [569, 642] on link "1" at bounding box center [568, 647] width 32 height 32
